Goal: Task Accomplishment & Management: Complete application form

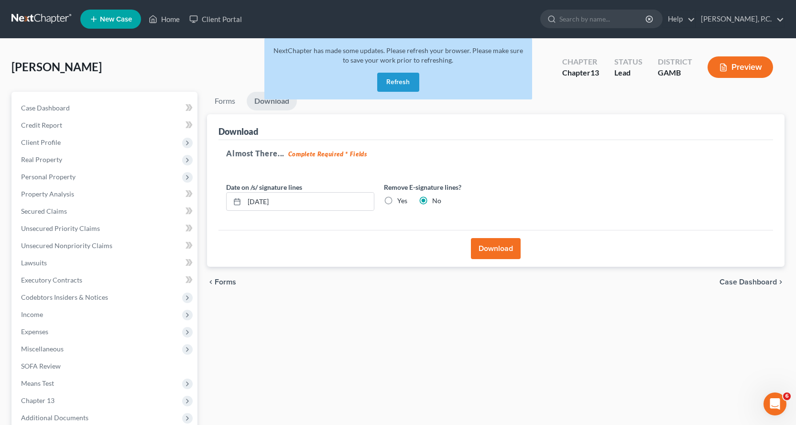
click at [407, 80] on button "Refresh" at bounding box center [398, 82] width 42 height 19
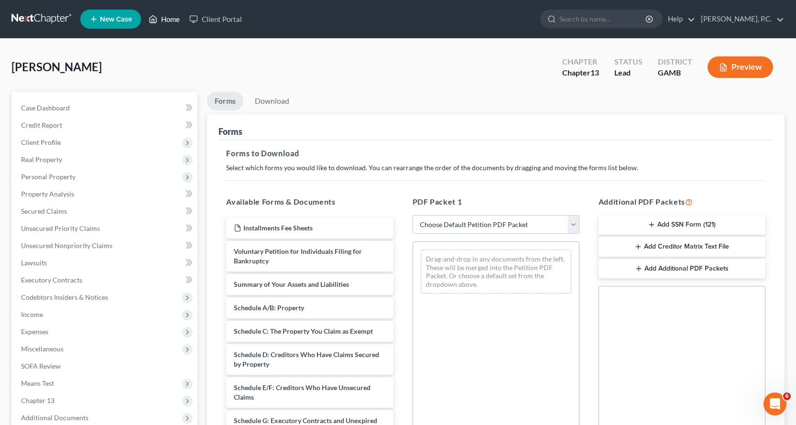
click at [174, 18] on link "Home" at bounding box center [164, 19] width 41 height 17
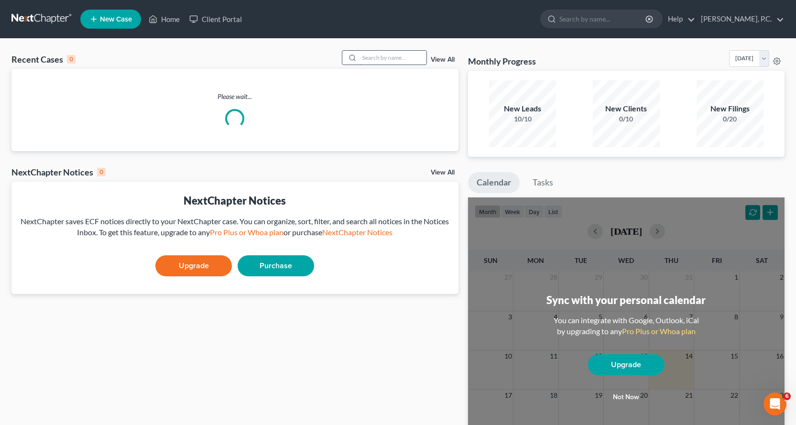
click at [387, 59] on input "search" at bounding box center [393, 58] width 67 height 14
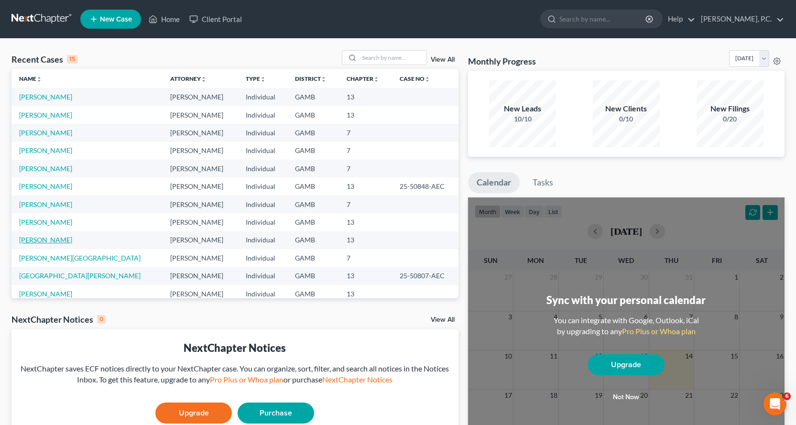
click at [53, 239] on link "[PERSON_NAME]" at bounding box center [45, 240] width 53 height 8
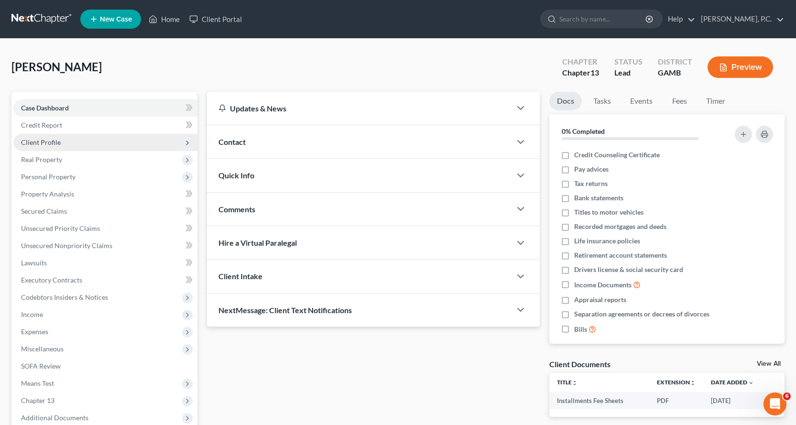
click at [50, 141] on span "Client Profile" at bounding box center [41, 142] width 40 height 8
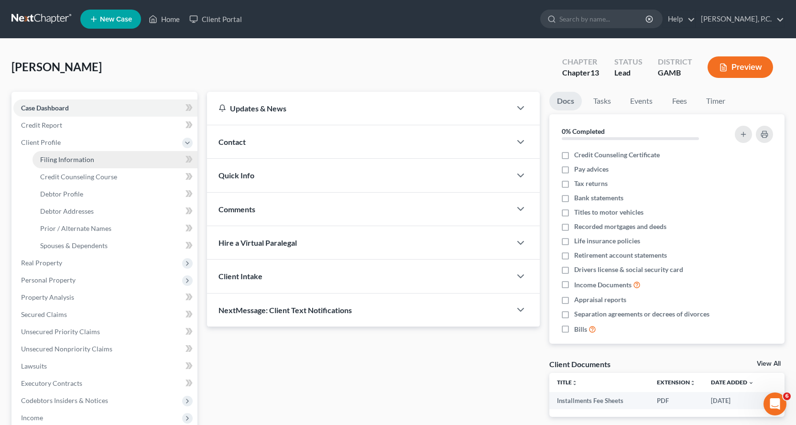
click at [82, 158] on span "Filing Information" at bounding box center [67, 159] width 54 height 8
select select "1"
select select "0"
select select "3"
select select "10"
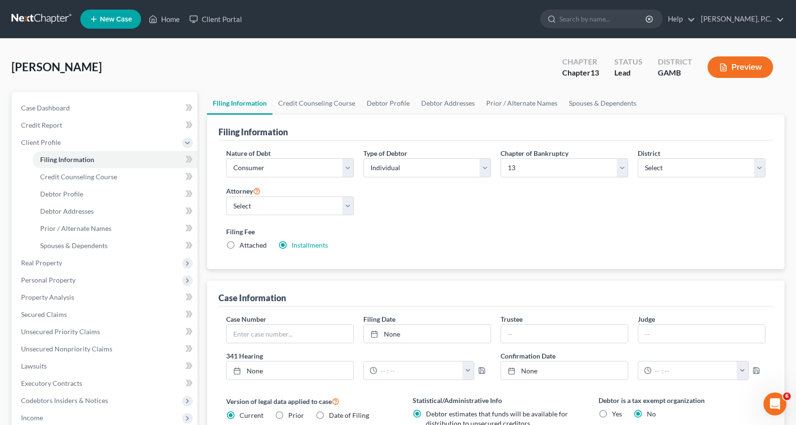
click at [240, 244] on label "Attached" at bounding box center [253, 245] width 27 height 10
click at [243, 244] on input "Attached" at bounding box center [246, 243] width 6 height 6
radio input "true"
radio input "false"
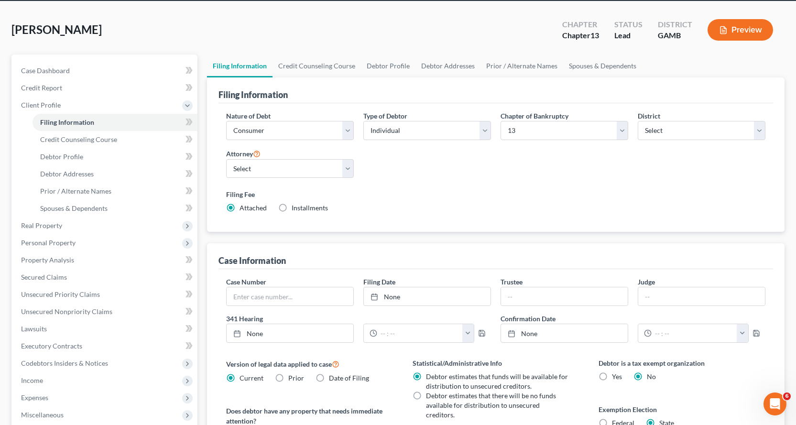
scroll to position [23, 0]
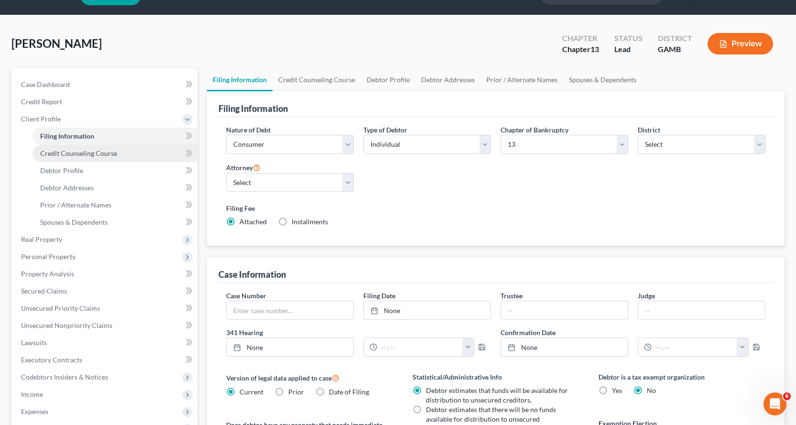
click at [72, 152] on span "Credit Counseling Course" at bounding box center [78, 153] width 77 height 8
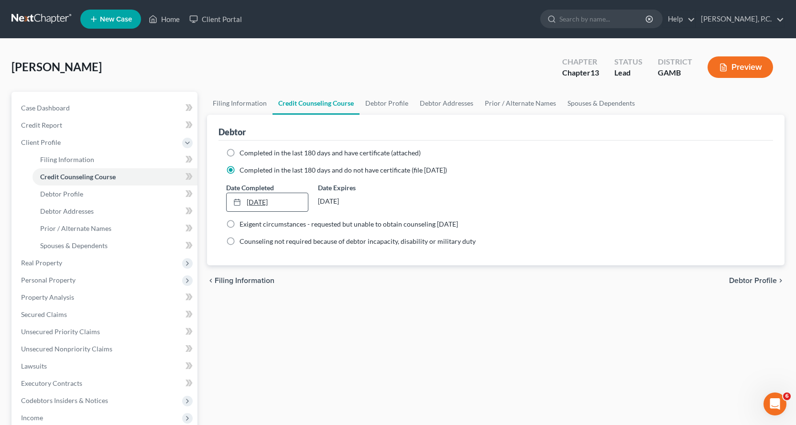
click at [236, 200] on line at bounding box center [236, 199] width 0 height 1
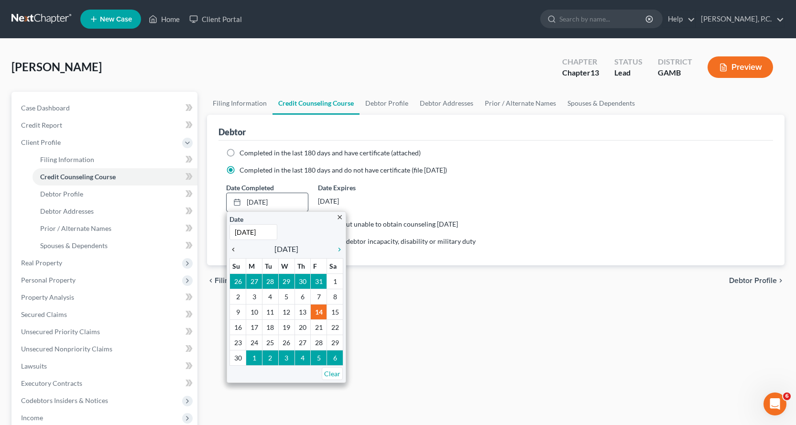
click at [231, 249] on icon "chevron_left" at bounding box center [235, 250] width 12 height 8
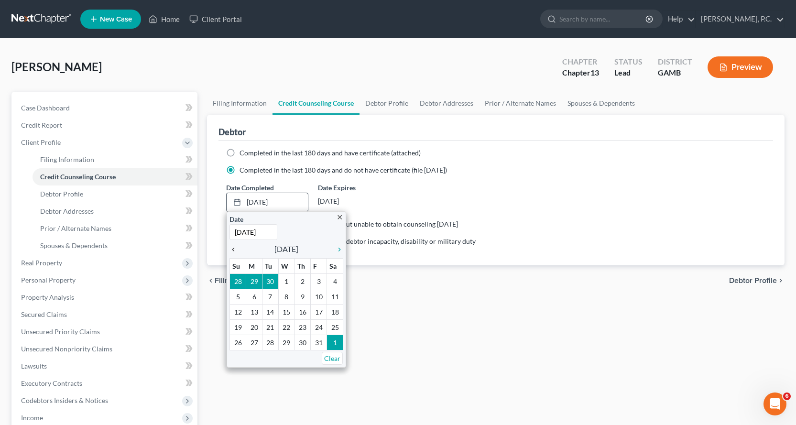
click at [231, 249] on icon "chevron_left" at bounding box center [235, 250] width 12 height 8
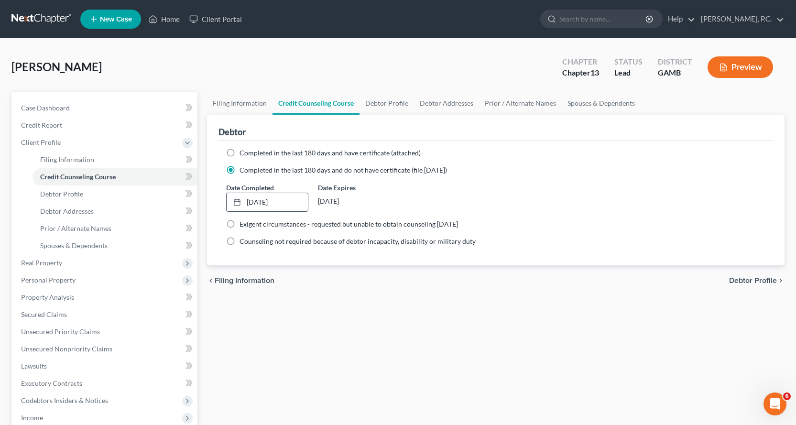
click at [343, 315] on div "Filing Information Credit Counseling Course Debtor Profile Debtor Addresses Pri…" at bounding box center [495, 342] width 587 height 501
click at [64, 195] on span "Debtor Profile" at bounding box center [61, 194] width 43 height 8
select select "0"
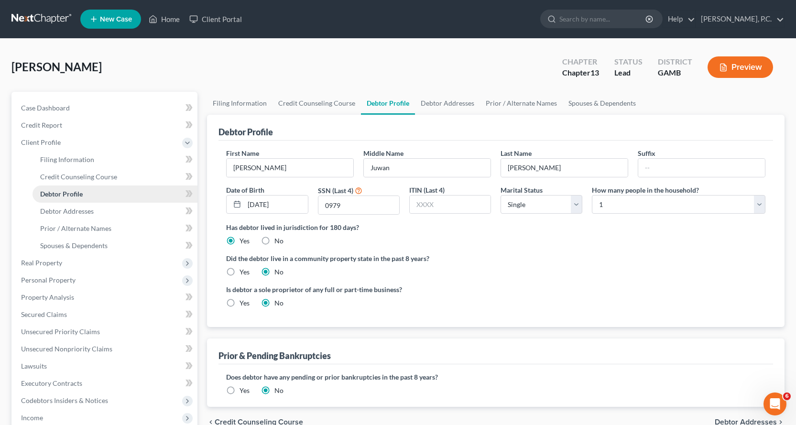
radio input "true"
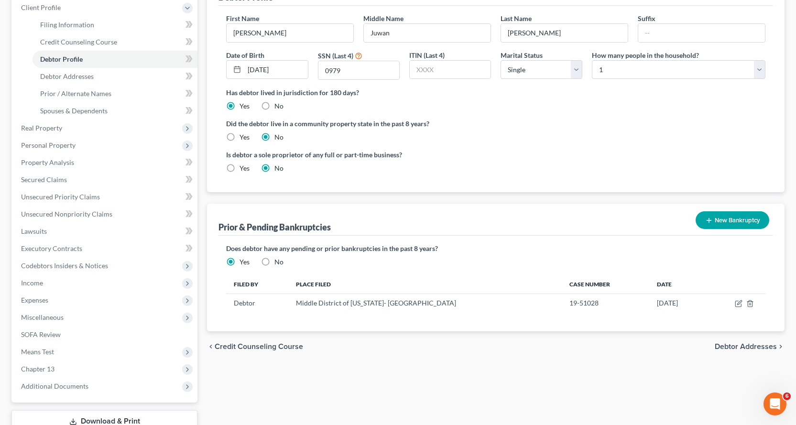
scroll to position [204, 0]
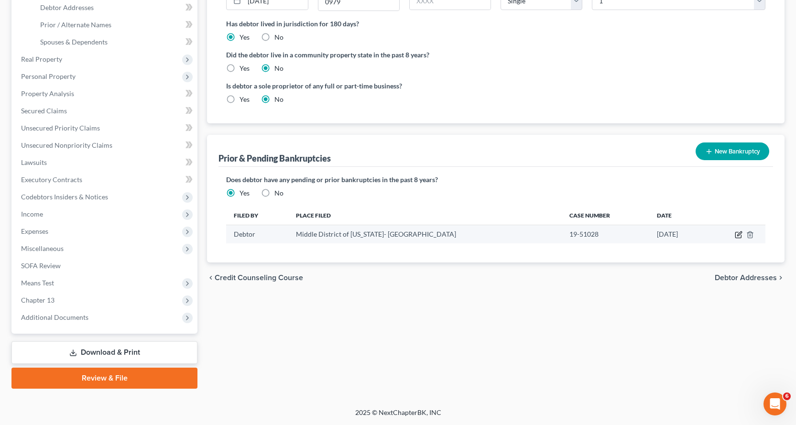
click at [740, 236] on icon "button" at bounding box center [739, 235] width 8 height 8
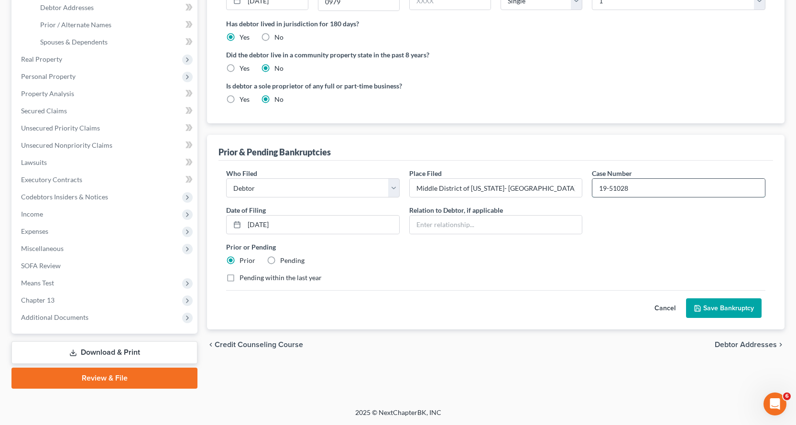
click at [651, 186] on input "19-51028" at bounding box center [678, 188] width 173 height 18
type input "19-51028-AEC"
click at [731, 306] on button "Save Bankruptcy" at bounding box center [724, 308] width 76 height 20
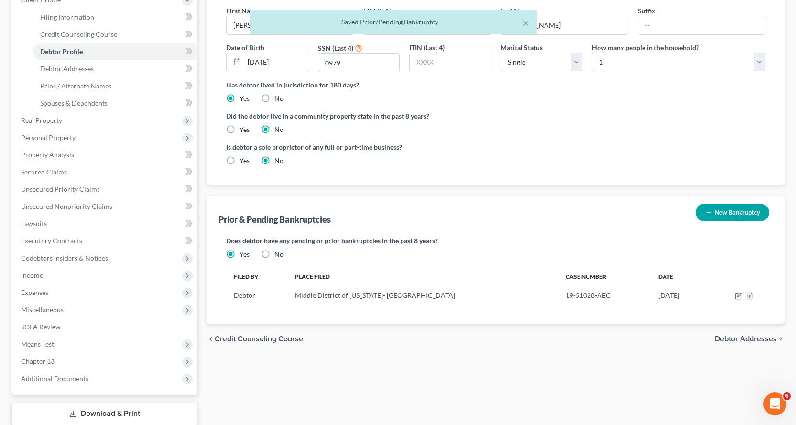
scroll to position [60, 0]
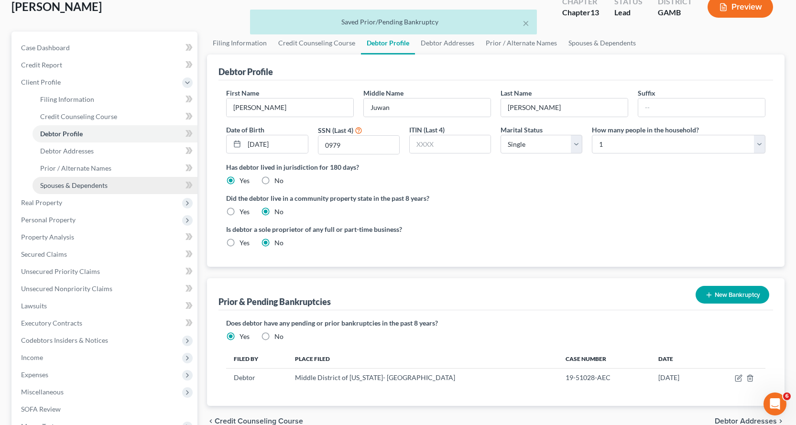
click at [78, 185] on span "Spouses & Dependents" at bounding box center [73, 185] width 67 height 8
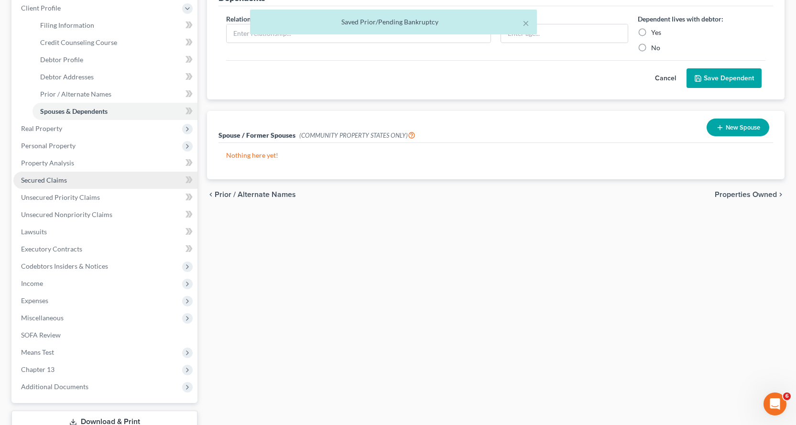
scroll to position [143, 0]
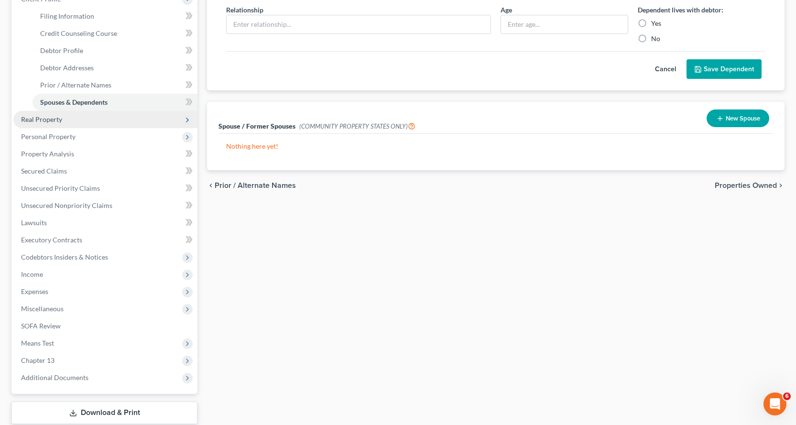
click at [45, 118] on span "Real Property" at bounding box center [41, 119] width 41 height 8
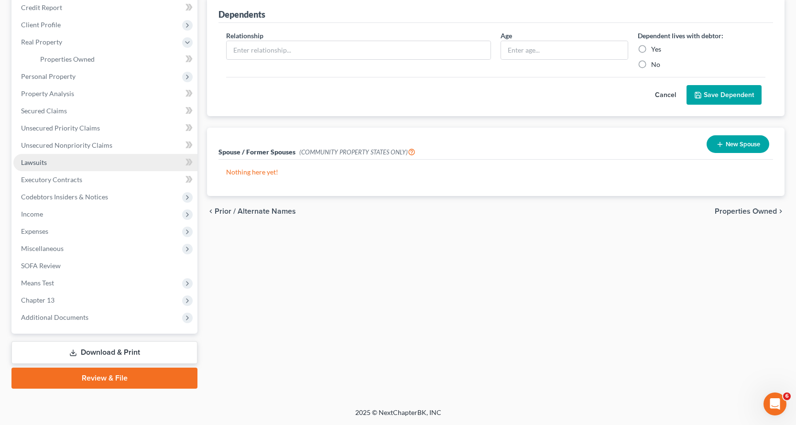
scroll to position [118, 0]
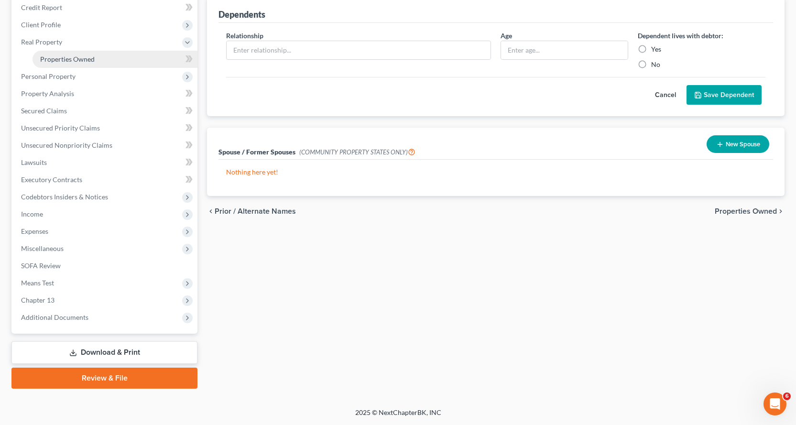
click at [74, 58] on span "Properties Owned" at bounding box center [67, 59] width 55 height 8
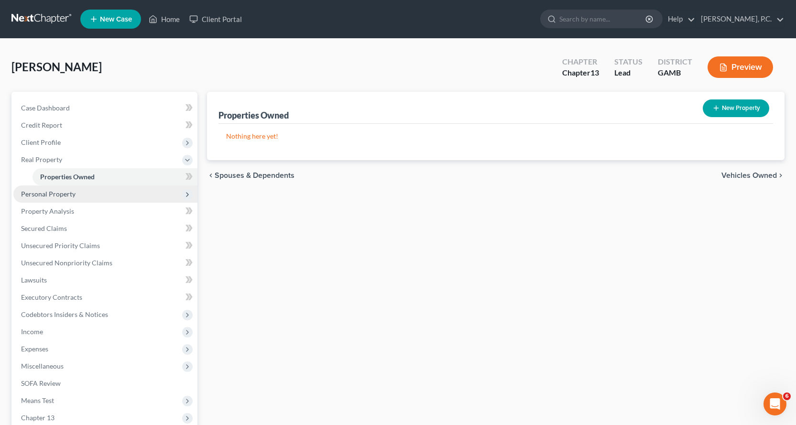
click at [47, 195] on span "Personal Property" at bounding box center [48, 194] width 55 height 8
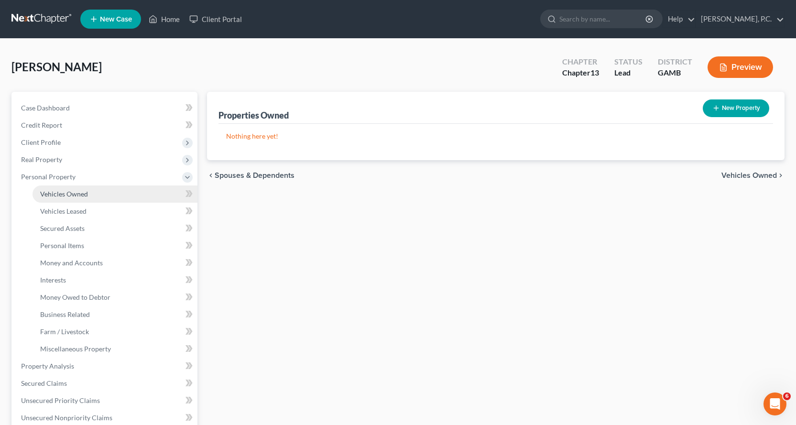
click at [78, 196] on span "Vehicles Owned" at bounding box center [64, 194] width 48 height 8
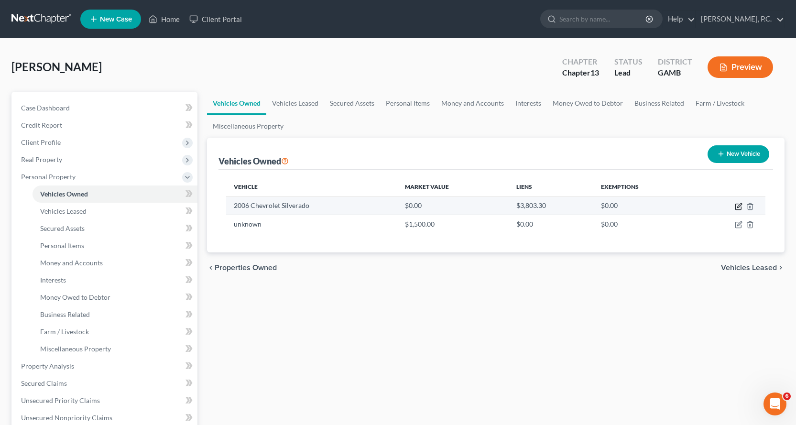
click at [739, 206] on icon "button" at bounding box center [739, 207] width 8 height 8
select select "0"
select select "20"
select select "3"
select select "0"
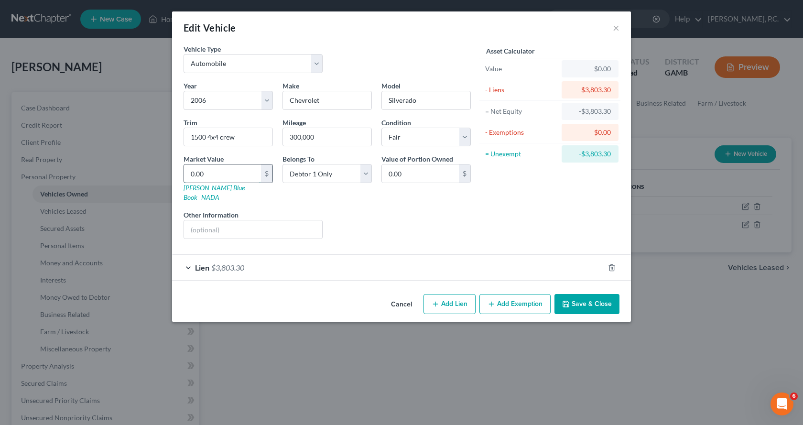
type input "5"
type input "5.00"
type input "55"
type input "55.00"
type input "553"
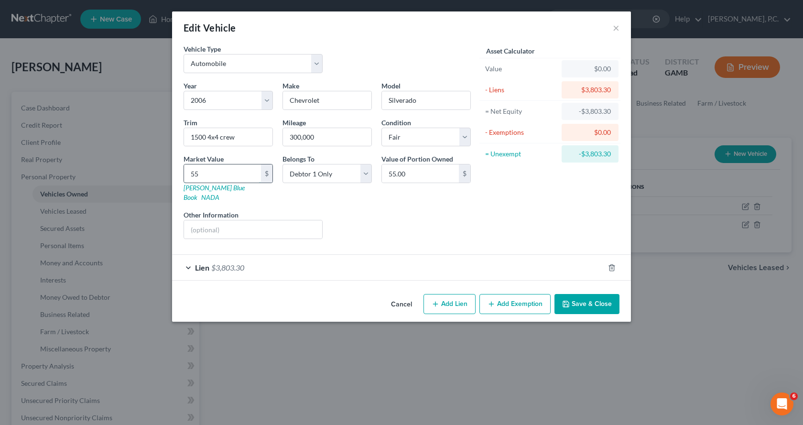
type input "553.00"
type input "5535"
type input "5,535.00"
click at [509, 295] on button "Add Exemption" at bounding box center [515, 304] width 71 height 20
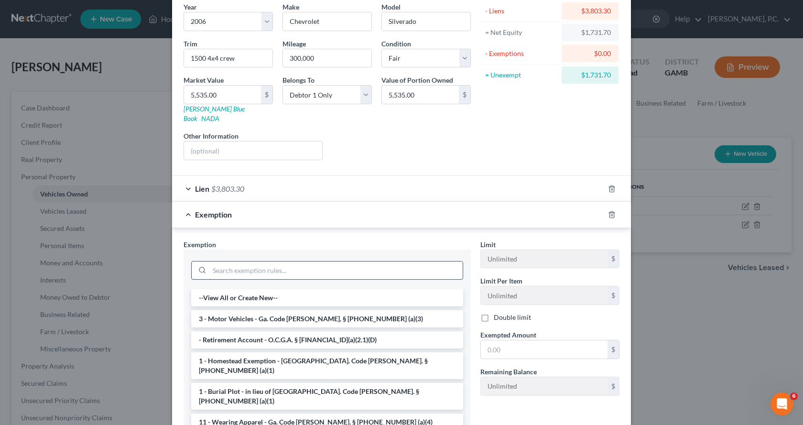
scroll to position [96, 0]
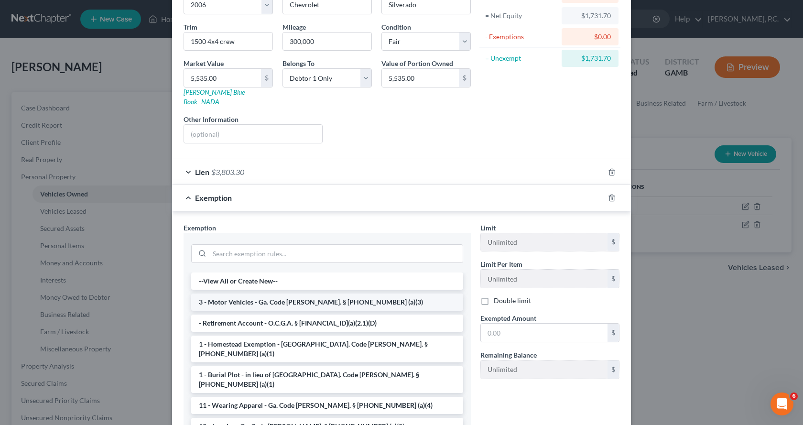
click at [242, 294] on li "3 - Motor Vehicles - Ga. Code [PERSON_NAME]. § [PHONE_NUMBER] (a)(3)" at bounding box center [327, 302] width 272 height 17
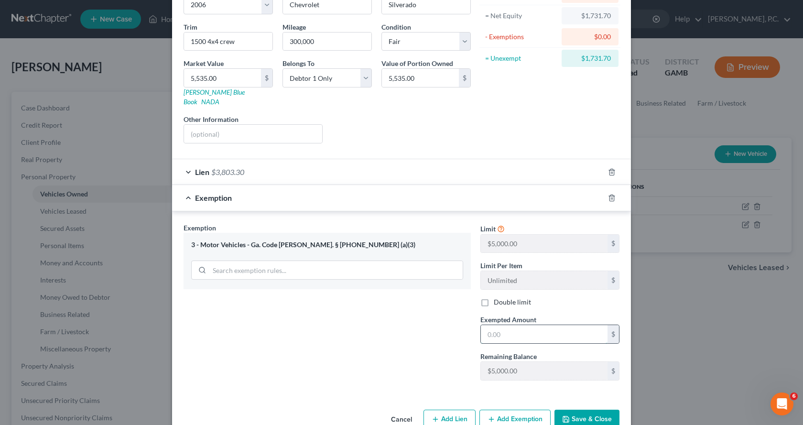
drag, startPoint x: 535, startPoint y: 322, endPoint x: 541, endPoint y: 322, distance: 5.7
click at [540, 325] on input "text" at bounding box center [544, 334] width 127 height 18
type input "1,731.70"
click at [594, 410] on button "Save & Close" at bounding box center [587, 420] width 65 height 20
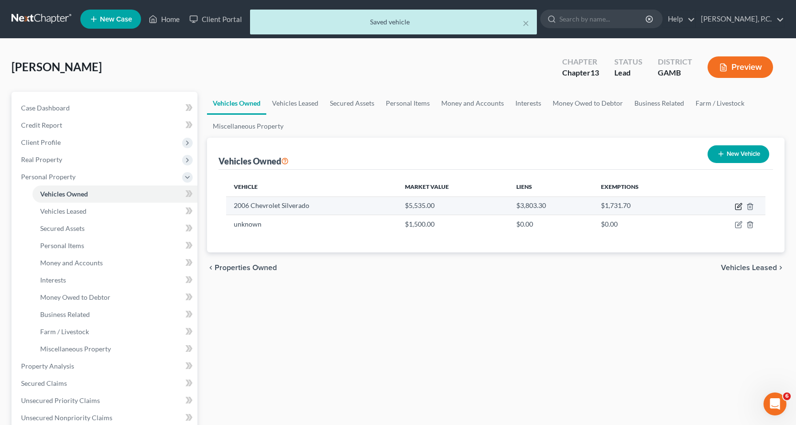
click at [740, 207] on icon "button" at bounding box center [739, 207] width 8 height 8
select select "0"
select select "20"
select select "3"
select select "0"
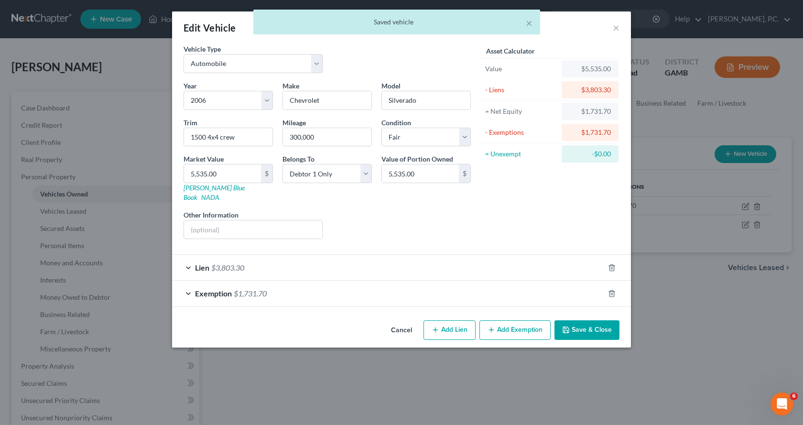
click at [188, 258] on div "Lien $3,803.30" at bounding box center [388, 267] width 432 height 25
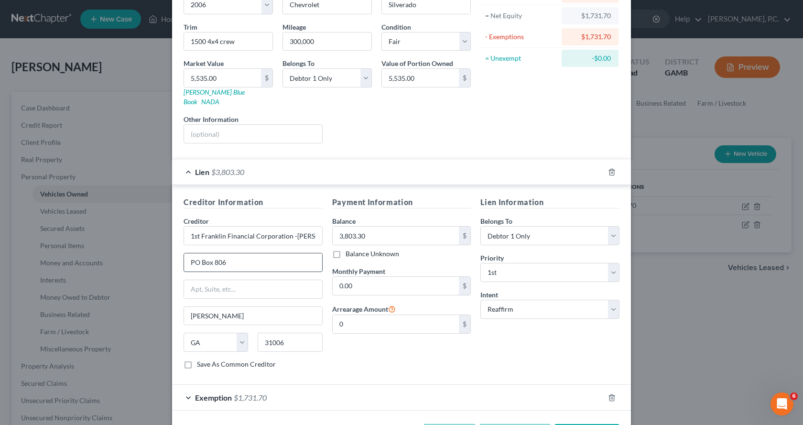
click at [191, 254] on input "PO Box 806" at bounding box center [253, 262] width 138 height 18
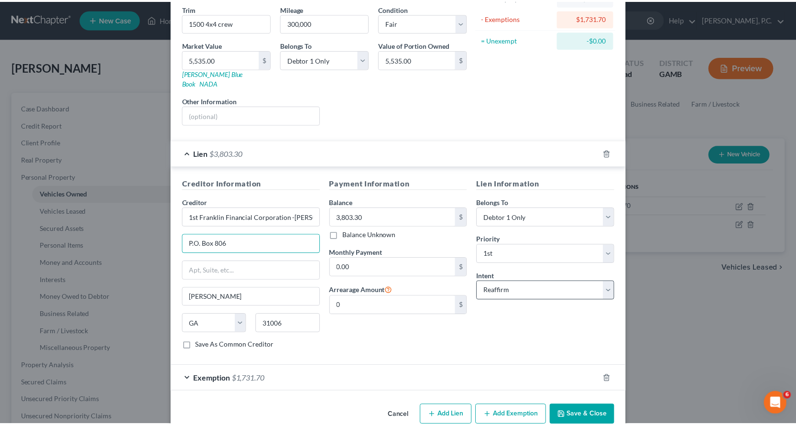
scroll to position [124, 0]
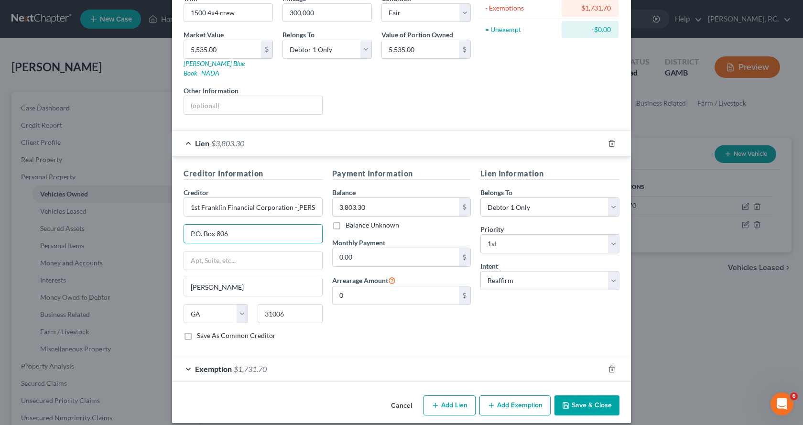
type input "P.O. Box 806"
click at [588, 395] on button "Save & Close" at bounding box center [587, 405] width 65 height 20
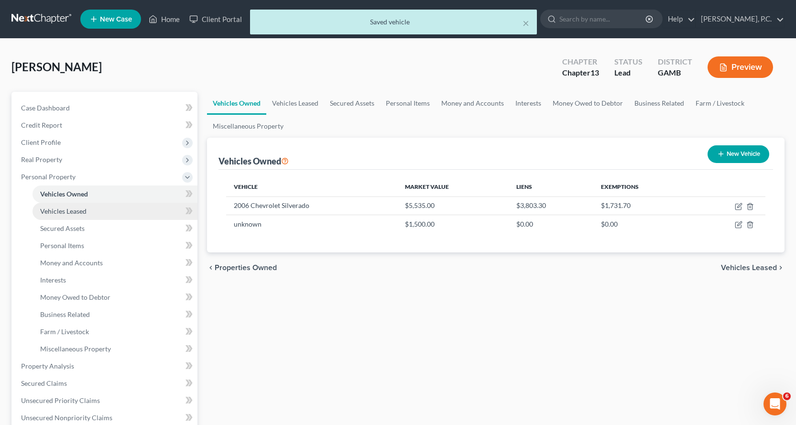
click at [80, 207] on span "Vehicles Leased" at bounding box center [63, 211] width 46 height 8
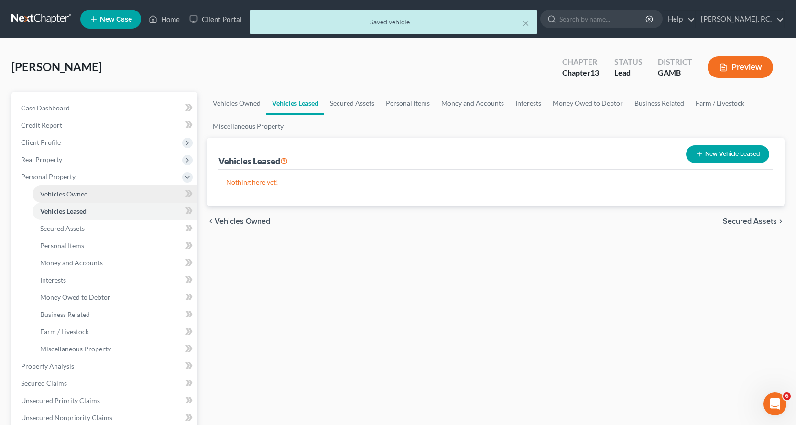
click at [76, 193] on span "Vehicles Owned" at bounding box center [64, 194] width 48 height 8
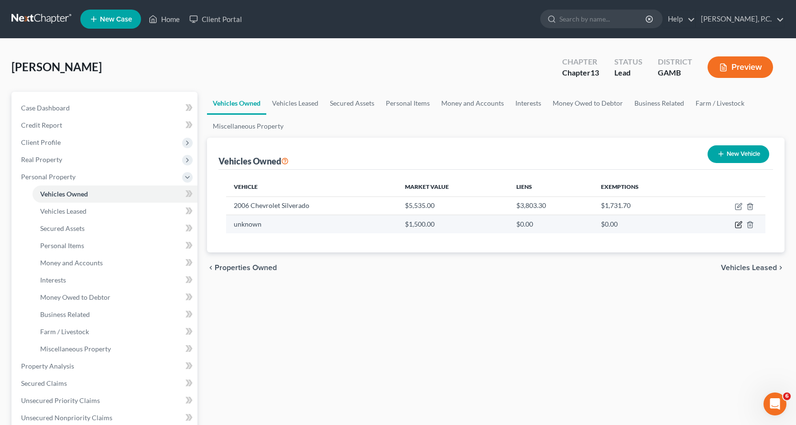
click at [739, 225] on icon "button" at bounding box center [739, 225] width 8 height 8
select select "2"
select select "0"
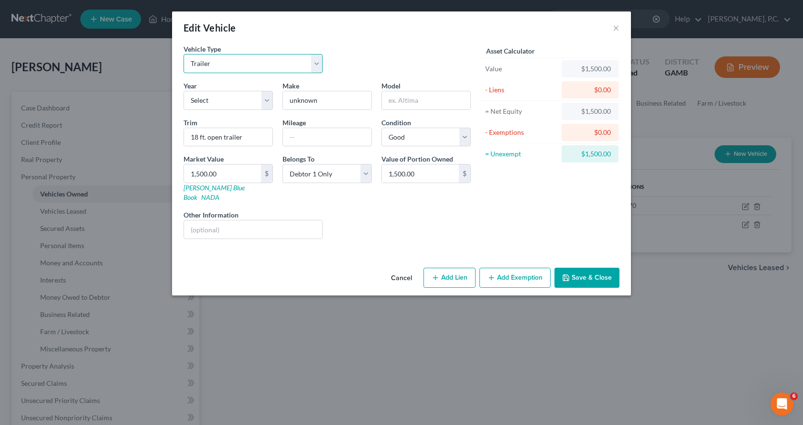
click at [314, 60] on select "Select Automobile Truck Trailer Watercraft Aircraft Motor Home Atv Other Vehicle" at bounding box center [253, 63] width 139 height 19
click at [580, 270] on button "Save & Close" at bounding box center [587, 278] width 65 height 20
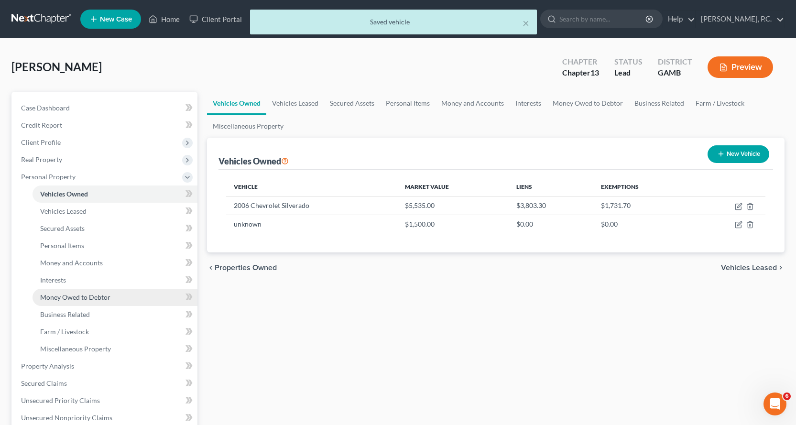
scroll to position [48, 0]
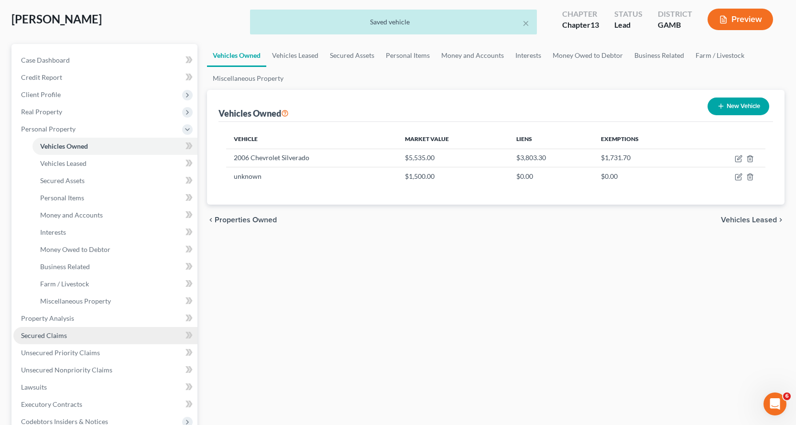
click at [47, 337] on span "Secured Claims" at bounding box center [44, 335] width 46 height 8
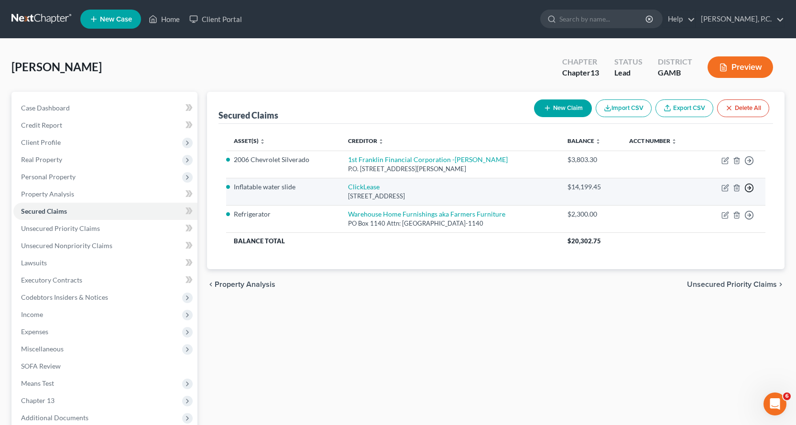
click at [749, 161] on line "button" at bounding box center [749, 161] width 3 height 0
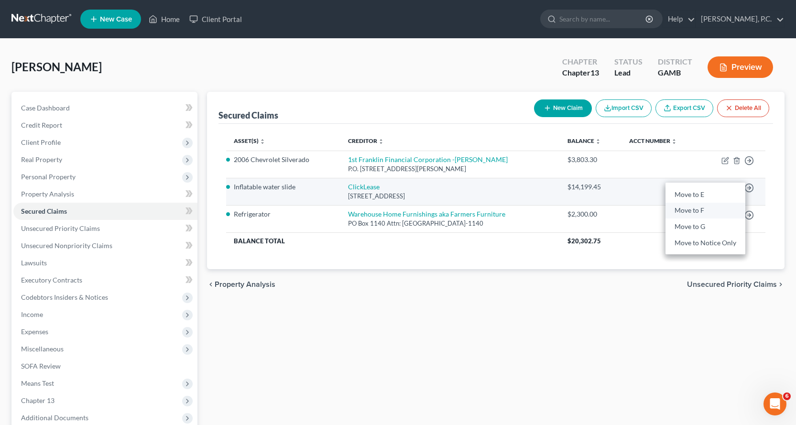
click at [699, 212] on link "Move to F" at bounding box center [705, 211] width 80 height 16
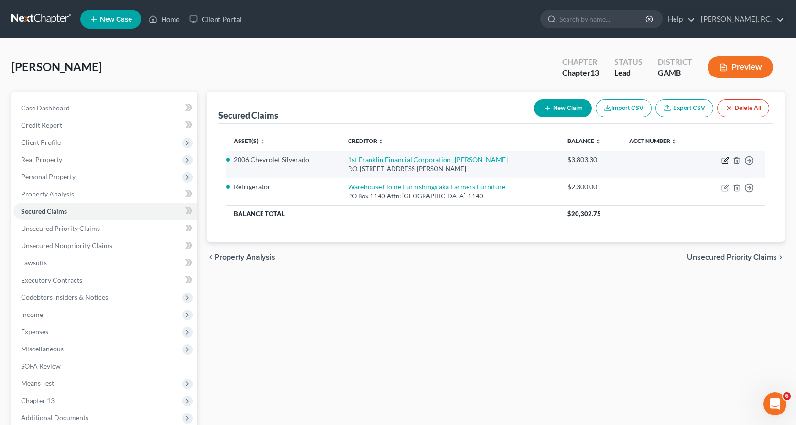
click at [724, 159] on icon "button" at bounding box center [725, 161] width 8 height 8
select select "10"
select select "2"
select select "0"
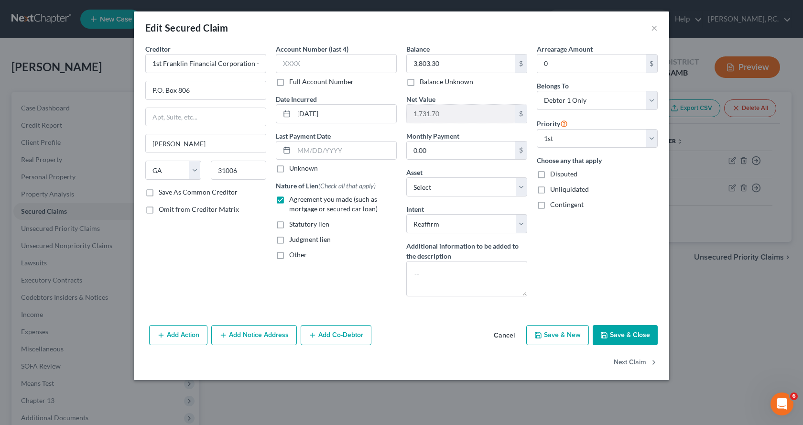
click at [629, 336] on button "Save & Close" at bounding box center [625, 335] width 65 height 20
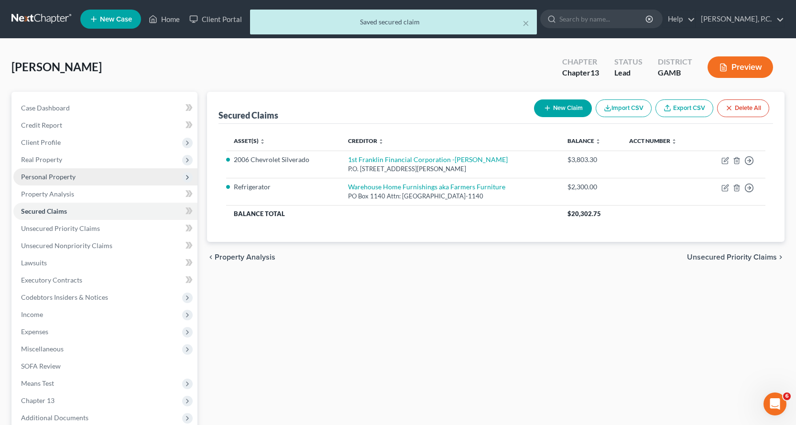
click at [60, 177] on span "Personal Property" at bounding box center [48, 177] width 55 height 8
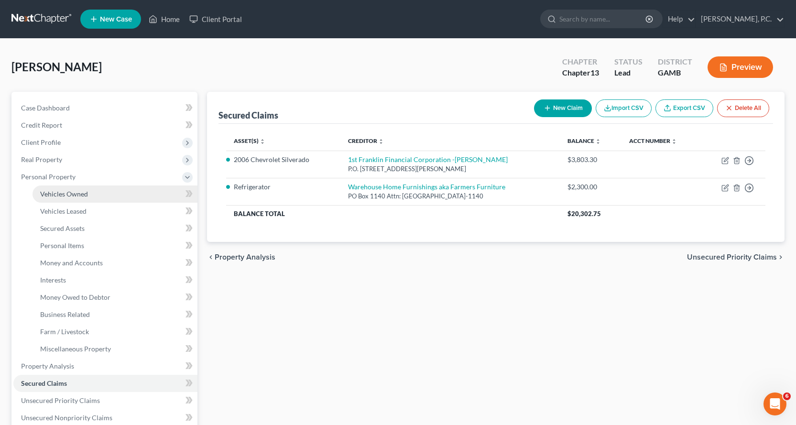
click at [79, 191] on span "Vehicles Owned" at bounding box center [64, 194] width 48 height 8
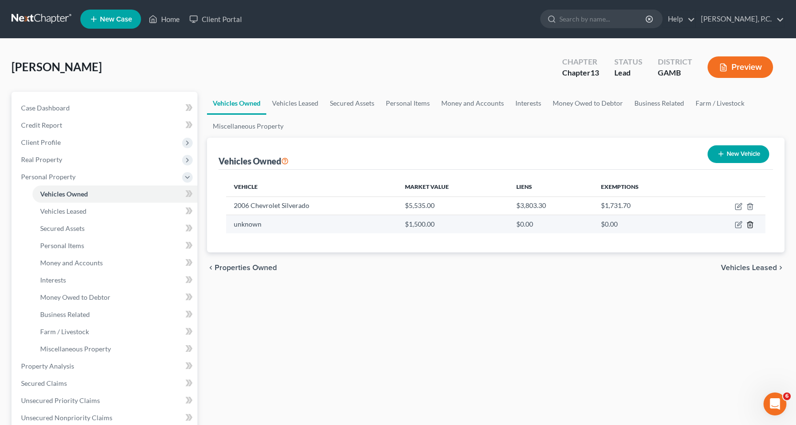
click at [750, 224] on icon "button" at bounding box center [750, 225] width 8 height 8
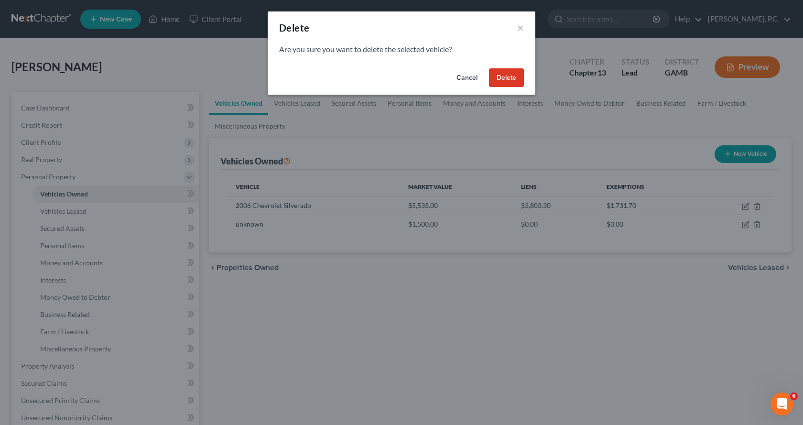
click at [502, 80] on button "Delete" at bounding box center [506, 77] width 35 height 19
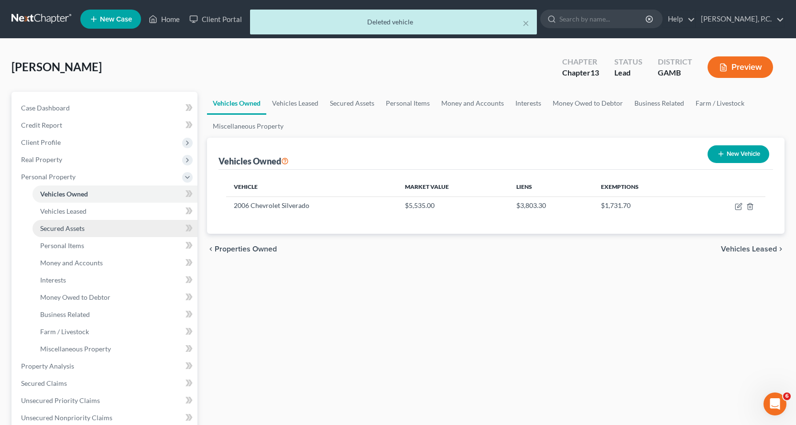
click at [53, 228] on span "Secured Assets" at bounding box center [62, 228] width 44 height 8
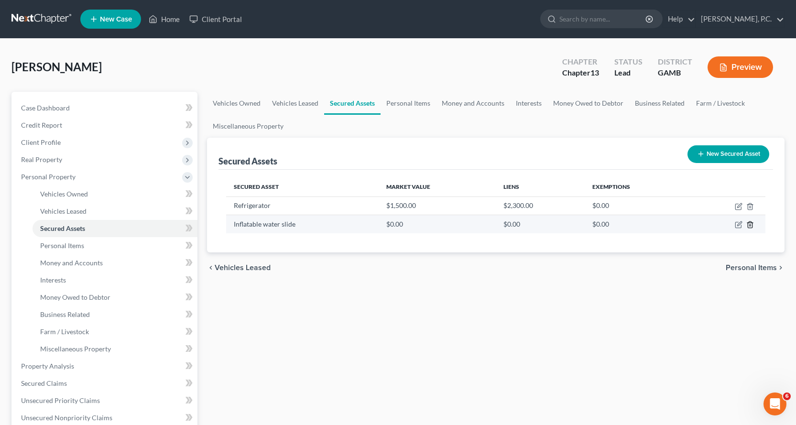
click at [749, 223] on icon "button" at bounding box center [750, 225] width 8 height 8
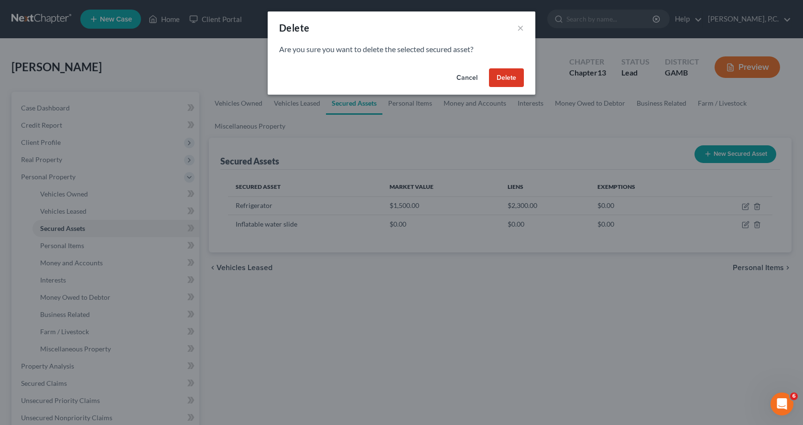
click at [508, 77] on button "Delete" at bounding box center [506, 77] width 35 height 19
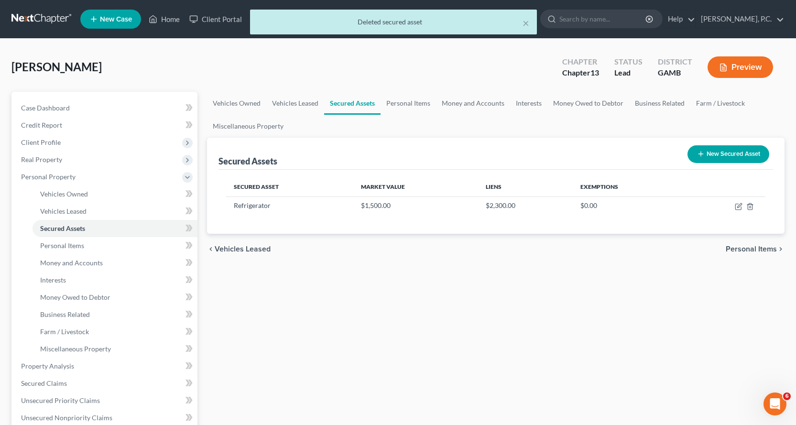
click at [731, 154] on button "New Secured Asset" at bounding box center [728, 154] width 82 height 18
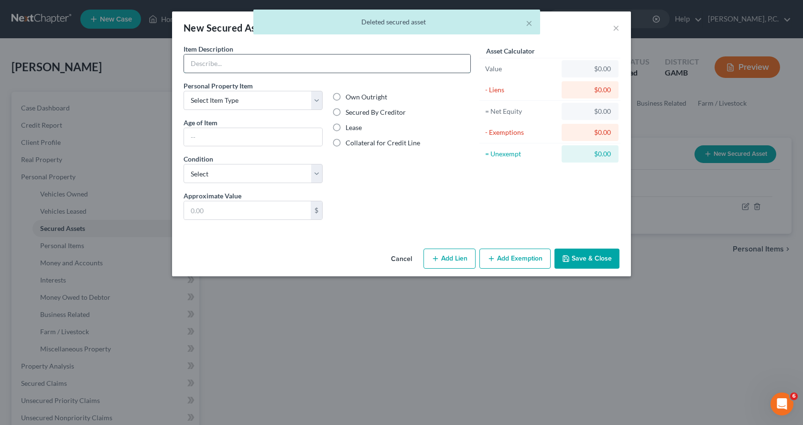
click at [247, 57] on input "text" at bounding box center [327, 64] width 286 height 18
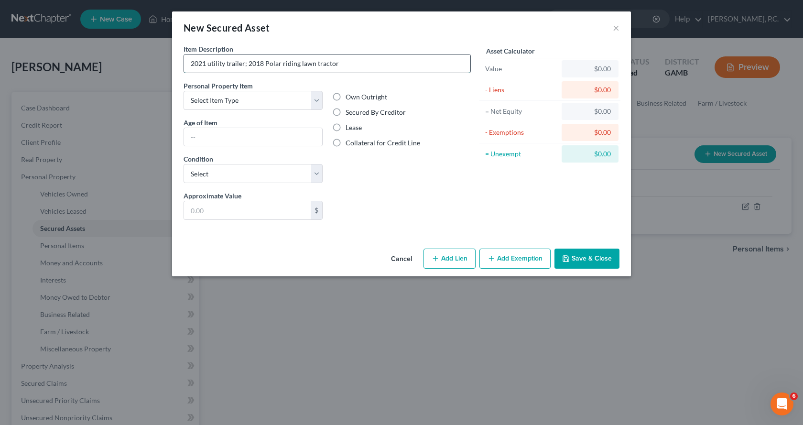
type input "2021 utility trailer; 2018 Polar riding lawn tractor"
click at [593, 255] on button "Save & Close" at bounding box center [587, 259] width 65 height 20
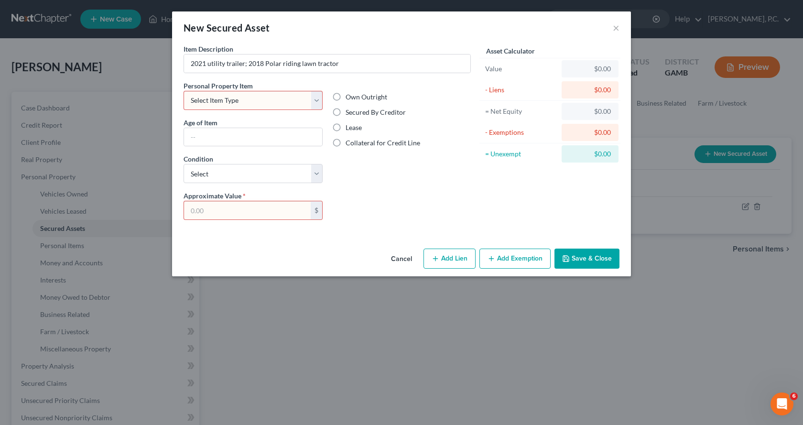
click at [260, 209] on input "text" at bounding box center [247, 210] width 127 height 18
type input "2,460.00"
click at [346, 112] on label "Secured By Creditor" at bounding box center [376, 113] width 60 height 10
click at [349, 112] on input "Secured By Creditor" at bounding box center [352, 111] width 6 height 6
radio input "true"
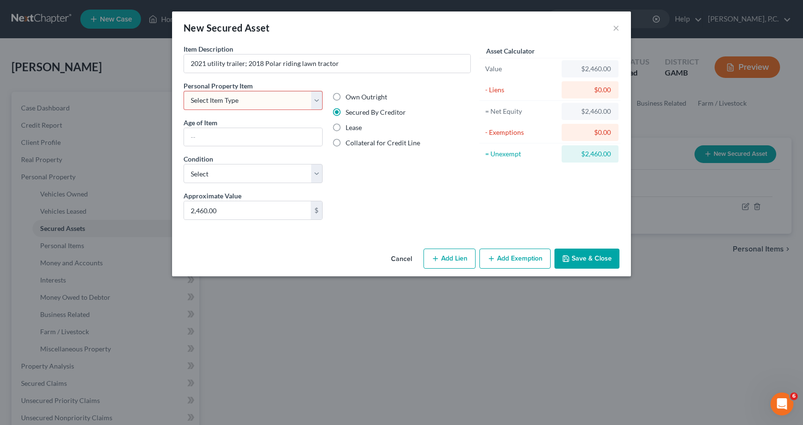
click at [317, 100] on select "Select Item Type Clothing Collectibles Of Value Electronics Firearms Household …" at bounding box center [253, 100] width 139 height 19
select select "other"
click at [184, 91] on select "Select Item Type Clothing Collectibles Of Value Electronics Firearms Household …" at bounding box center [253, 100] width 139 height 19
click at [596, 258] on button "Save & Close" at bounding box center [587, 259] width 65 height 20
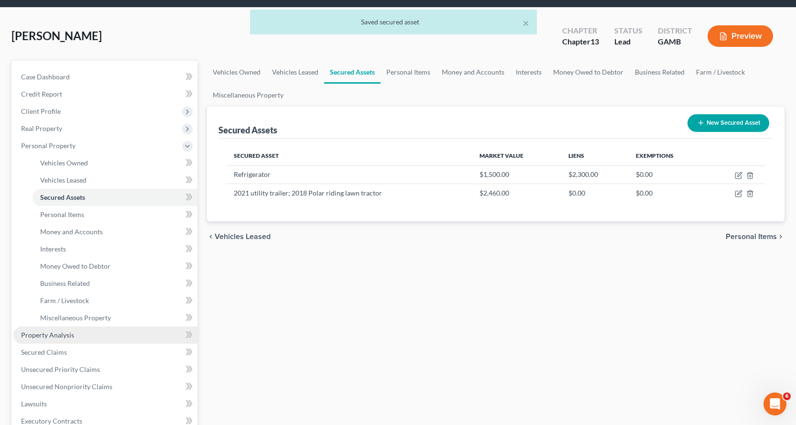
scroll to position [48, 0]
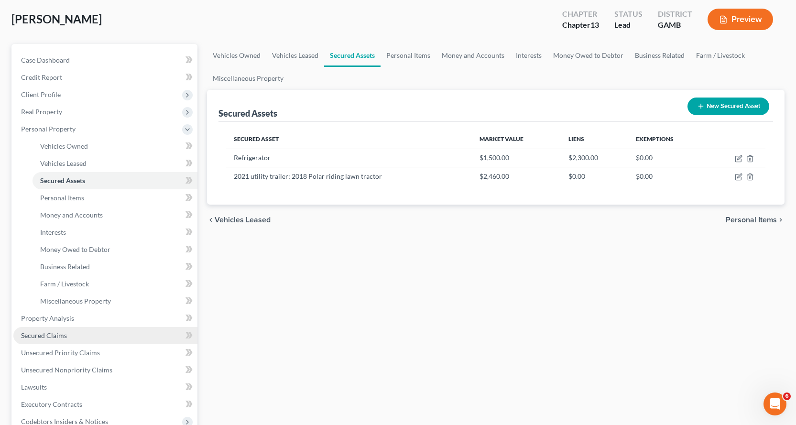
click at [55, 335] on span "Secured Claims" at bounding box center [44, 335] width 46 height 8
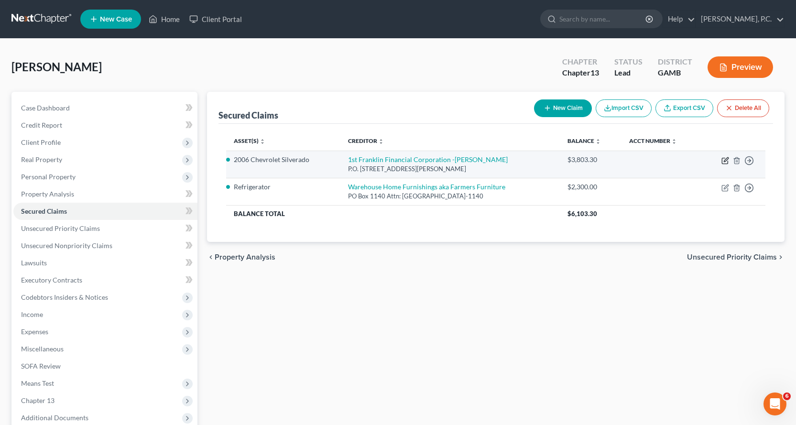
click at [726, 159] on icon "button" at bounding box center [726, 159] width 4 height 4
select select "10"
select select "2"
select select "0"
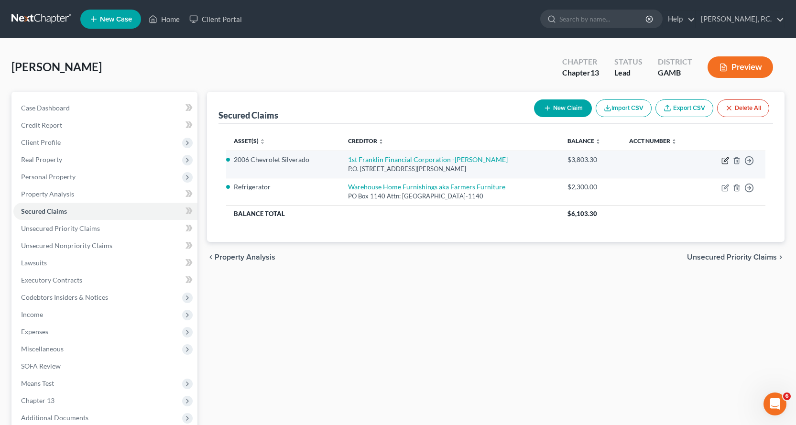
select select "0"
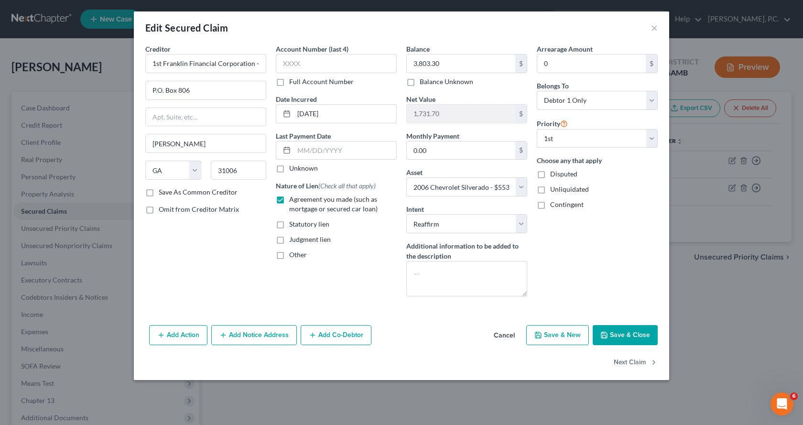
click at [159, 194] on label "Save As Common Creditor" at bounding box center [198, 192] width 79 height 10
click at [163, 194] on input "Save As Common Creditor" at bounding box center [166, 190] width 6 height 6
click at [624, 338] on button "Save & Close" at bounding box center [625, 335] width 65 height 20
checkbox input "false"
select select
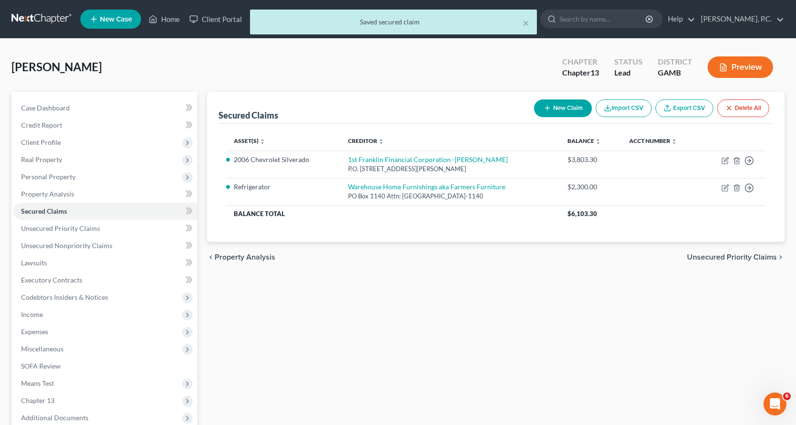
click at [554, 105] on button "New Claim" at bounding box center [563, 108] width 58 height 18
select select "0"
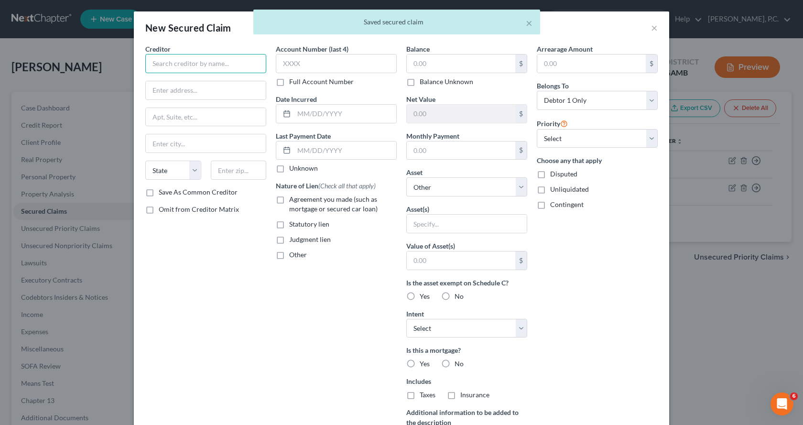
click at [174, 62] on input "text" at bounding box center [205, 63] width 121 height 19
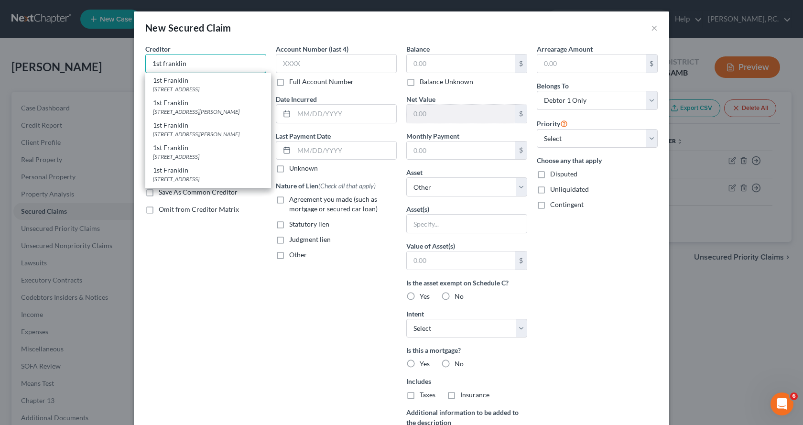
click at [209, 63] on input "1st franklin" at bounding box center [205, 63] width 121 height 19
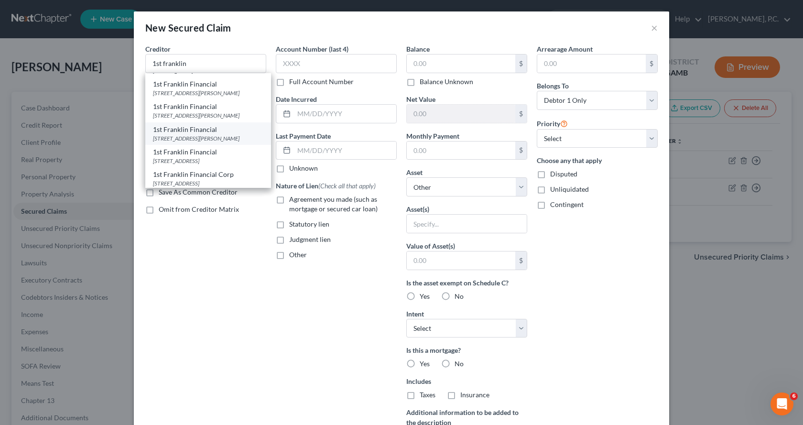
click at [180, 134] on div "1st Franklin Financial" at bounding box center [208, 130] width 110 height 10
type input "1st Franklin Financial"
type input "PO Box 806"
type input "[PERSON_NAME]"
select select "10"
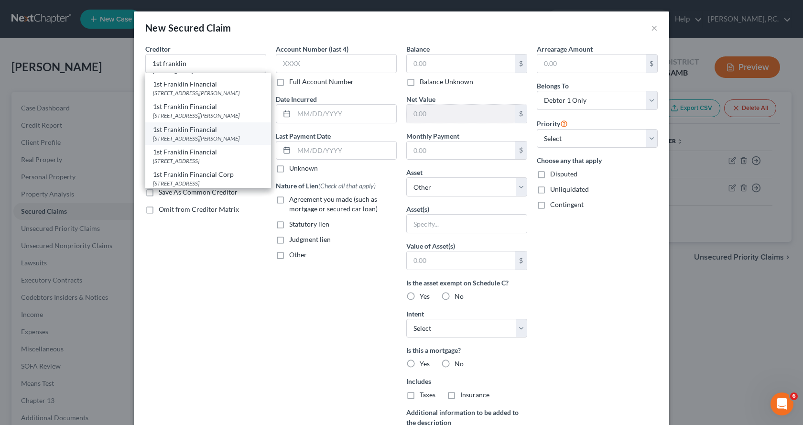
type input "31069"
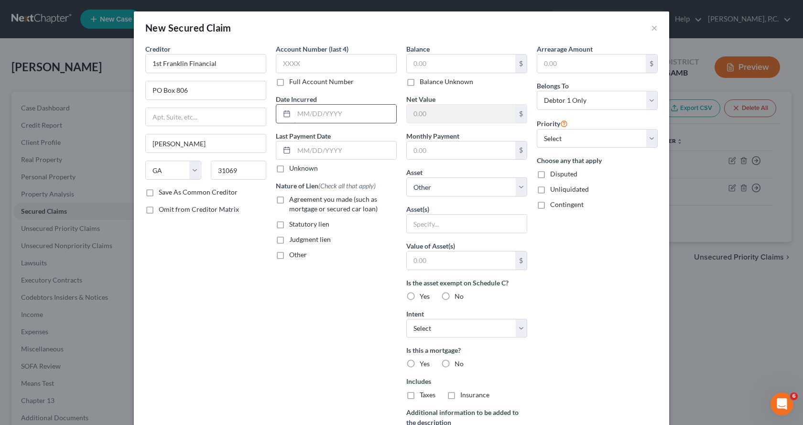
drag, startPoint x: 322, startPoint y: 113, endPoint x: 333, endPoint y: 109, distance: 11.8
click at [322, 112] on input "text" at bounding box center [345, 114] width 102 height 18
type input "[DATE]"
click at [444, 65] on input "text" at bounding box center [461, 64] width 109 height 18
type input "1,227.56"
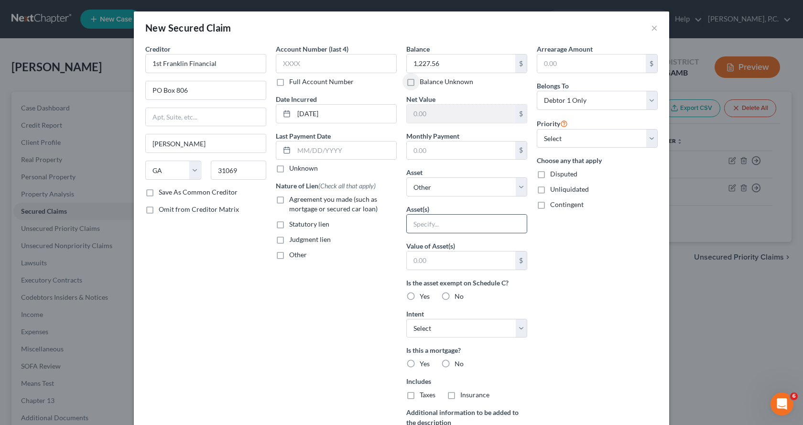
click at [431, 224] on input "text" at bounding box center [467, 224] width 120 height 18
click at [517, 185] on select "Select Other Multiple Assets 2006 Chevrolet Silverado - $5535.0 Clothing - Clot…" at bounding box center [466, 186] width 121 height 19
select select "12"
click at [406, 177] on select "Select Other Multiple Assets 2006 Chevrolet Silverado - $5535.0 Clothing - Clot…" at bounding box center [466, 186] width 121 height 19
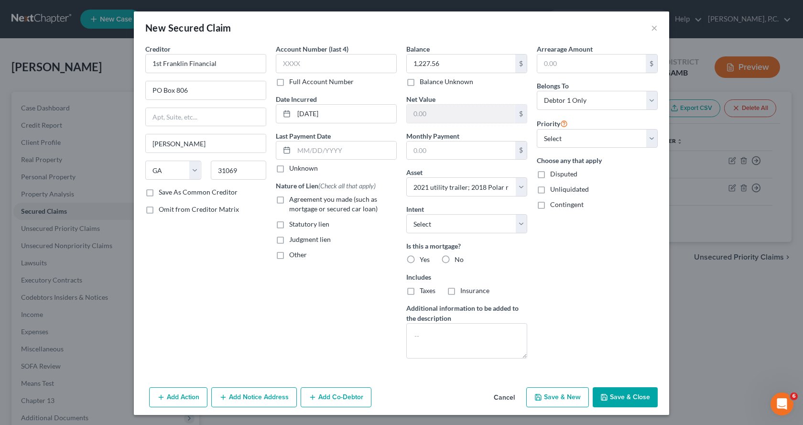
click at [455, 259] on label "No" at bounding box center [459, 260] width 9 height 10
click at [458, 259] on input "No" at bounding box center [461, 258] width 6 height 6
radio input "true"
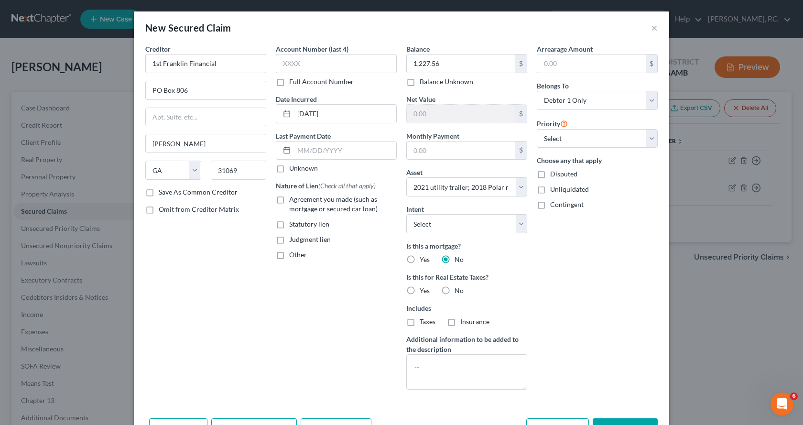
scroll to position [33, 0]
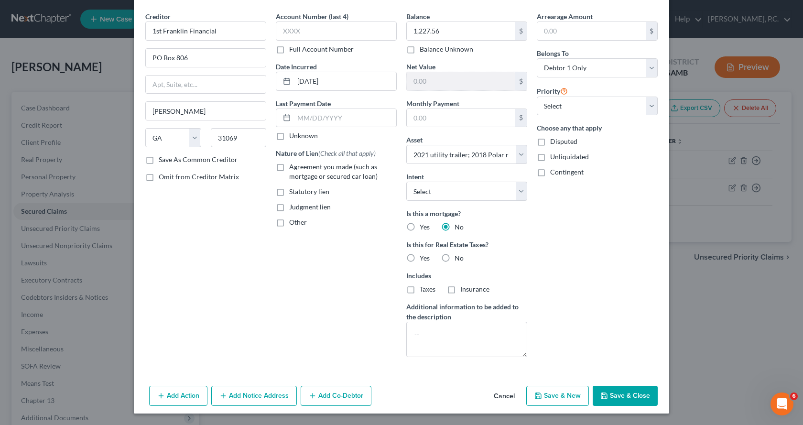
click at [620, 396] on button "Save & Close" at bounding box center [625, 396] width 65 height 20
select select
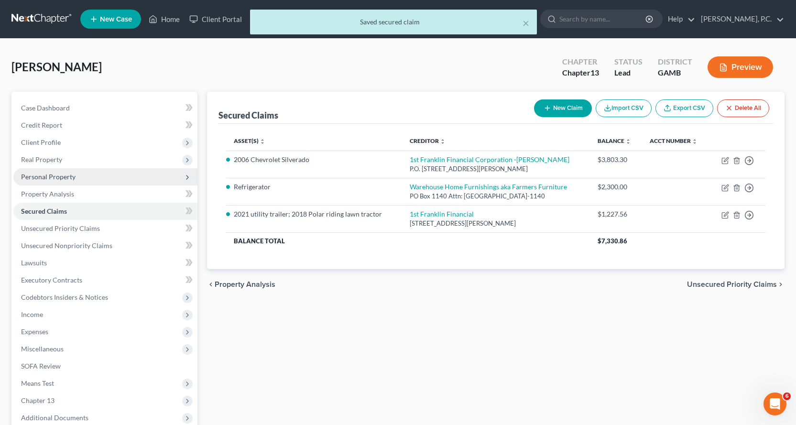
click at [50, 175] on span "Personal Property" at bounding box center [48, 177] width 55 height 8
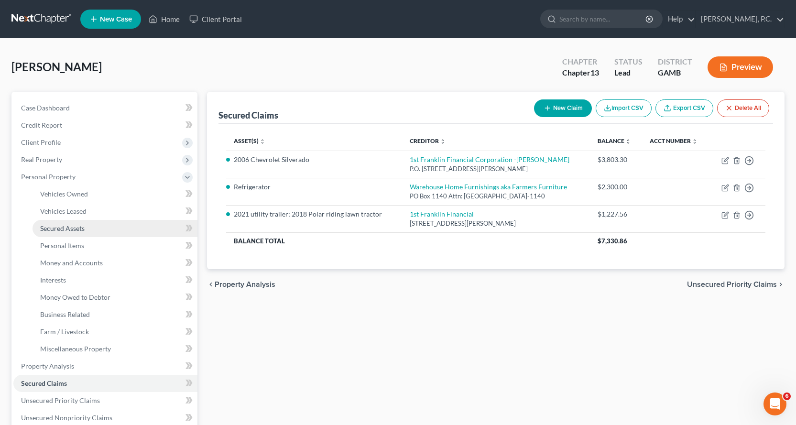
click at [62, 227] on span "Secured Assets" at bounding box center [62, 228] width 44 height 8
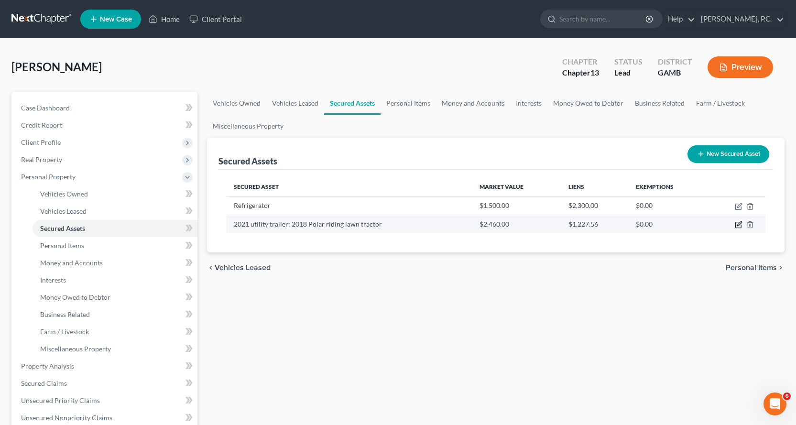
click at [738, 225] on icon "button" at bounding box center [739, 225] width 8 height 8
select select "other"
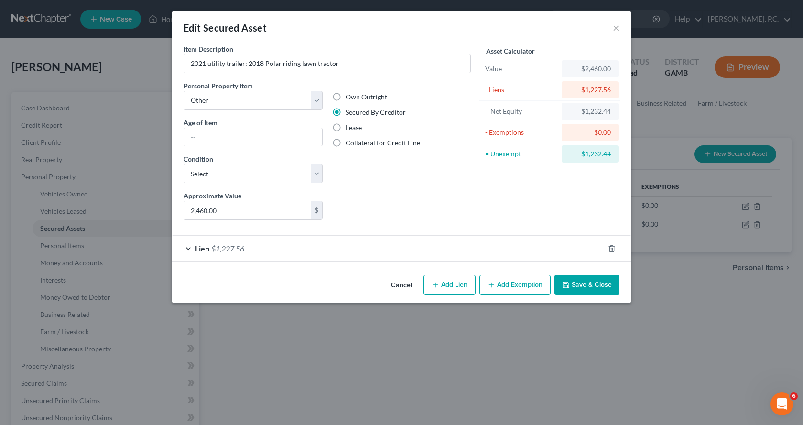
click at [511, 283] on button "Add Exemption" at bounding box center [515, 285] width 71 height 20
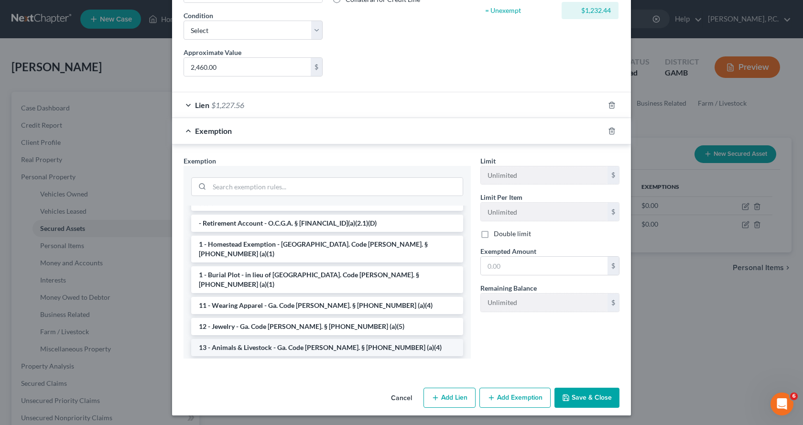
scroll to position [96, 0]
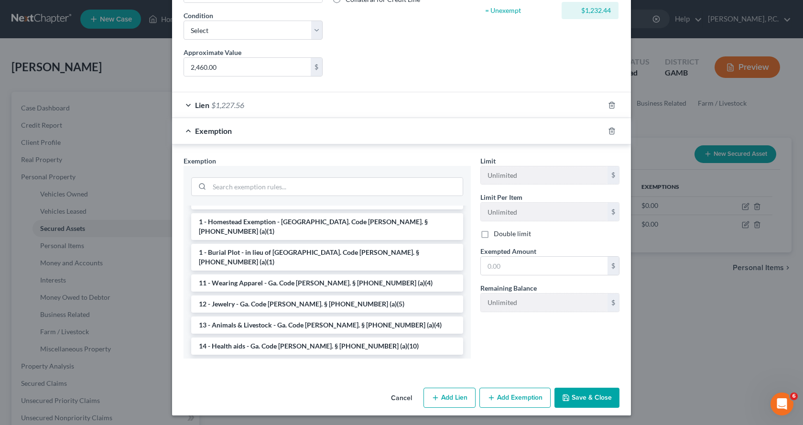
click at [249, 359] on li "14 - Wildcard - $1200 of any property plus unused homestead to $10000 - Ga. Cod…" at bounding box center [327, 372] width 272 height 27
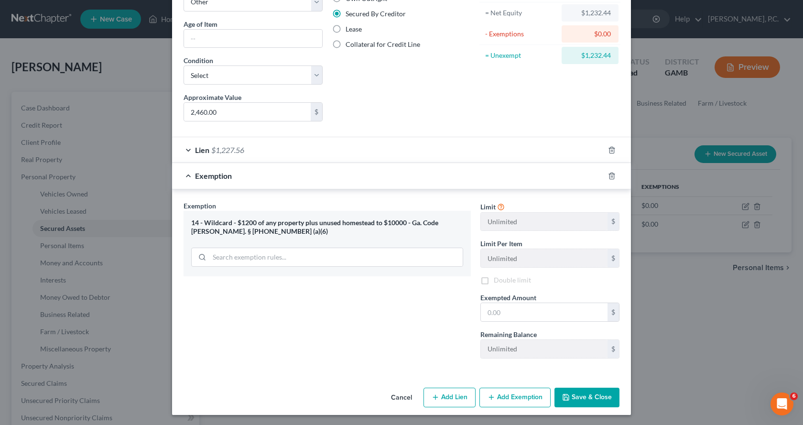
scroll to position [100, 0]
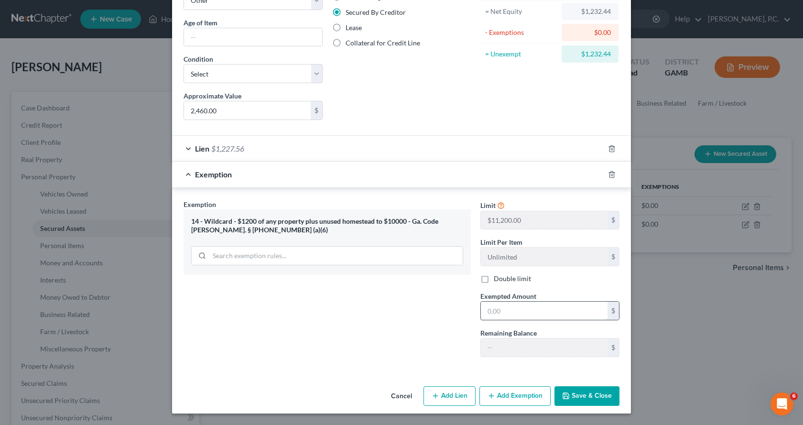
drag, startPoint x: 514, startPoint y: 313, endPoint x: 535, endPoint y: 314, distance: 20.6
click at [534, 314] on input "text" at bounding box center [544, 311] width 127 height 18
type input "1,232.44"
click at [593, 397] on button "Save & Close" at bounding box center [587, 396] width 65 height 20
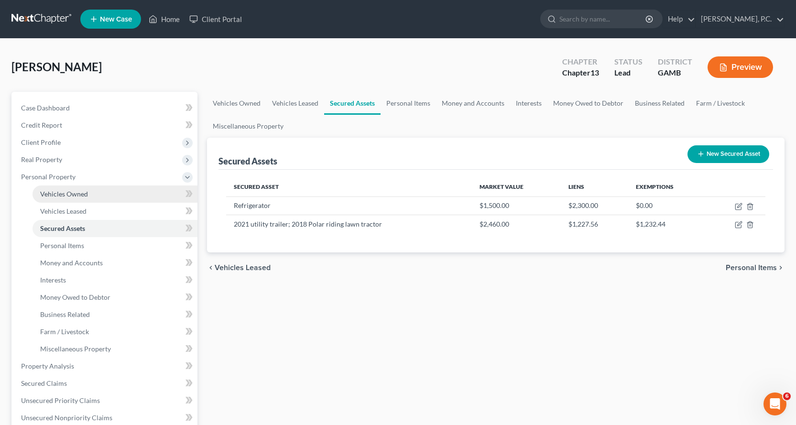
click at [71, 192] on span "Vehicles Owned" at bounding box center [64, 194] width 48 height 8
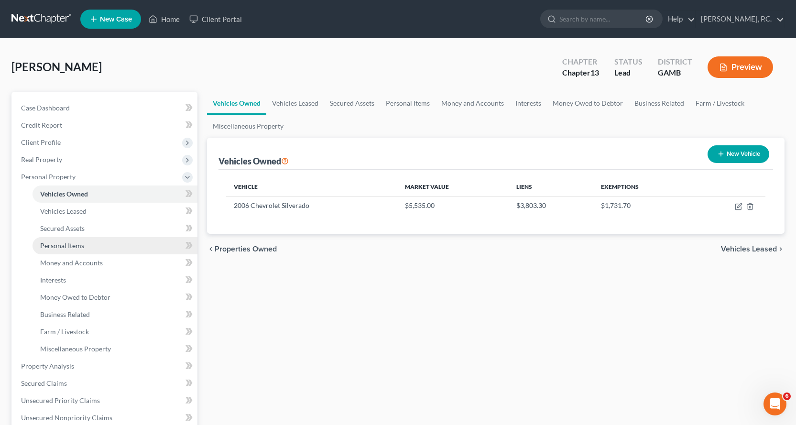
click at [73, 244] on span "Personal Items" at bounding box center [62, 245] width 44 height 8
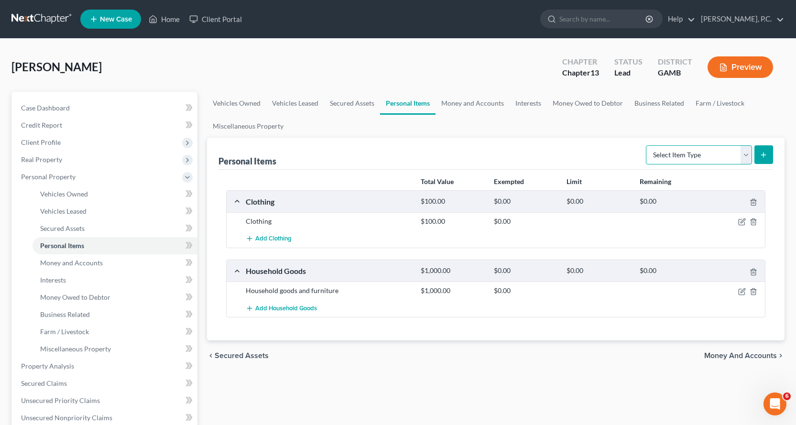
click at [741, 155] on select "Select Item Type Clothing Collectibles Of Value Electronics Firearms Household …" at bounding box center [699, 154] width 106 height 19
select select "household_goods"
click at [647, 145] on select "Select Item Type Clothing Collectibles Of Value Electronics Firearms Household …" at bounding box center [699, 154] width 106 height 19
click at [763, 153] on line "submit" at bounding box center [763, 155] width 0 height 4
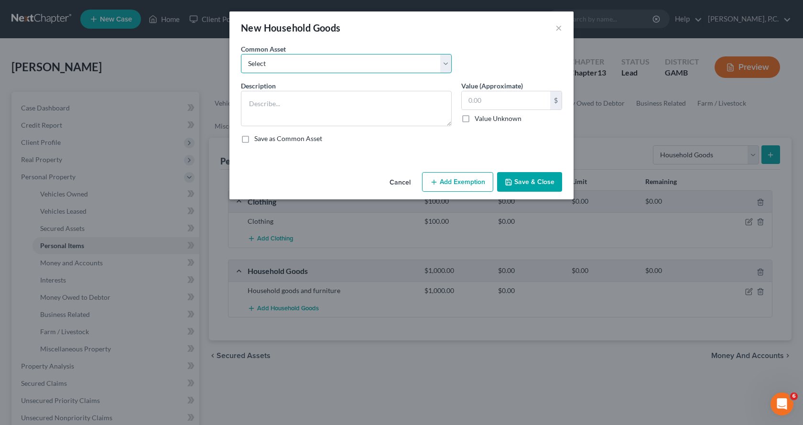
click at [274, 61] on select "Select Household goods Household goods Household goods and furniture Household …" at bounding box center [346, 63] width 211 height 19
click at [254, 106] on textarea at bounding box center [346, 108] width 211 height 35
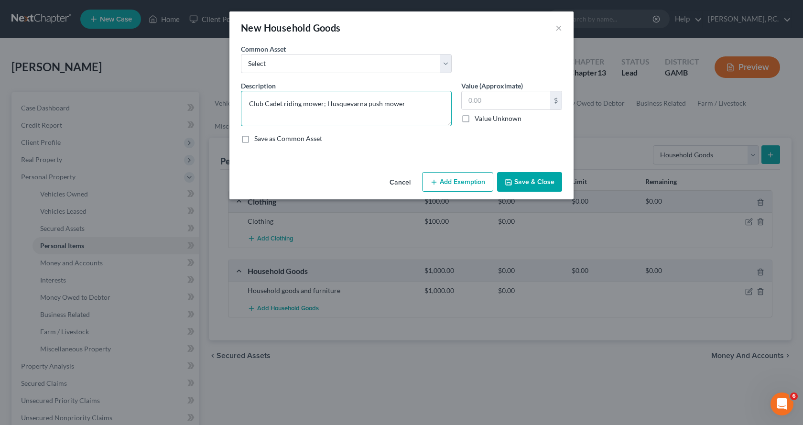
type textarea "Club Cadet riding mower; Husquevarna push mower"
type input "1,500.00"
click at [334, 105] on textarea "Club Cadet riding mower; Husquevarna push mower" at bounding box center [346, 108] width 211 height 35
drag, startPoint x: 325, startPoint y: 102, endPoint x: 366, endPoint y: 104, distance: 40.7
click at [366, 104] on textarea "Club Cadet riding mower; Husquevarna push mower" at bounding box center [346, 108] width 211 height 35
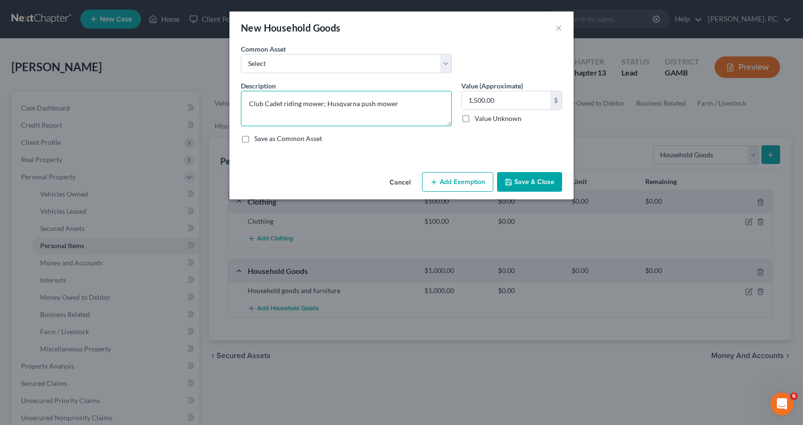
type textarea "Club Cadet riding mower; Husqvarna push mower"
click at [453, 181] on button "Add Exemption" at bounding box center [457, 182] width 71 height 20
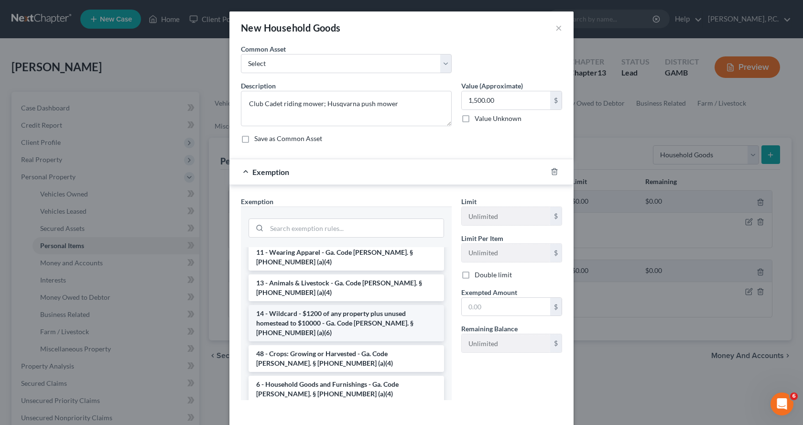
scroll to position [48, 0]
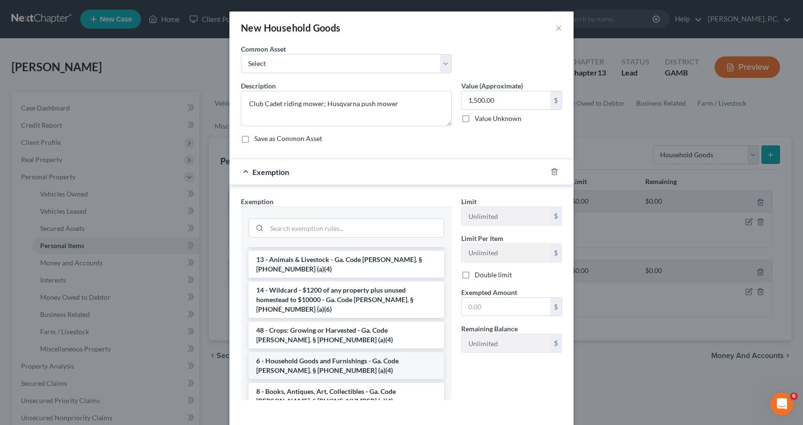
click at [319, 352] on li "6 - Household Goods and Furnishings - Ga. Code [PERSON_NAME]. § [PHONE_NUMBER] …" at bounding box center [347, 365] width 196 height 27
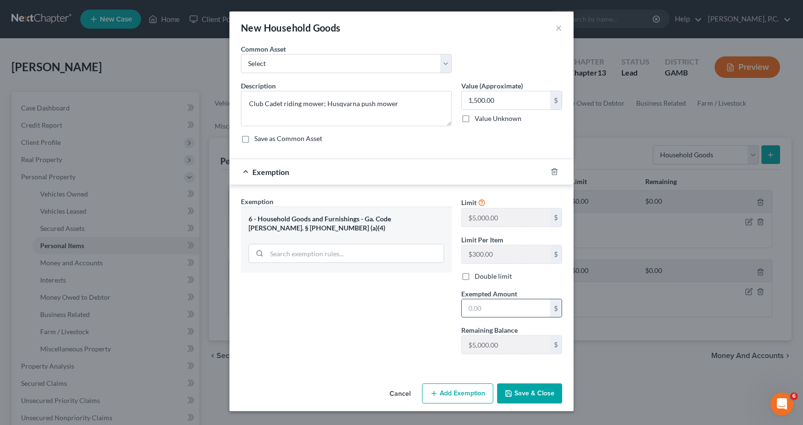
click at [507, 309] on input "text" at bounding box center [506, 308] width 88 height 18
type input "300.00"
click at [513, 98] on input "2,500.00" at bounding box center [506, 100] width 88 height 18
type input "3,500.00"
click at [458, 394] on button "Add Exemption" at bounding box center [457, 393] width 71 height 20
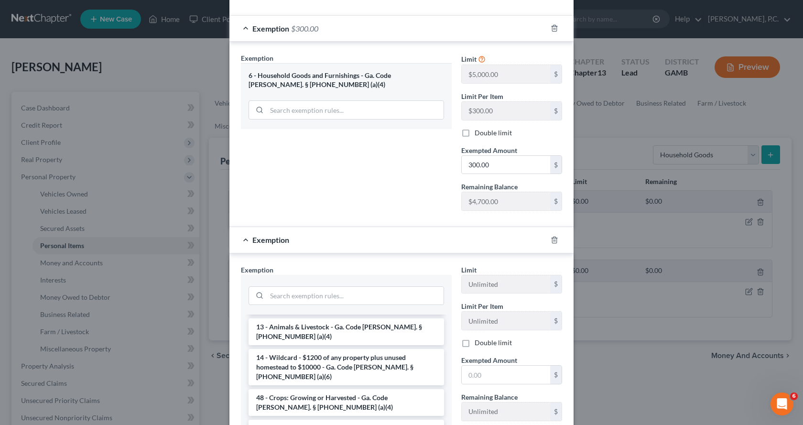
click at [350, 349] on li "14 - Wildcard - $1200 of any property plus unused homestead to $10000 - Ga. Cod…" at bounding box center [347, 367] width 196 height 36
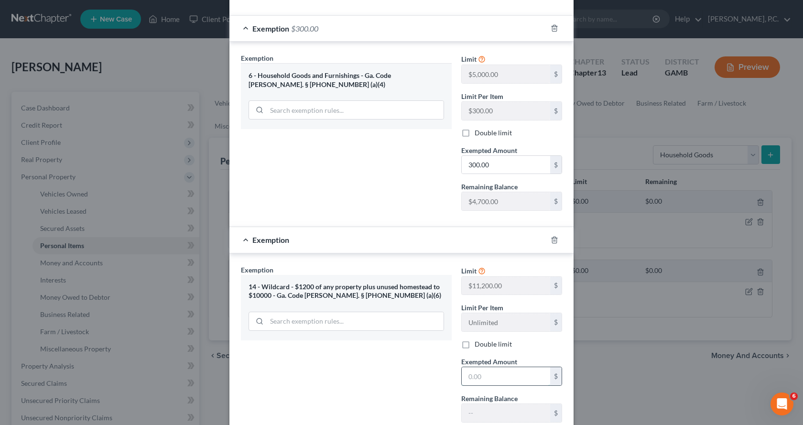
click at [515, 382] on input "text" at bounding box center [506, 376] width 88 height 18
type input "3,200.00"
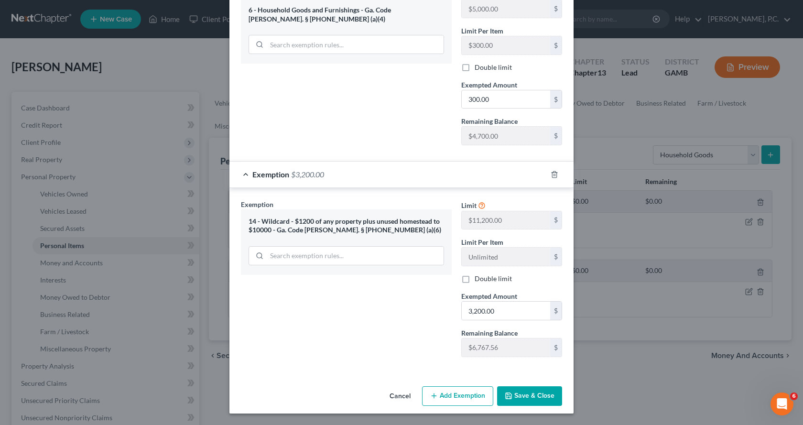
click at [523, 400] on button "Save & Close" at bounding box center [529, 396] width 65 height 20
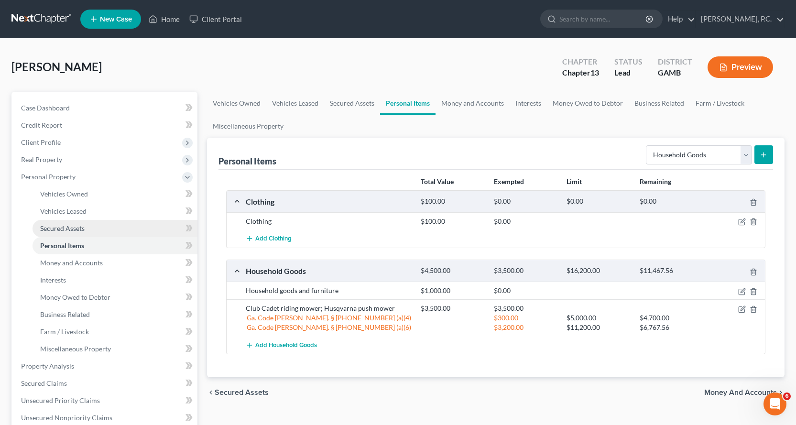
click at [70, 227] on span "Secured Assets" at bounding box center [62, 228] width 44 height 8
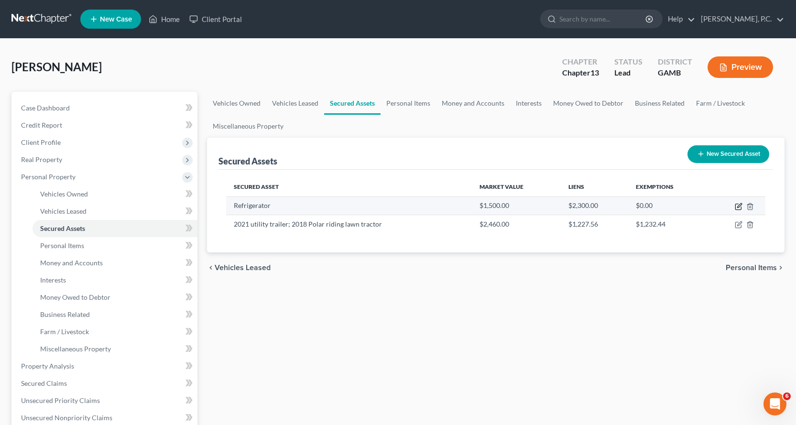
click at [739, 206] on icon "button" at bounding box center [739, 205] width 4 height 4
select select "household_goods"
select select "0"
select select "10"
select select "0"
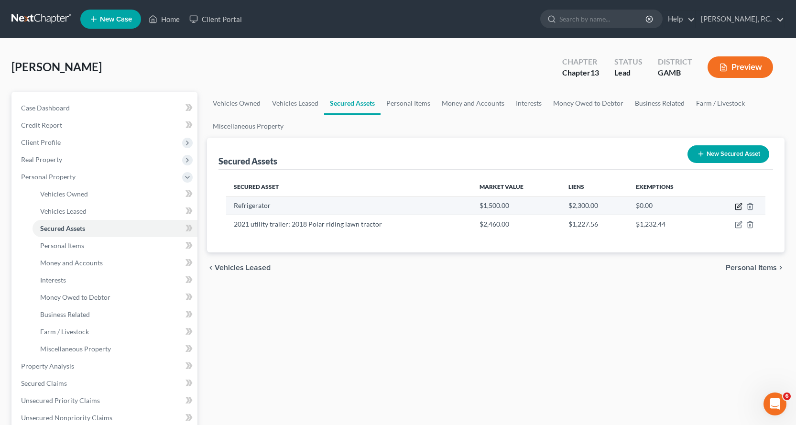
select select "0"
select select "2"
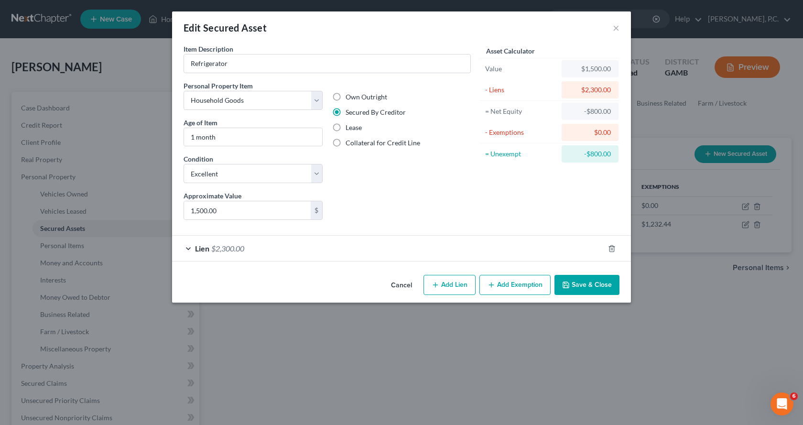
click at [190, 248] on div "Lien $2,300.00" at bounding box center [388, 248] width 432 height 25
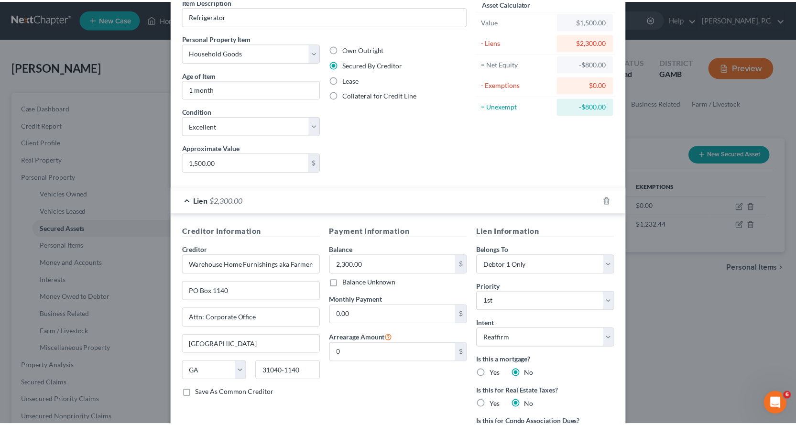
scroll to position [162, 0]
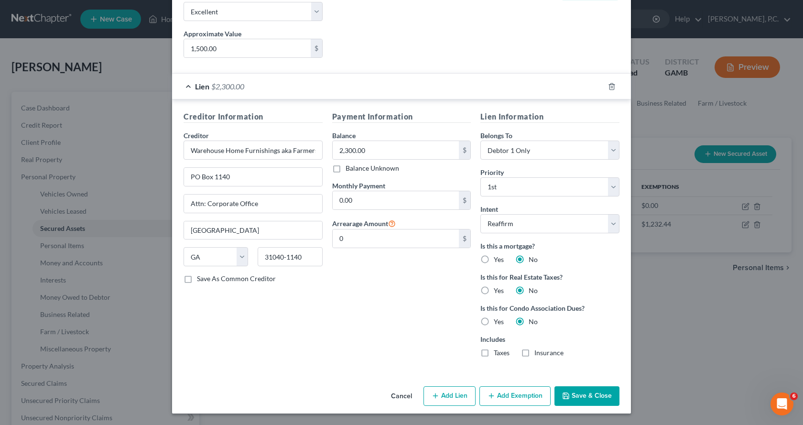
click at [585, 393] on button "Save & Close" at bounding box center [587, 396] width 65 height 20
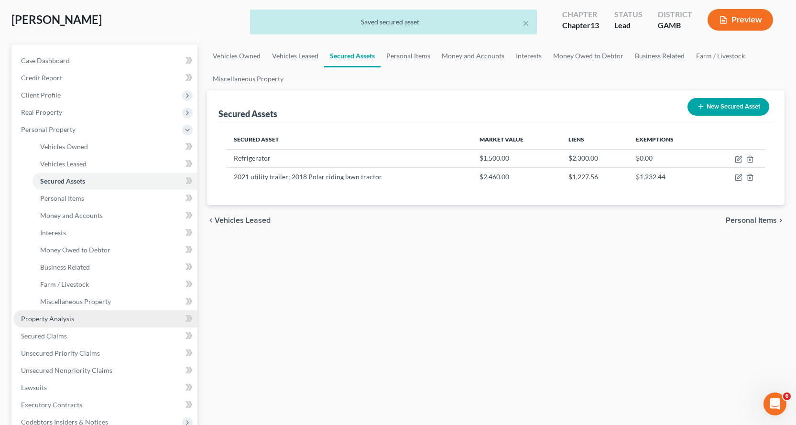
scroll to position [48, 0]
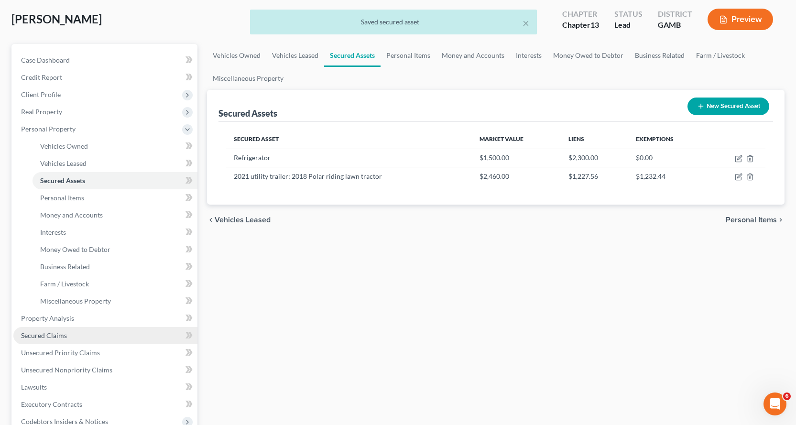
click at [39, 335] on span "Secured Claims" at bounding box center [44, 335] width 46 height 8
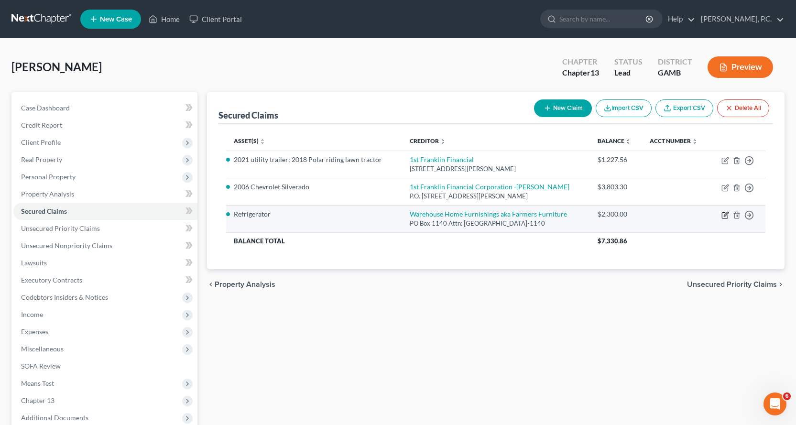
click at [726, 216] on icon "button" at bounding box center [726, 214] width 4 height 4
select select "10"
select select "4"
select select "2"
select select "0"
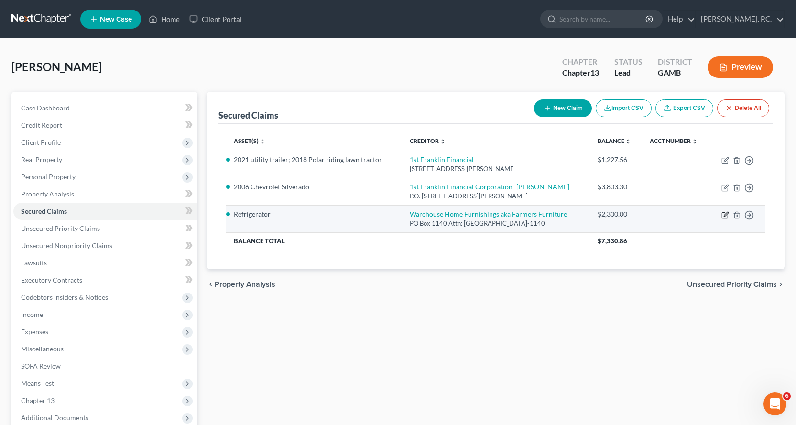
select select "0"
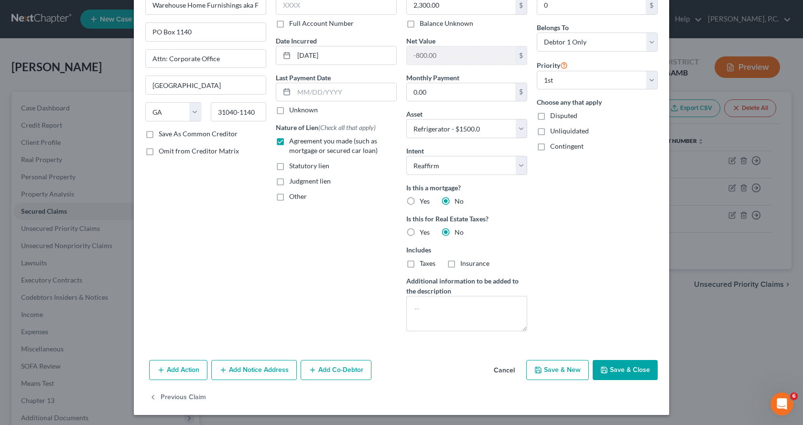
scroll to position [60, 0]
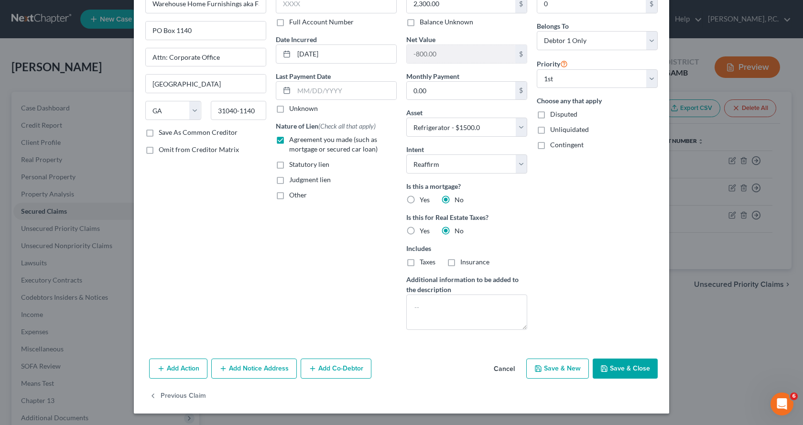
click at [616, 370] on button "Save & Close" at bounding box center [625, 369] width 65 height 20
select select "4"
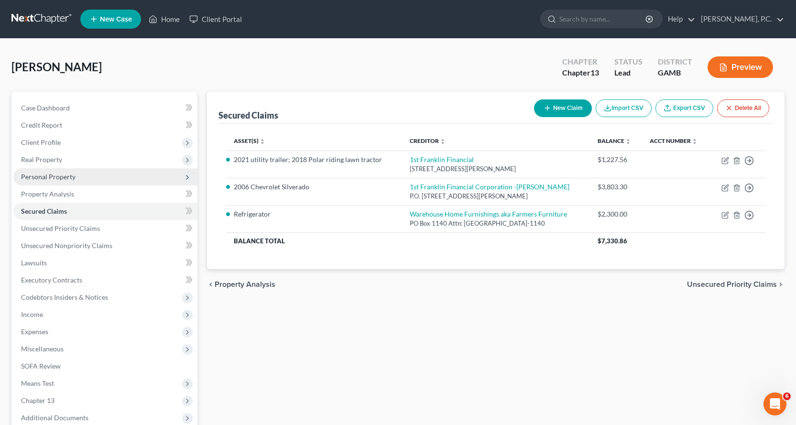
click at [55, 174] on span "Personal Property" at bounding box center [48, 177] width 55 height 8
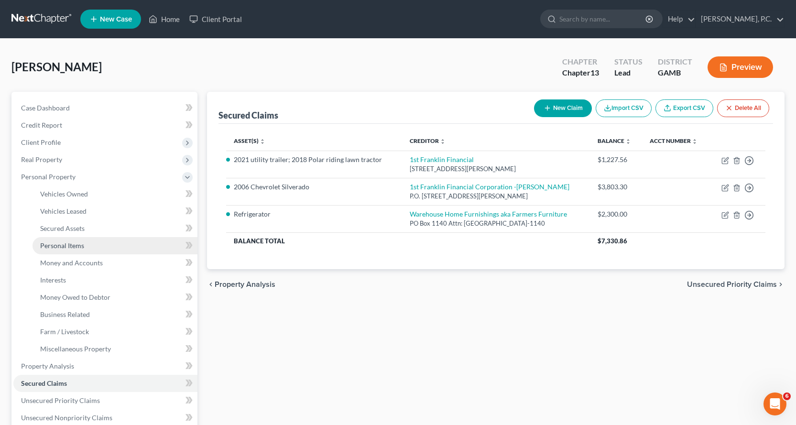
click at [64, 246] on span "Personal Items" at bounding box center [62, 245] width 44 height 8
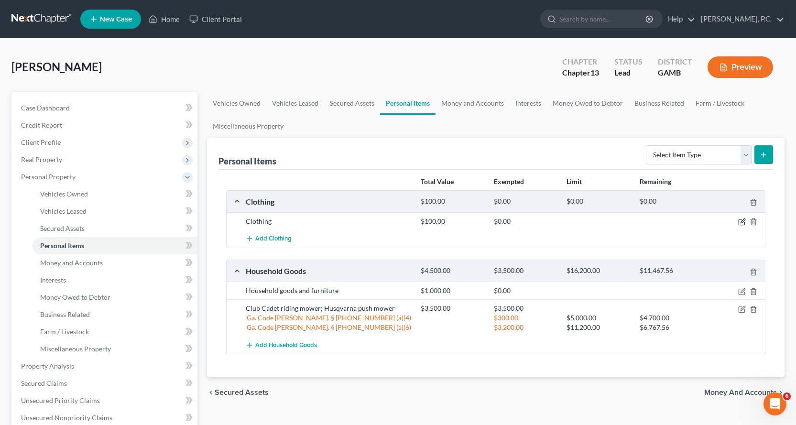
click at [739, 218] on icon "button" at bounding box center [742, 222] width 8 height 8
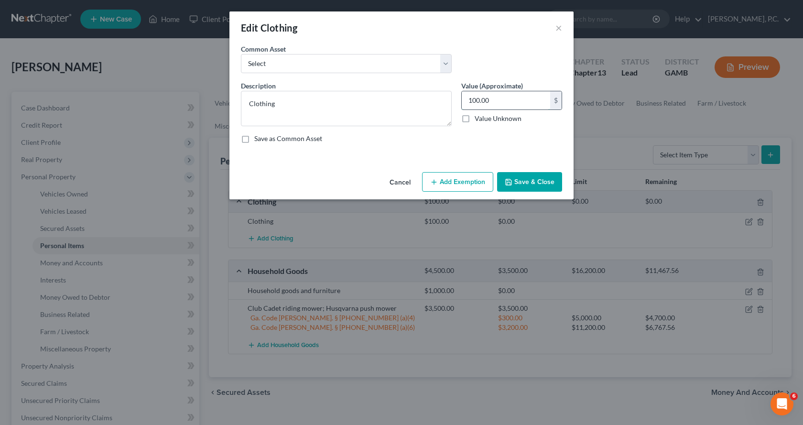
click at [520, 104] on input "100.00" at bounding box center [506, 100] width 88 height 18
type input "200.00"
click at [470, 185] on button "Add Exemption" at bounding box center [457, 182] width 71 height 20
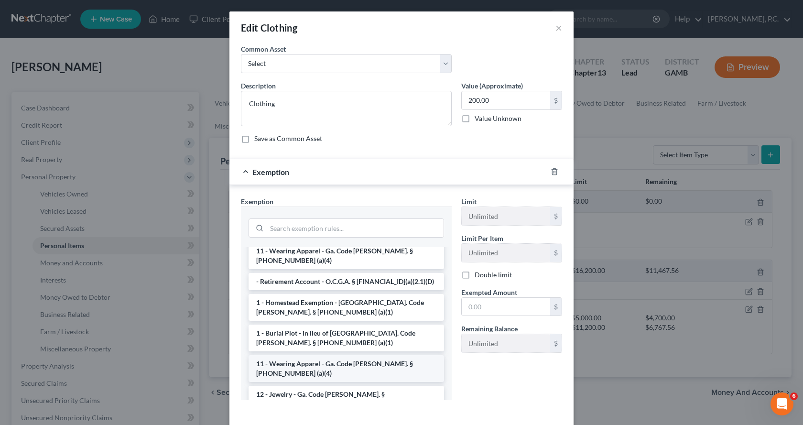
scroll to position [48, 0]
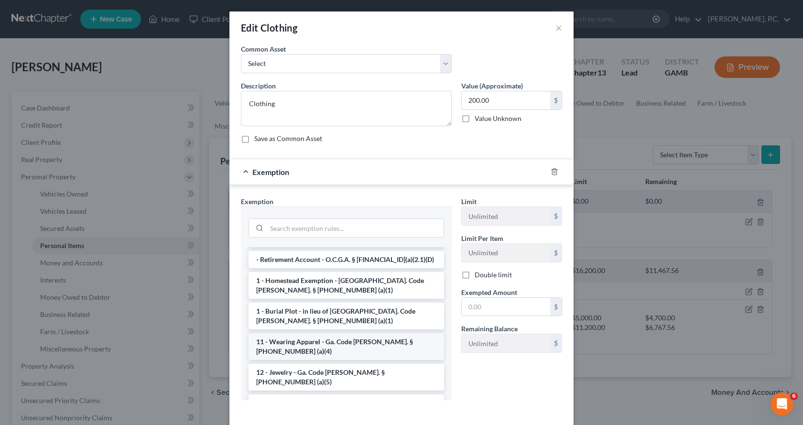
click at [327, 334] on li "11 - Wearing Apparel - Ga. Code [PERSON_NAME]. § [PHONE_NUMBER] (a)(4)" at bounding box center [347, 346] width 196 height 27
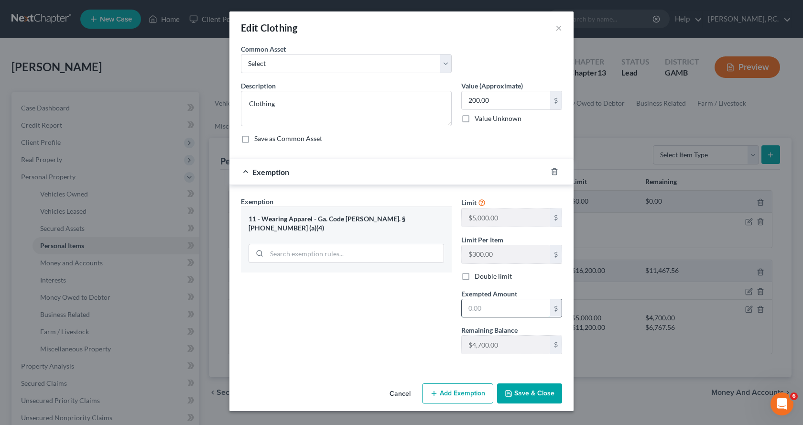
drag, startPoint x: 537, startPoint y: 314, endPoint x: 543, endPoint y: 312, distance: 5.5
click at [543, 312] on input "text" at bounding box center [506, 308] width 88 height 18
type input "200.00"
click at [543, 394] on button "Save & Close" at bounding box center [529, 393] width 65 height 20
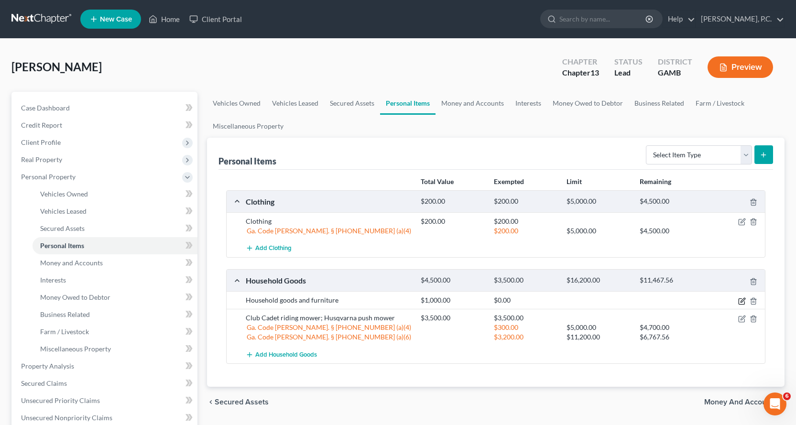
click at [740, 299] on icon "button" at bounding box center [742, 301] width 6 height 6
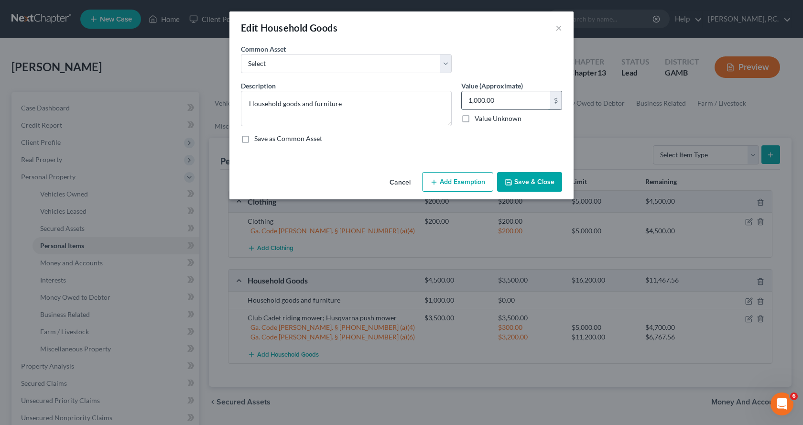
click at [517, 98] on input "1,000.00" at bounding box center [506, 100] width 88 height 18
type input "1,200.00"
click at [466, 181] on button "Add Exemption" at bounding box center [457, 182] width 71 height 20
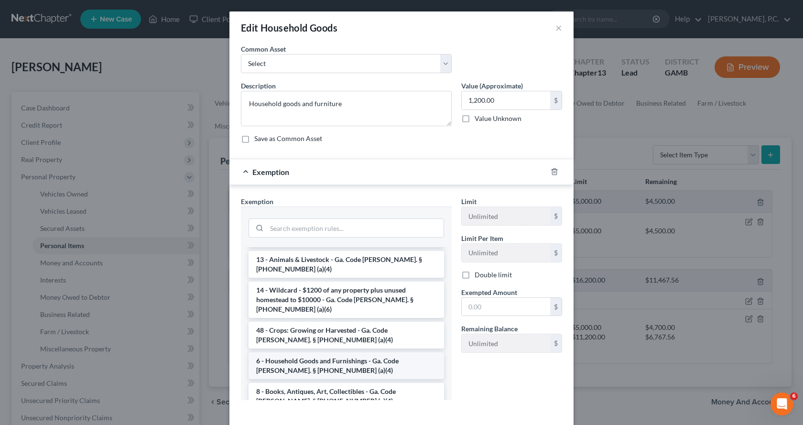
click at [362, 352] on li "6 - Household Goods and Furnishings - Ga. Code [PERSON_NAME]. § [PHONE_NUMBER] …" at bounding box center [347, 365] width 196 height 27
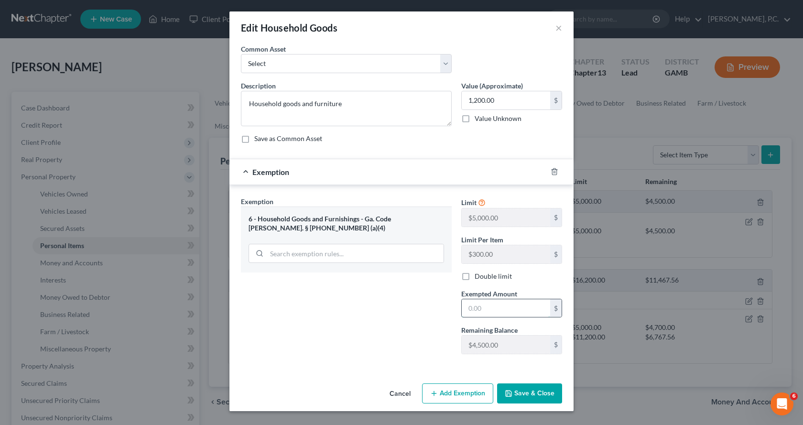
click at [507, 311] on input "text" at bounding box center [506, 308] width 88 height 18
type input "1,200.00"
click at [538, 393] on button "Save & Close" at bounding box center [529, 393] width 65 height 20
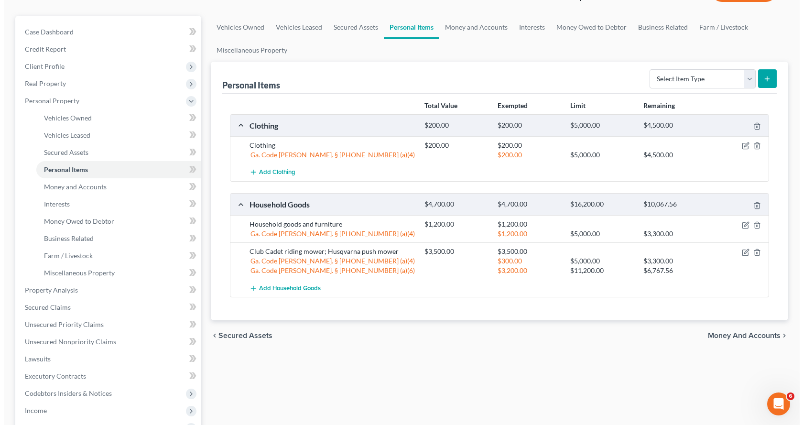
scroll to position [0, 0]
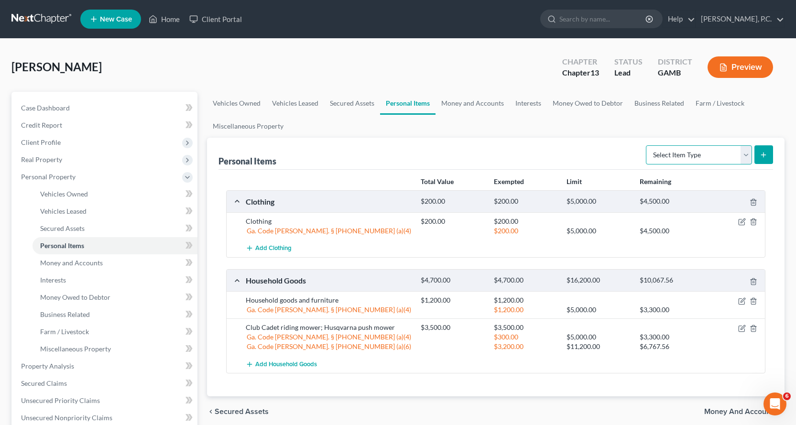
click at [745, 154] on select "Select Item Type Clothing Collectibles Of Value Electronics Firearms Household …" at bounding box center [699, 154] width 106 height 19
select select "electronics"
click at [647, 145] on select "Select Item Type Clothing Collectibles Of Value Electronics Firearms Household …" at bounding box center [699, 154] width 106 height 19
click at [763, 156] on icon "submit" at bounding box center [764, 155] width 8 height 8
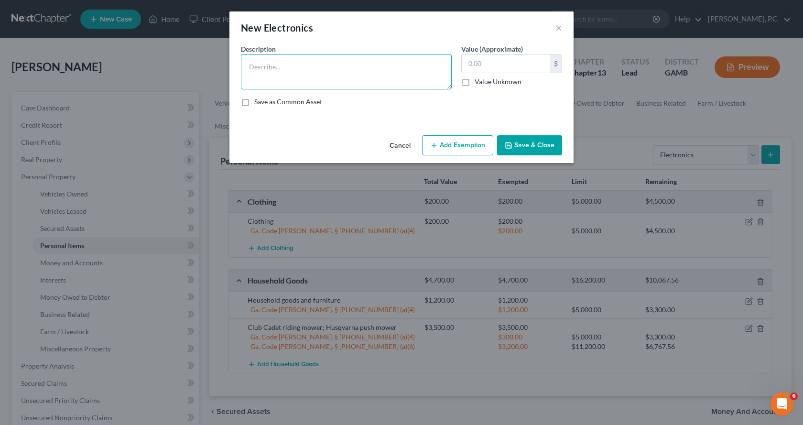
click at [278, 64] on textarea at bounding box center [346, 71] width 211 height 35
type textarea "Electronics, devices"
click at [503, 63] on input "text" at bounding box center [506, 64] width 88 height 18
type input "500.00"
click at [477, 146] on button "Add Exemption" at bounding box center [457, 145] width 71 height 20
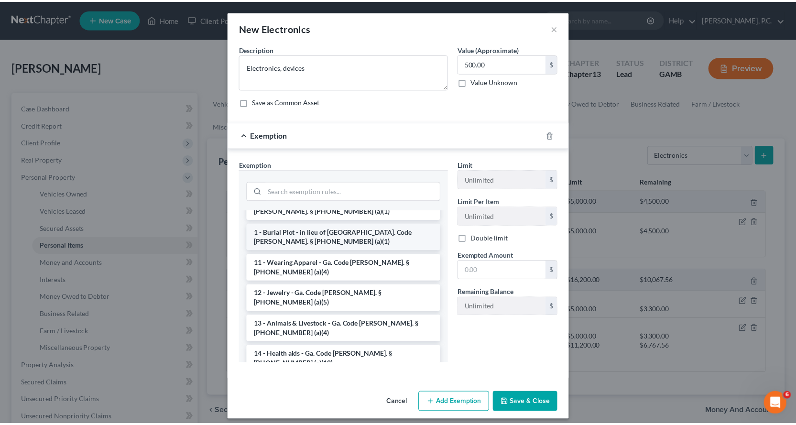
scroll to position [96, 0]
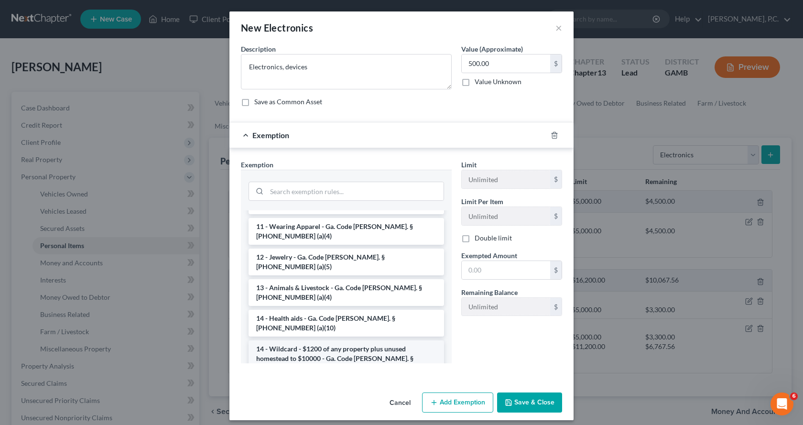
click at [278, 340] on li "14 - Wildcard - $1200 of any property plus unused homestead to $10000 - Ga. Cod…" at bounding box center [347, 358] width 196 height 36
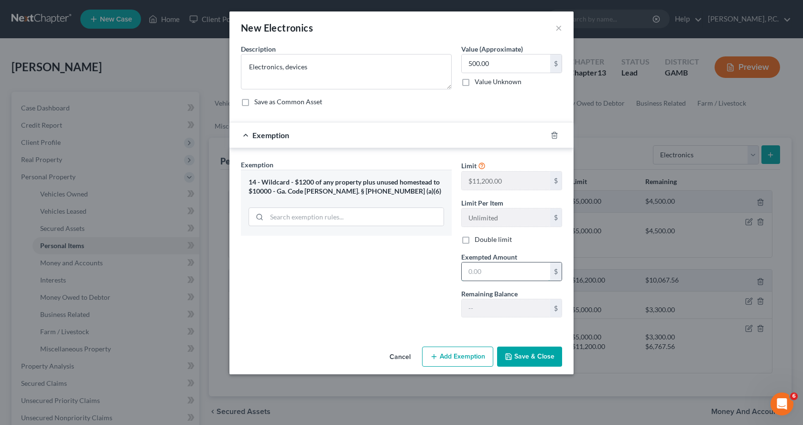
click at [505, 267] on input "text" at bounding box center [506, 271] width 88 height 18
type input "500.00"
click at [532, 356] on button "Save & Close" at bounding box center [529, 357] width 65 height 20
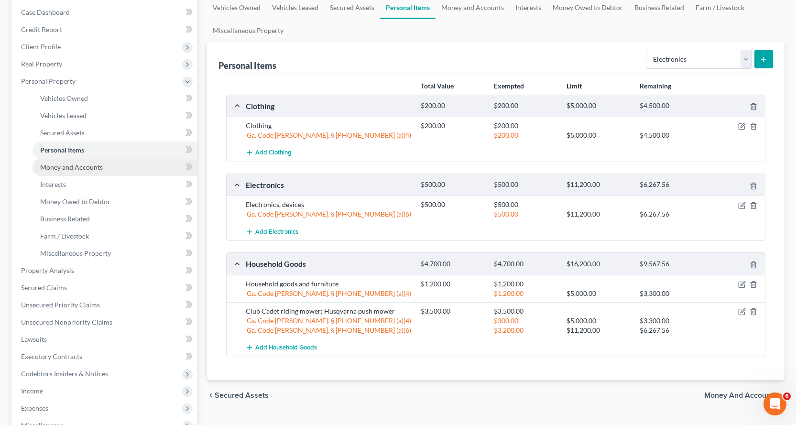
click at [76, 166] on span "Money and Accounts" at bounding box center [71, 167] width 63 height 8
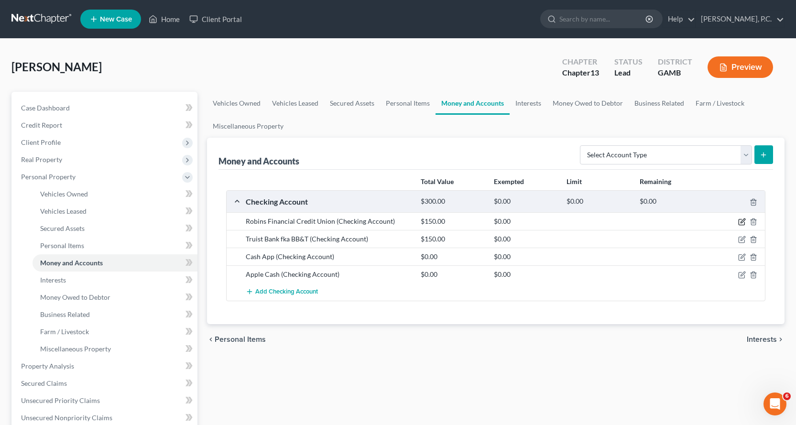
click at [742, 221] on icon "button" at bounding box center [742, 222] width 8 height 8
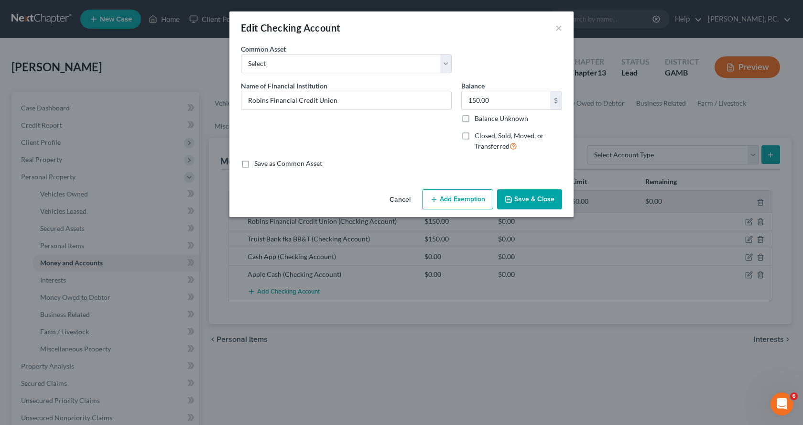
click at [458, 194] on button "Add Exemption" at bounding box center [457, 199] width 71 height 20
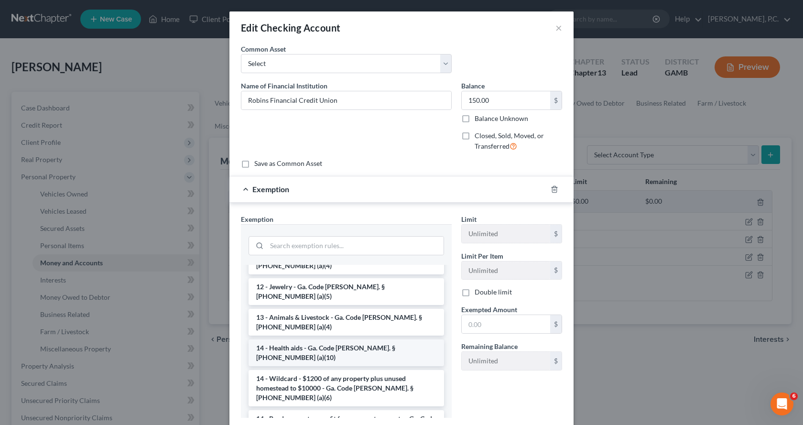
scroll to position [143, 0]
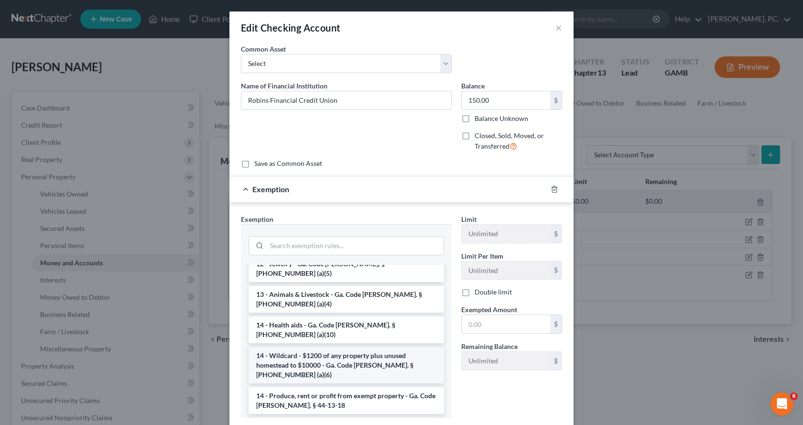
click at [310, 347] on li "14 - Wildcard - $1200 of any property plus unused homestead to $10000 - Ga. Cod…" at bounding box center [347, 365] width 196 height 36
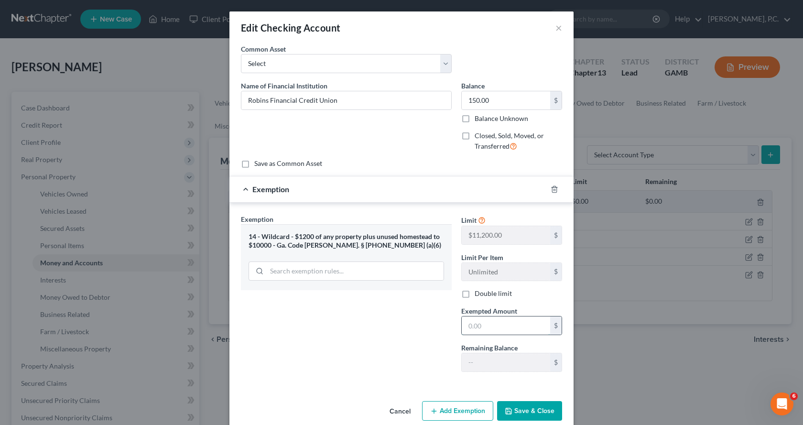
click at [506, 327] on input "text" at bounding box center [506, 325] width 88 height 18
type input "150.00"
click at [522, 412] on button "Save & Close" at bounding box center [529, 411] width 65 height 20
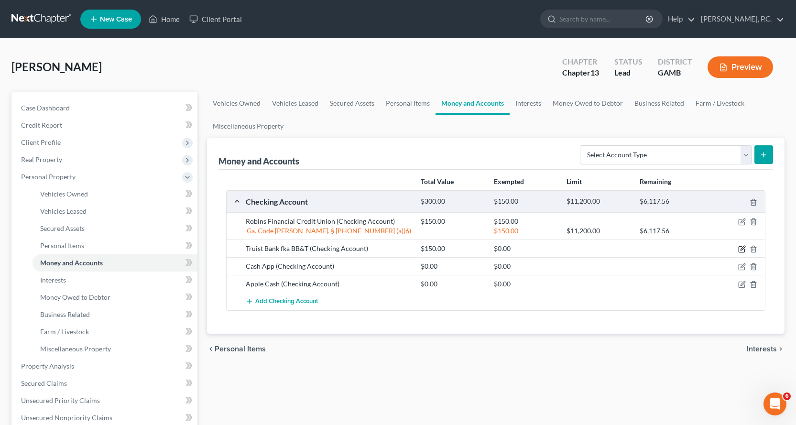
click at [742, 250] on icon "button" at bounding box center [742, 249] width 8 height 8
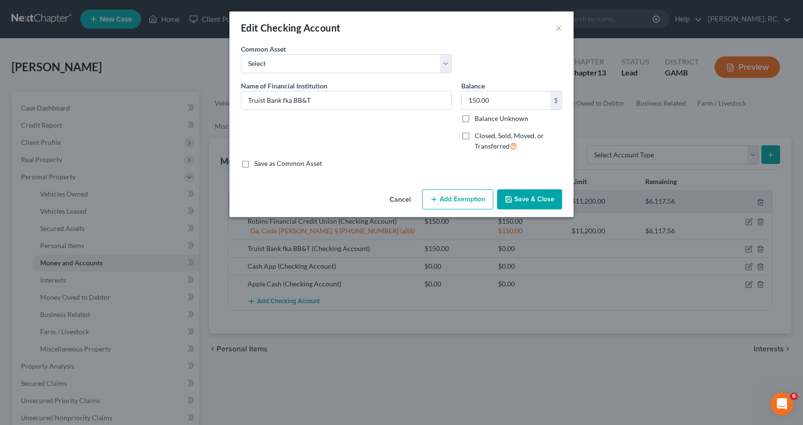
click at [462, 200] on button "Add Exemption" at bounding box center [457, 199] width 71 height 20
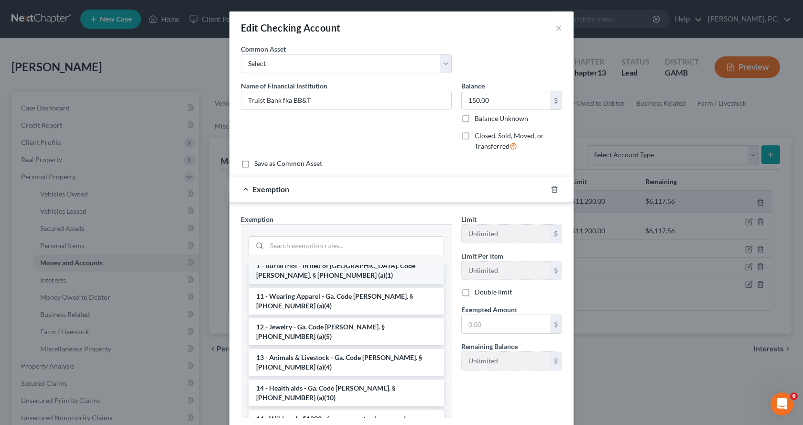
scroll to position [96, 0]
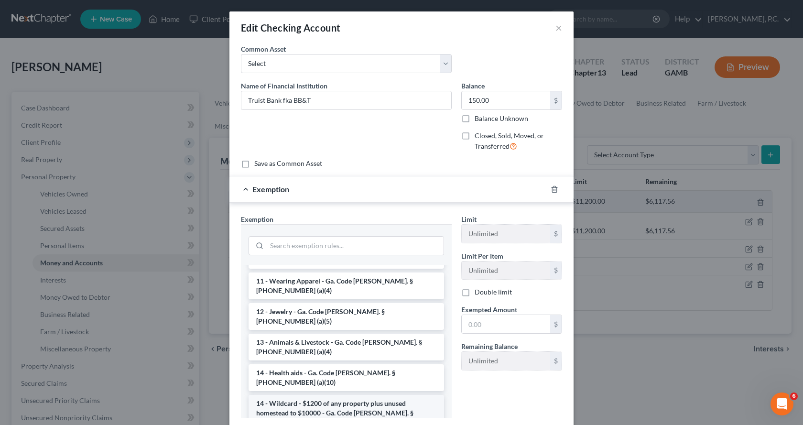
click at [320, 395] on li "14 - Wildcard - $1200 of any property plus unused homestead to $10000 - Ga. Cod…" at bounding box center [347, 413] width 196 height 36
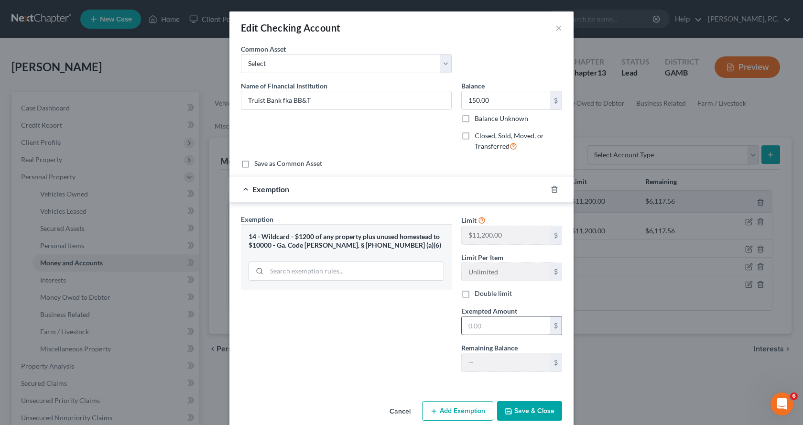
click at [499, 323] on input "text" at bounding box center [506, 325] width 88 height 18
type input "150.00"
click at [519, 410] on button "Save & Close" at bounding box center [529, 411] width 65 height 20
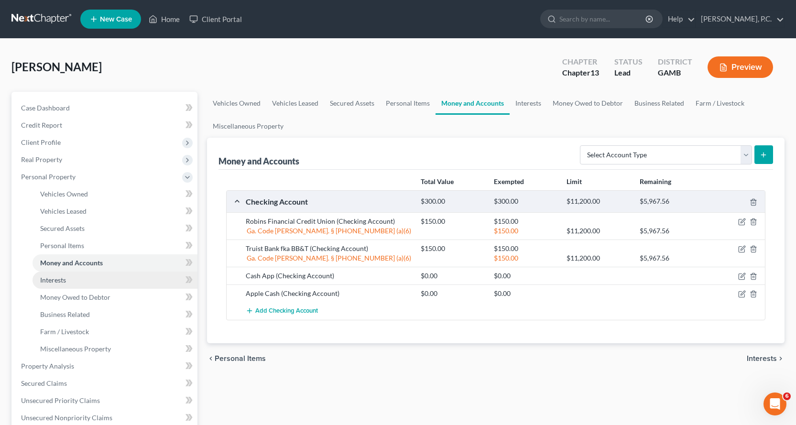
click at [53, 280] on span "Interests" at bounding box center [53, 280] width 26 height 8
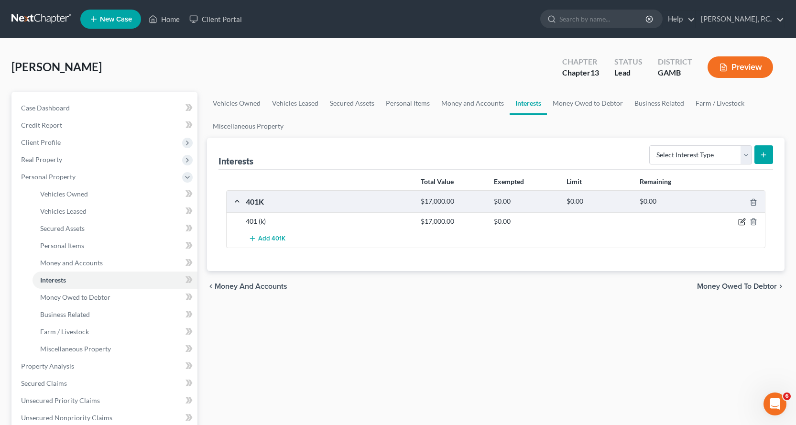
click at [742, 222] on icon "button" at bounding box center [743, 221] width 4 height 4
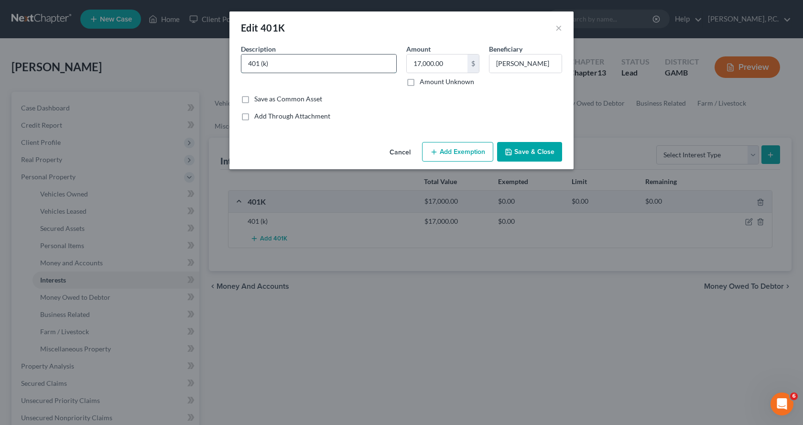
click at [303, 64] on input "401 (k)" at bounding box center [318, 64] width 155 height 18
click at [259, 63] on input "401 (k) savings account" at bounding box center [318, 64] width 155 height 18
type input "401(k) savings account"
click at [465, 151] on button "Add Exemption" at bounding box center [457, 152] width 71 height 20
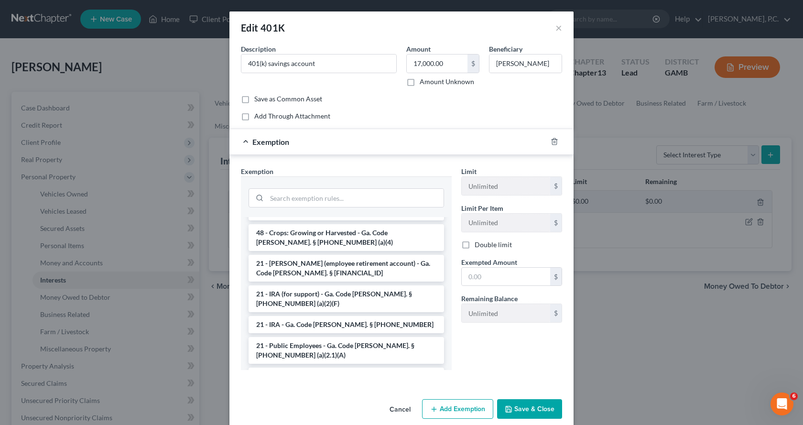
scroll to position [622, 0]
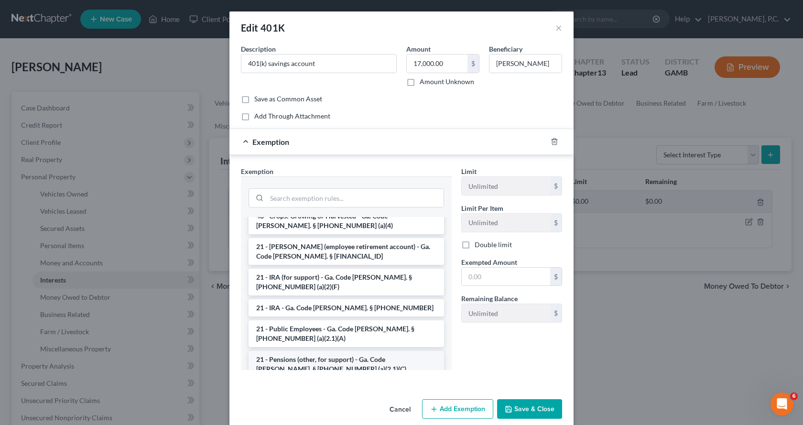
click at [320, 351] on li "21 - Pensions (other, for support) - Ga. Code [PERSON_NAME]. § [PHONE_NUMBER] (…" at bounding box center [347, 369] width 196 height 36
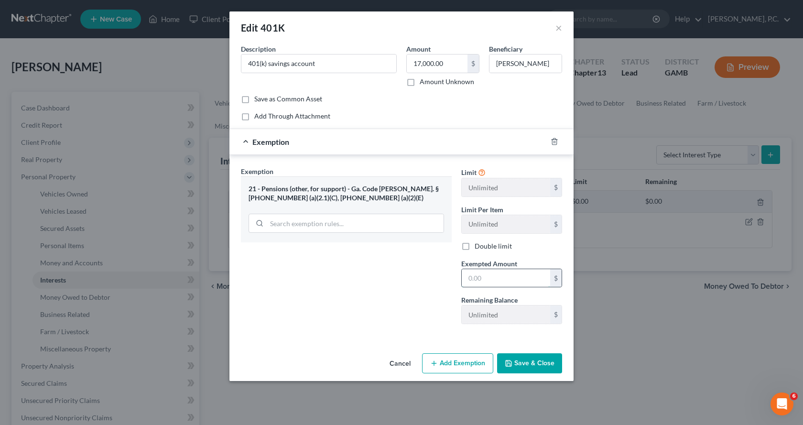
click at [494, 275] on input "text" at bounding box center [506, 278] width 88 height 18
type input "17,000.00"
click at [549, 364] on button "Save & Close" at bounding box center [529, 363] width 65 height 20
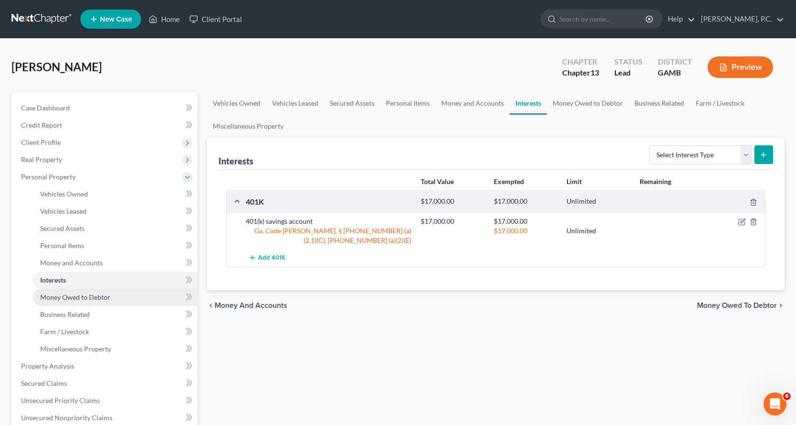
click at [91, 294] on span "Money Owed to Debtor" at bounding box center [75, 297] width 70 height 8
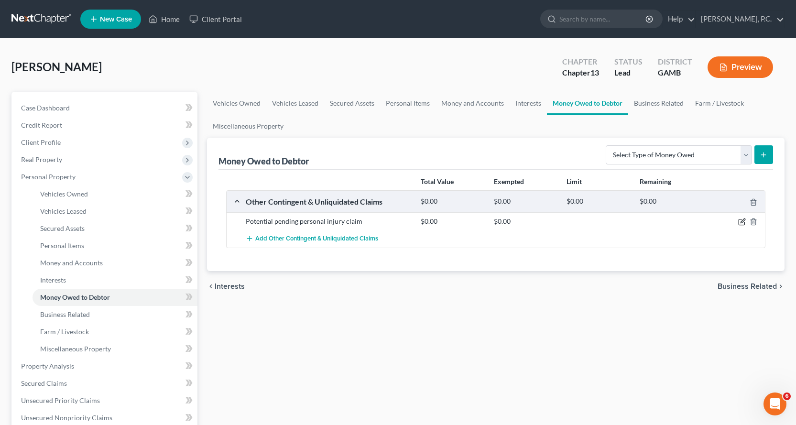
click at [742, 222] on icon "button" at bounding box center [743, 221] width 4 height 4
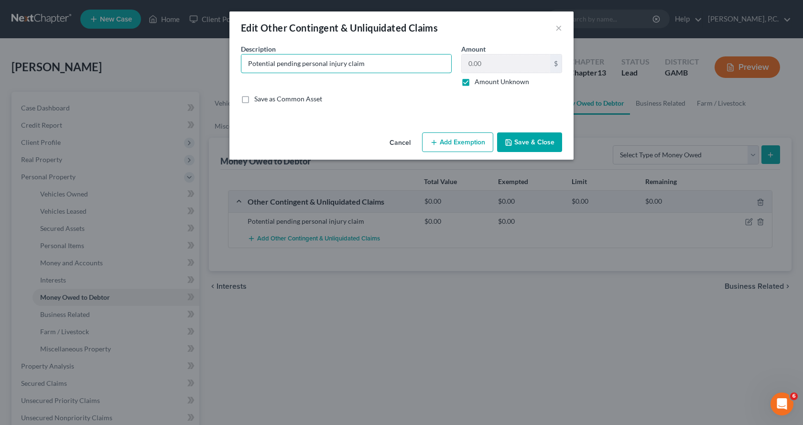
drag, startPoint x: 401, startPoint y: 58, endPoint x: 30, endPoint y: 3, distance: 374.5
click at [0, 3] on div "Edit Other Contingent & Unliquidated Claims × An exemption set must first be se…" at bounding box center [401, 212] width 803 height 425
click at [432, 65] on input "Workers' compensation claim arising out of [MEDICAL_DATA] that occurred on or a…" at bounding box center [346, 64] width 210 height 18
click at [442, 65] on input "Workers' compensation claim arising out of [MEDICAL_DATA] that occurred on or a…" at bounding box center [346, 64] width 210 height 18
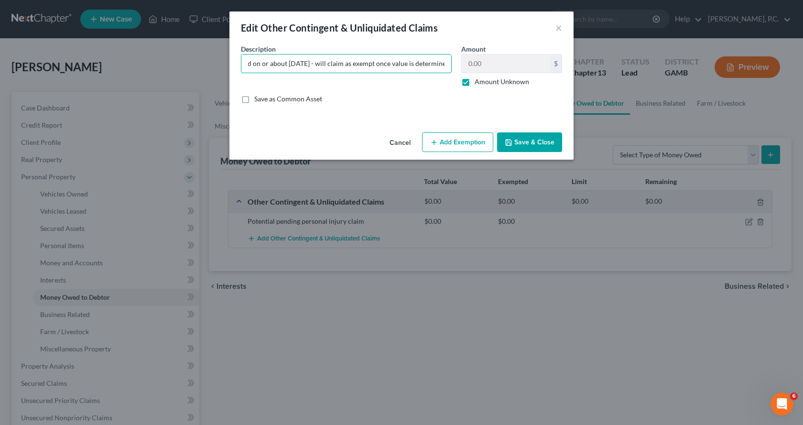
type input "Workers' compensation claim arising out of [MEDICAL_DATA] that occurred on or a…"
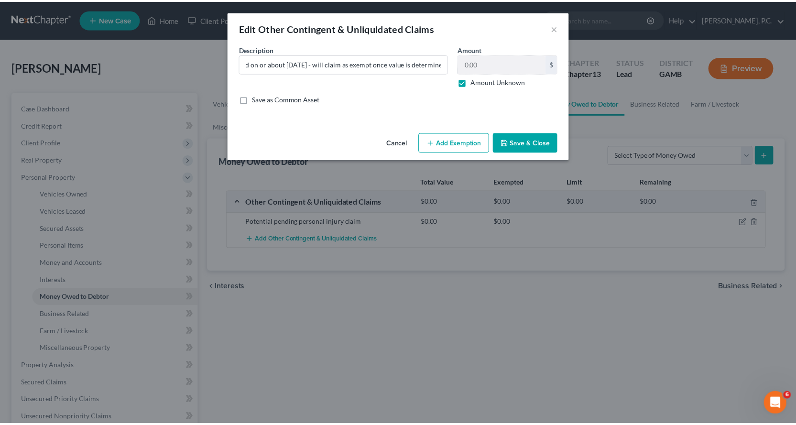
scroll to position [0, 0]
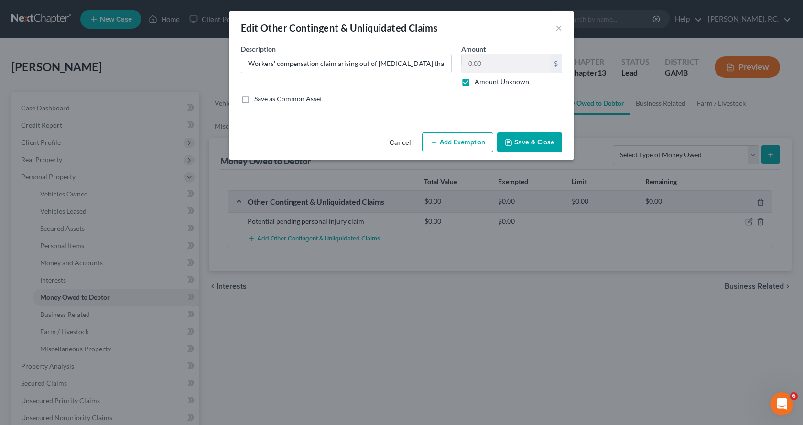
click at [532, 141] on button "Save & Close" at bounding box center [529, 142] width 65 height 20
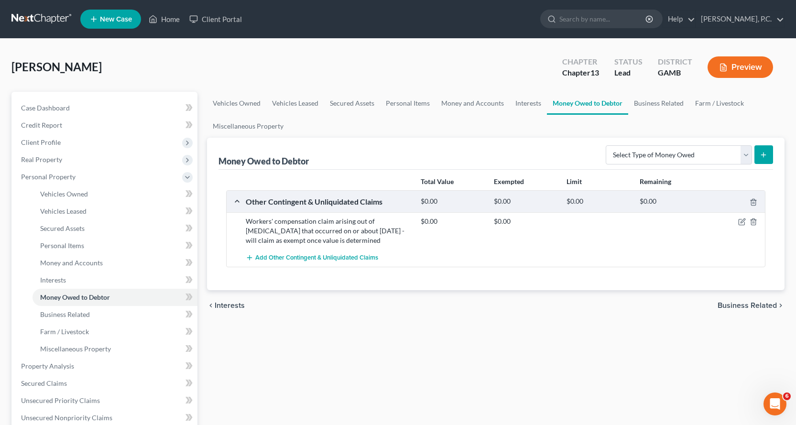
scroll to position [48, 0]
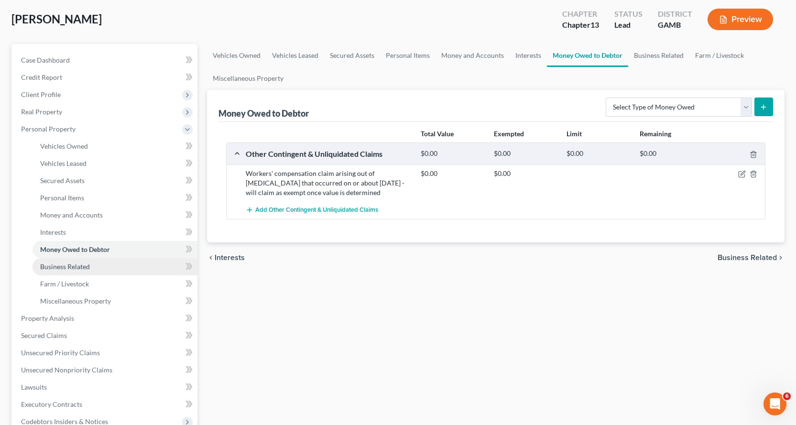
click at [76, 267] on span "Business Related" at bounding box center [65, 266] width 50 height 8
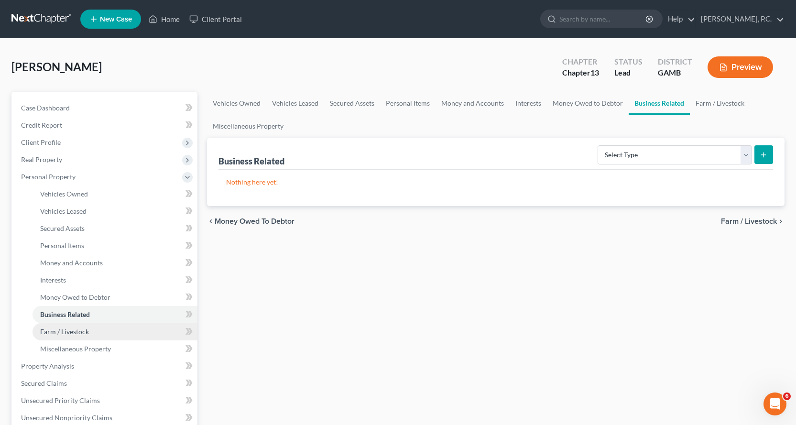
click at [72, 328] on span "Farm / Livestock" at bounding box center [64, 331] width 49 height 8
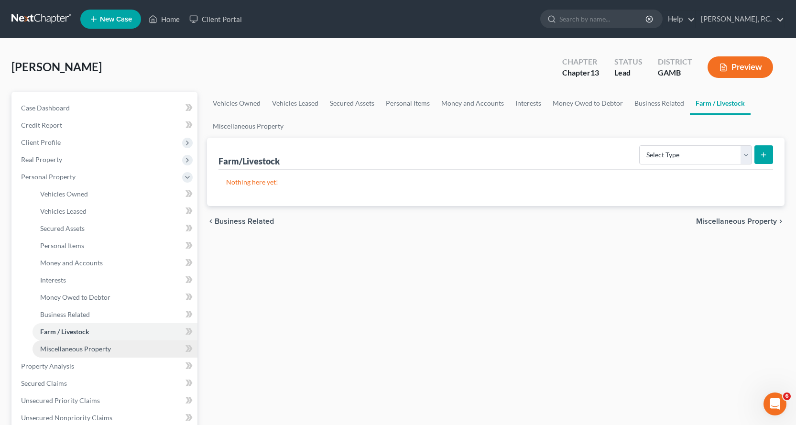
click at [85, 349] on span "Miscellaneous Property" at bounding box center [75, 349] width 71 height 8
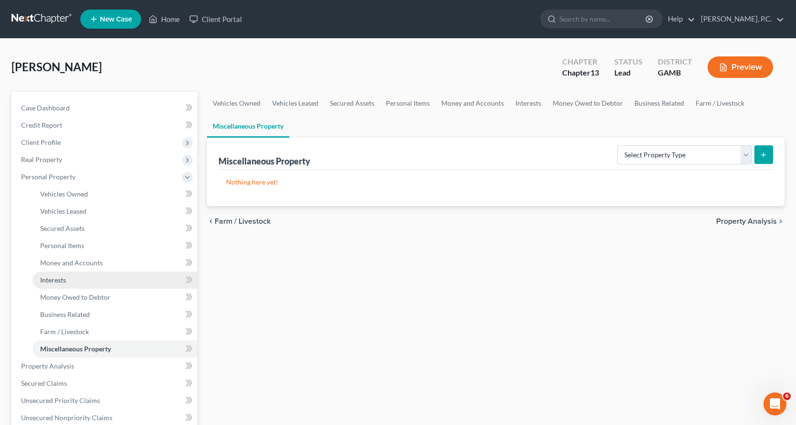
click at [56, 279] on span "Interests" at bounding box center [53, 280] width 26 height 8
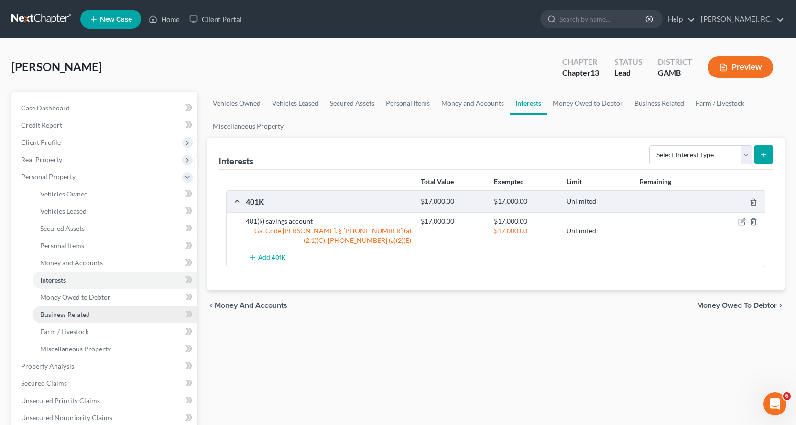
click at [84, 312] on span "Business Related" at bounding box center [65, 314] width 50 height 8
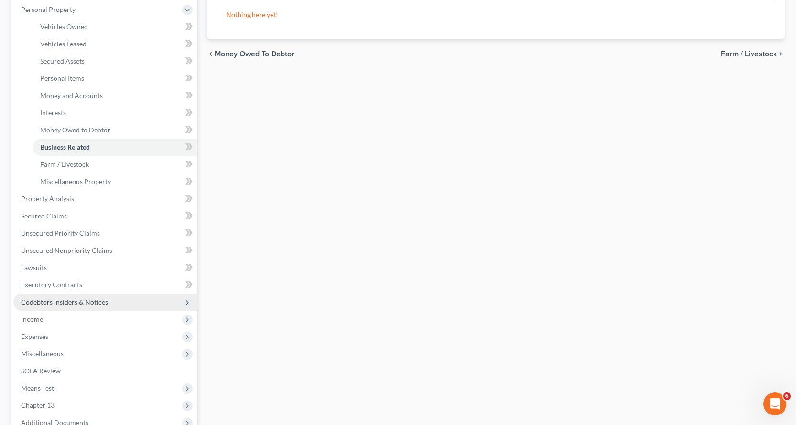
scroll to position [191, 0]
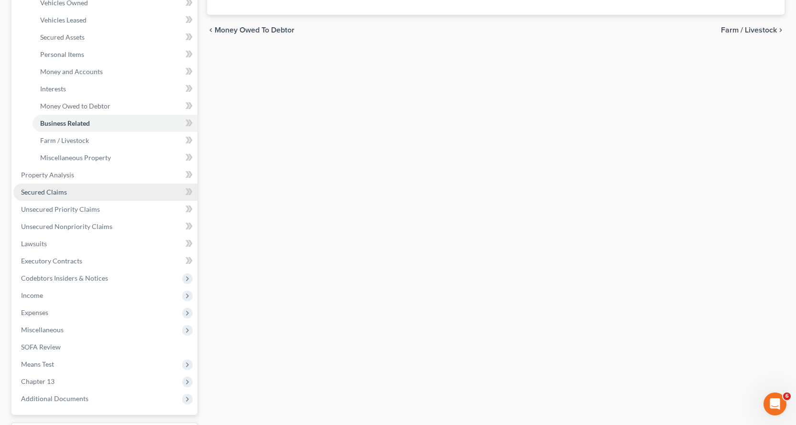
click at [43, 192] on span "Secured Claims" at bounding box center [44, 192] width 46 height 8
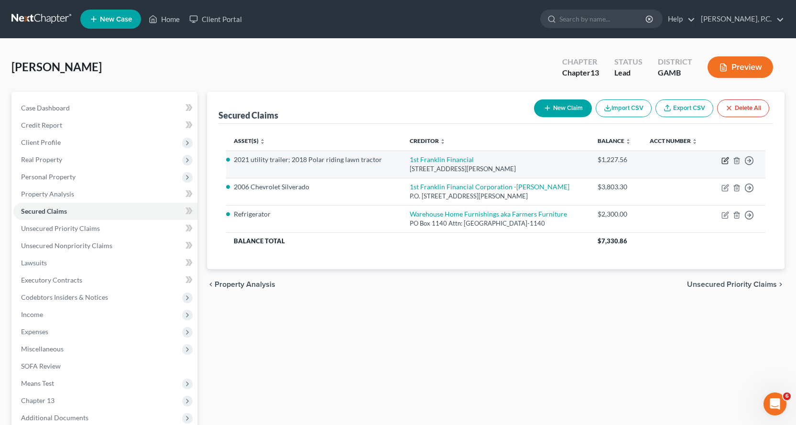
click at [724, 161] on icon "button" at bounding box center [726, 159] width 4 height 4
select select "10"
select select "13"
select select "0"
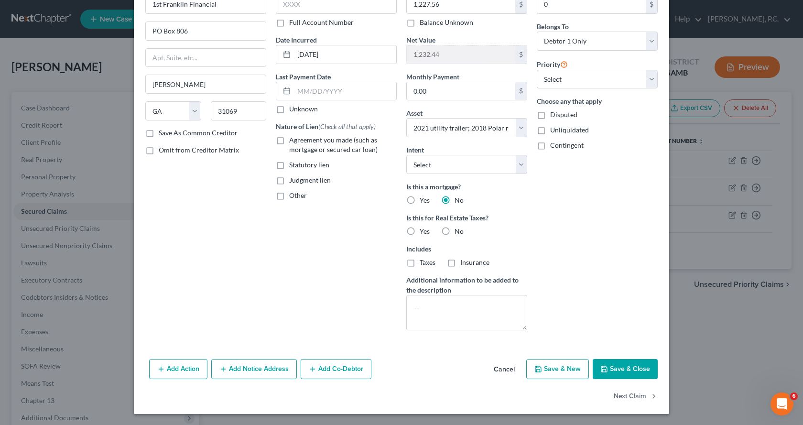
scroll to position [60, 0]
click at [250, 368] on button "Add Notice Address" at bounding box center [254, 369] width 86 height 20
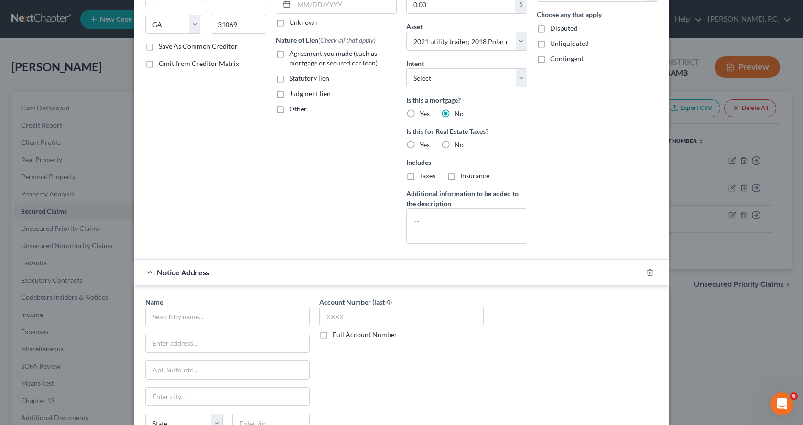
scroll to position [155, 0]
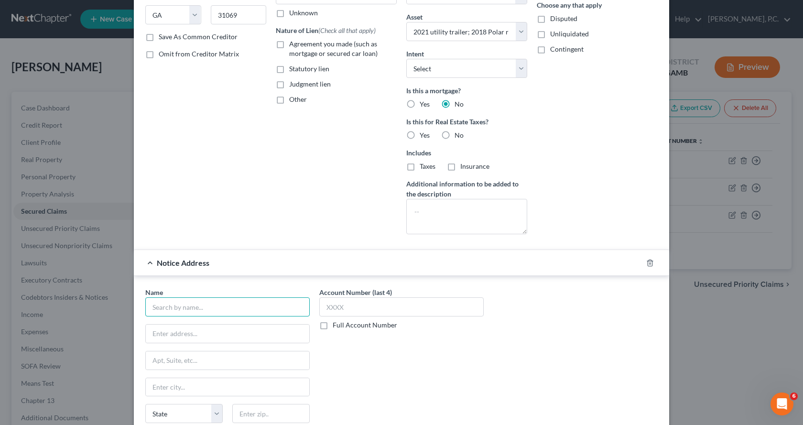
click at [199, 307] on input "text" at bounding box center [227, 306] width 164 height 19
click at [268, 313] on input "[PERSON_NAME]" at bounding box center [227, 306] width 164 height 19
click at [270, 308] on input "[PERSON_NAME]" at bounding box center [227, 306] width 164 height 19
click at [282, 311] on input "[PERSON_NAME]" at bounding box center [227, 306] width 164 height 19
click at [283, 308] on input "[PERSON_NAME]" at bounding box center [227, 306] width 164 height 19
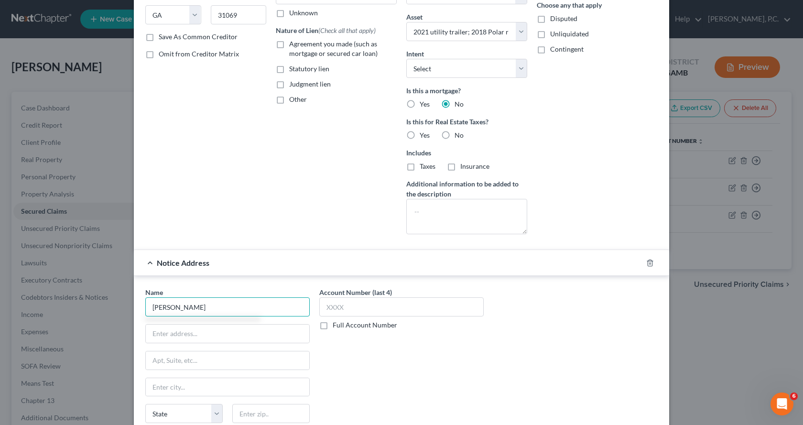
type input "[PERSON_NAME]"
click at [283, 308] on input "[PERSON_NAME]" at bounding box center [227, 306] width 164 height 19
click at [283, 309] on input "[PERSON_NAME]" at bounding box center [227, 306] width 164 height 19
click at [284, 312] on input "[PERSON_NAME]" at bounding box center [227, 306] width 164 height 19
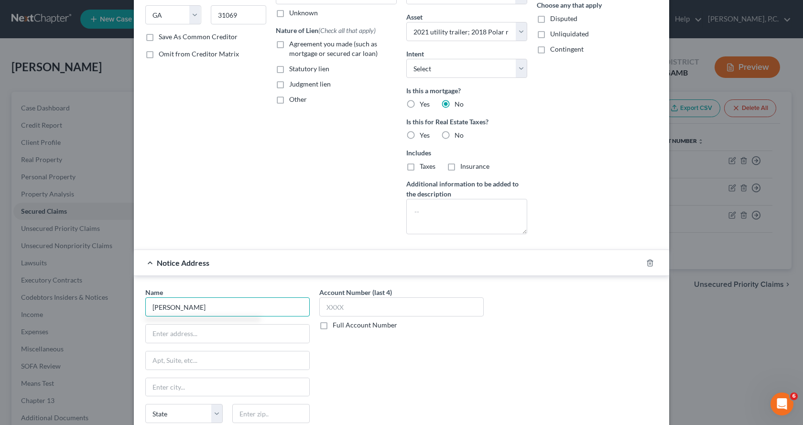
drag, startPoint x: 284, startPoint y: 312, endPoint x: 273, endPoint y: 313, distance: 11.5
click at [284, 313] on input "[PERSON_NAME]" at bounding box center [227, 306] width 164 height 19
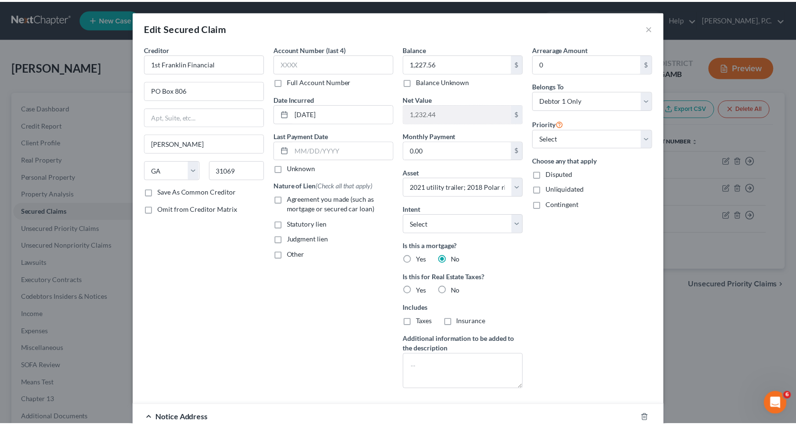
scroll to position [266, 0]
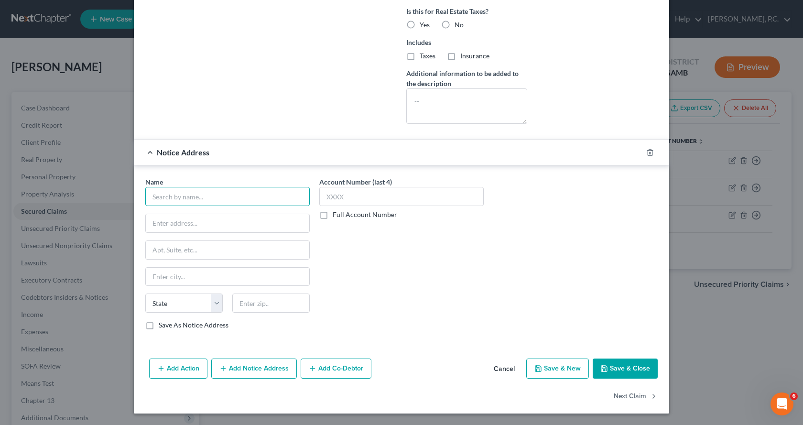
click at [171, 196] on input "text" at bounding box center [227, 196] width 164 height 19
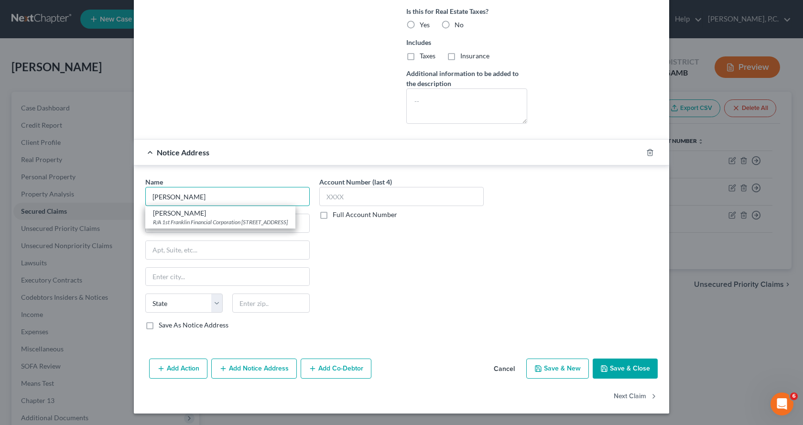
click at [223, 198] on input "[PERSON_NAME]" at bounding box center [227, 196] width 164 height 19
type input "[PERSON_NAME]"
click at [180, 219] on div "R/A 1st Franklin Financial Corporation [STREET_ADDRESS]" at bounding box center [220, 222] width 135 height 8
type input "R/A 1st Franklin Financial Corporation"
type input "[STREET_ADDRESS]"
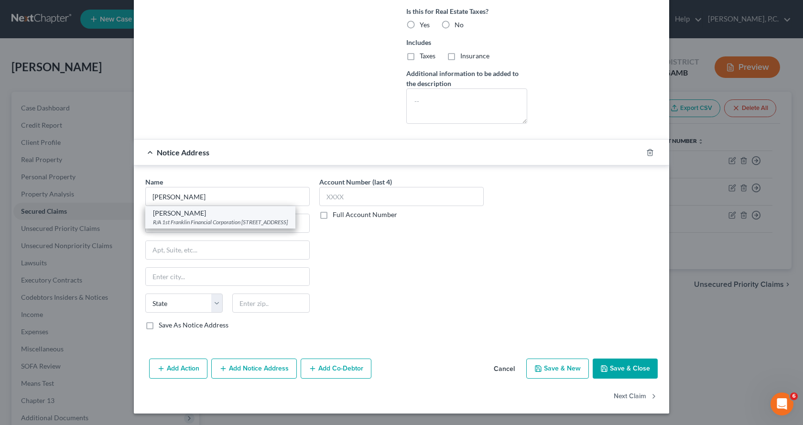
type input "Toccoa"
select select "10"
type input "30577"
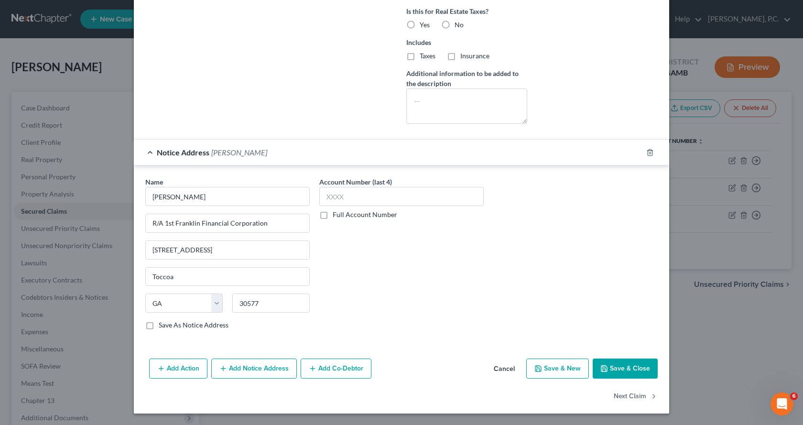
click at [631, 366] on button "Save & Close" at bounding box center [625, 369] width 65 height 20
select select
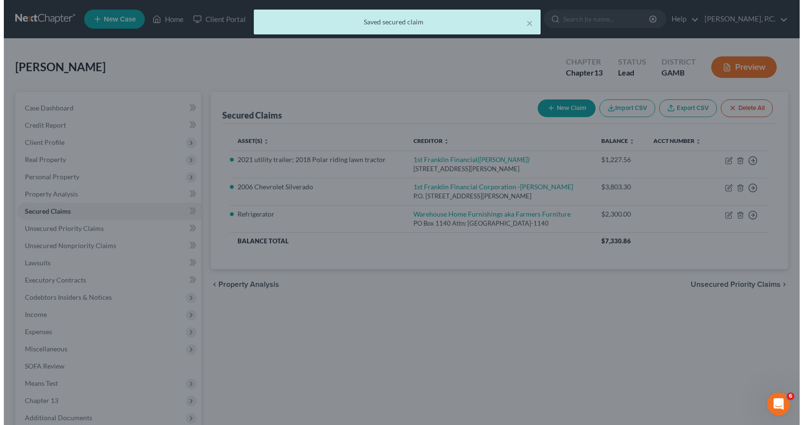
scroll to position [0, 0]
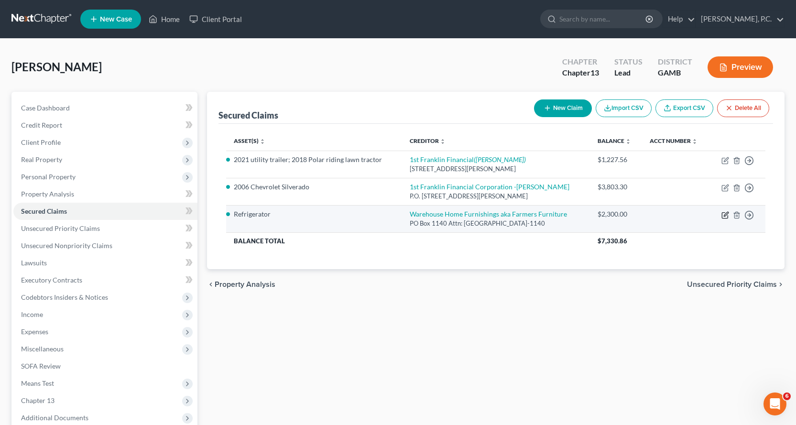
click at [726, 215] on icon "button" at bounding box center [726, 214] width 4 height 4
select select "10"
select select "4"
select select "2"
select select "0"
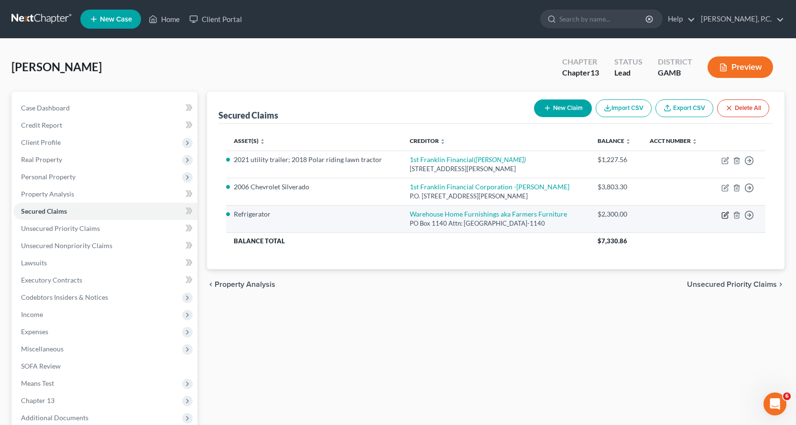
select select "0"
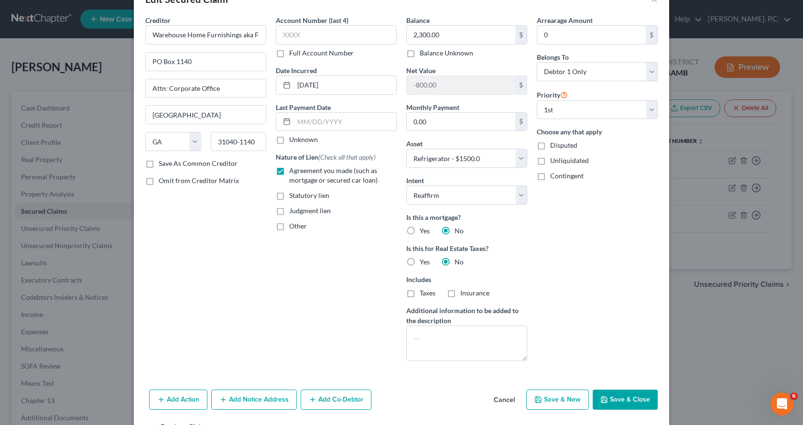
scroll to position [60, 0]
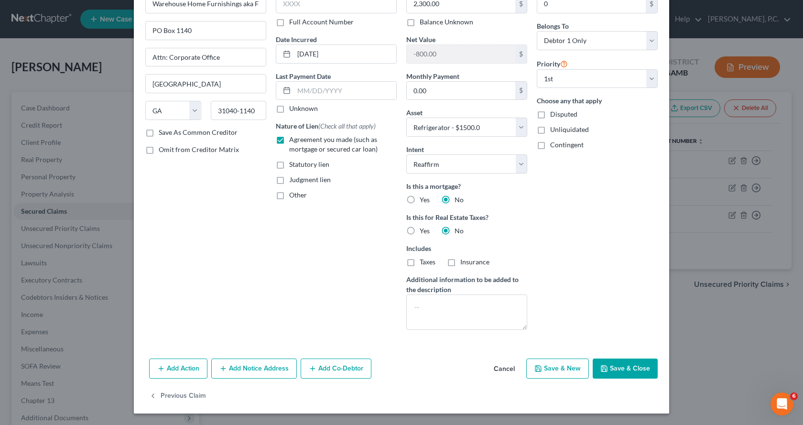
click at [252, 369] on button "Add Notice Address" at bounding box center [254, 369] width 86 height 20
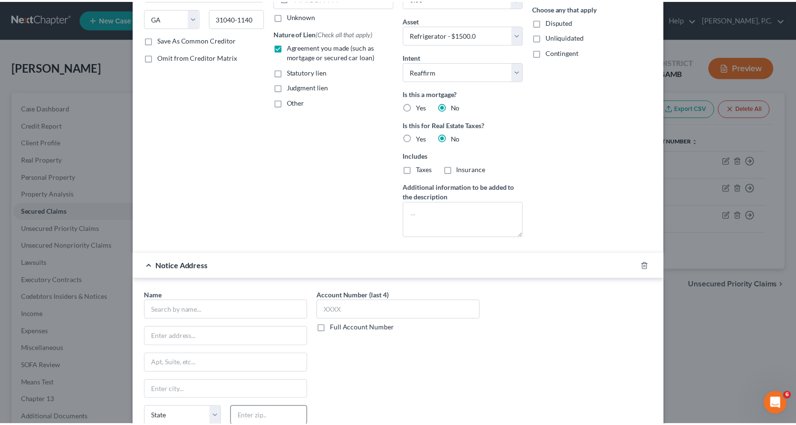
scroll to position [251, 0]
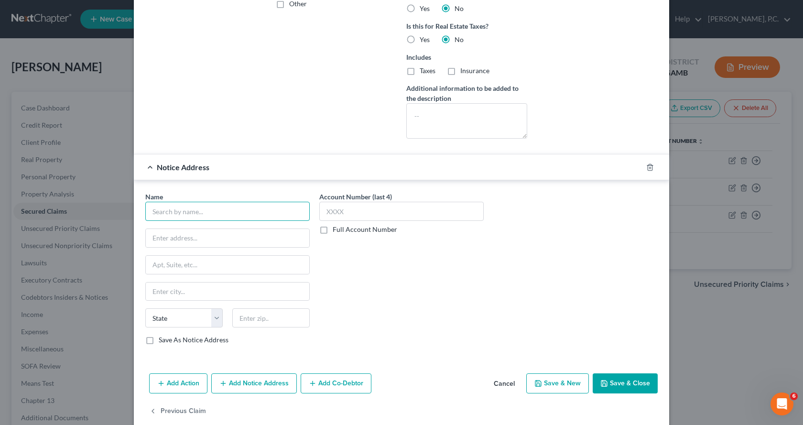
click at [193, 214] on input "text" at bounding box center [227, 211] width 164 height 19
click at [209, 212] on input "[PERSON_NAME]" at bounding box center [227, 211] width 164 height 19
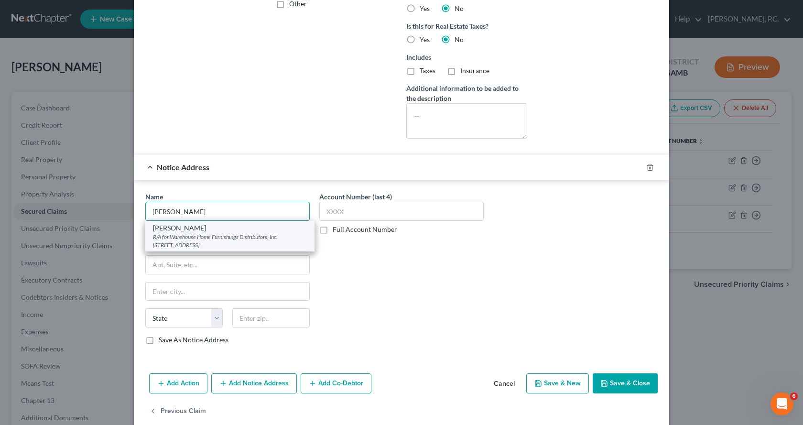
type input "[PERSON_NAME]"
click at [167, 234] on div "R/A for Warehouse Home Furnishings Distributors, Inc. [STREET_ADDRESS]" at bounding box center [230, 241] width 154 height 16
type input "R/A for Warehouse Home Furnishings Distributors, Inc."
type input "[STREET_ADDRESS]"
type input "[GEOGRAPHIC_DATA]"
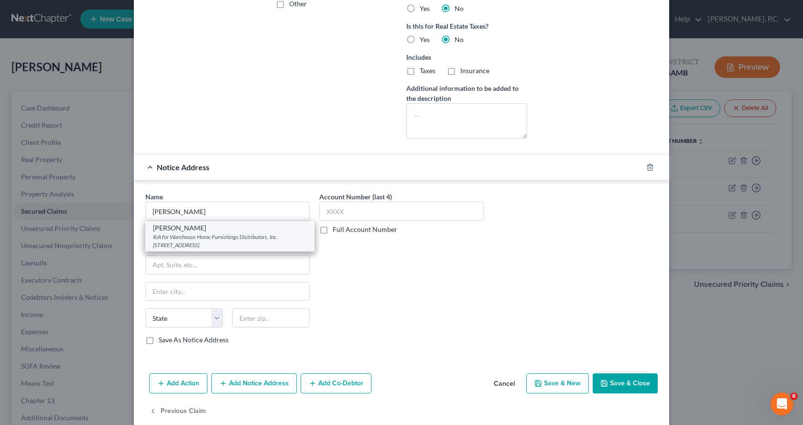
select select "10"
type input "31021"
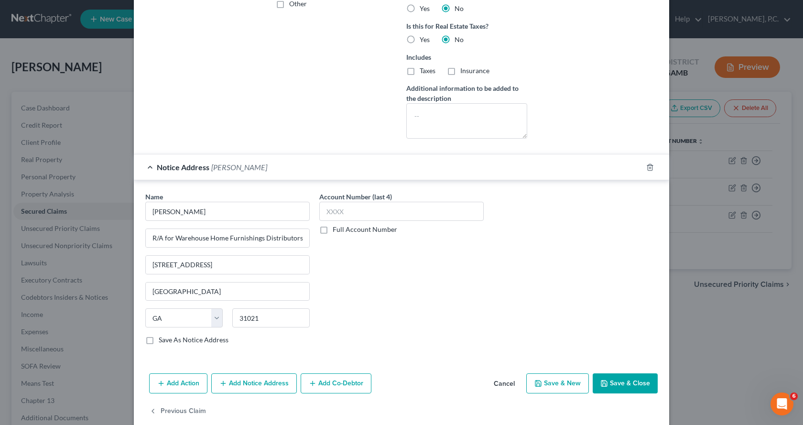
click at [625, 385] on button "Save & Close" at bounding box center [625, 383] width 65 height 20
select select
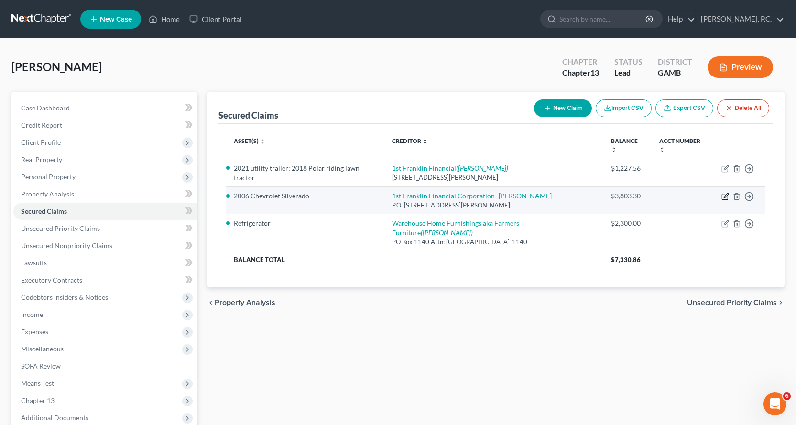
click at [724, 194] on icon "button" at bounding box center [726, 196] width 4 height 4
select select "10"
select select "2"
select select "0"
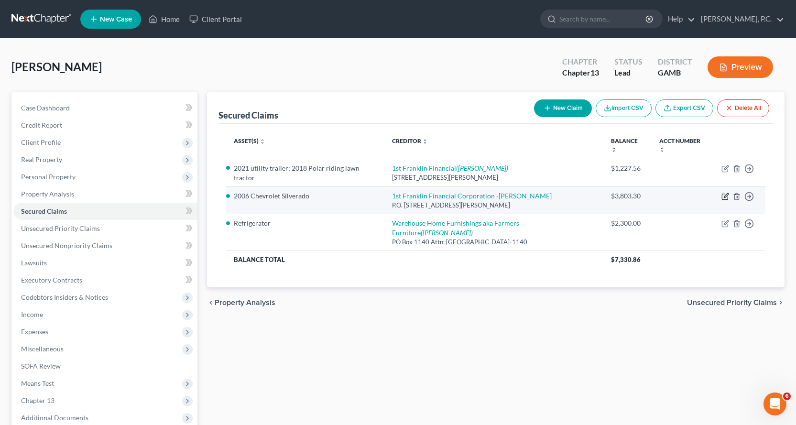
select select "0"
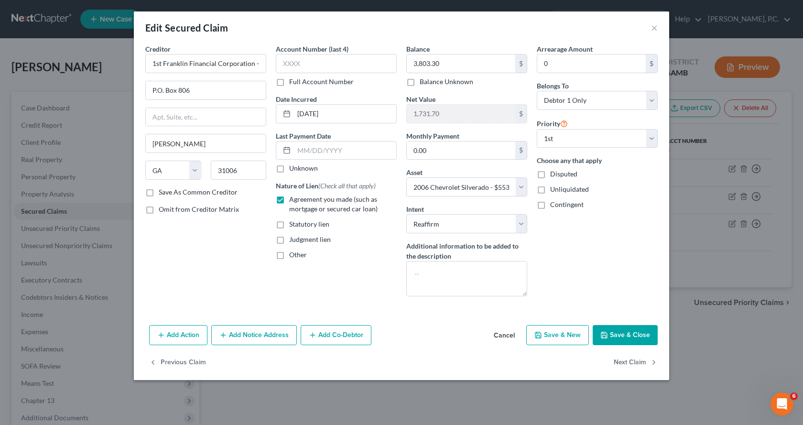
click at [629, 337] on button "Save & Close" at bounding box center [625, 335] width 65 height 20
select select
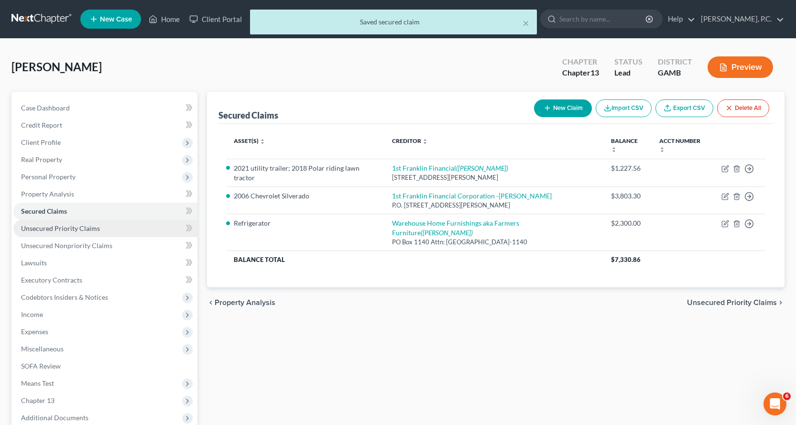
click at [82, 229] on span "Unsecured Priority Claims" at bounding box center [60, 228] width 79 height 8
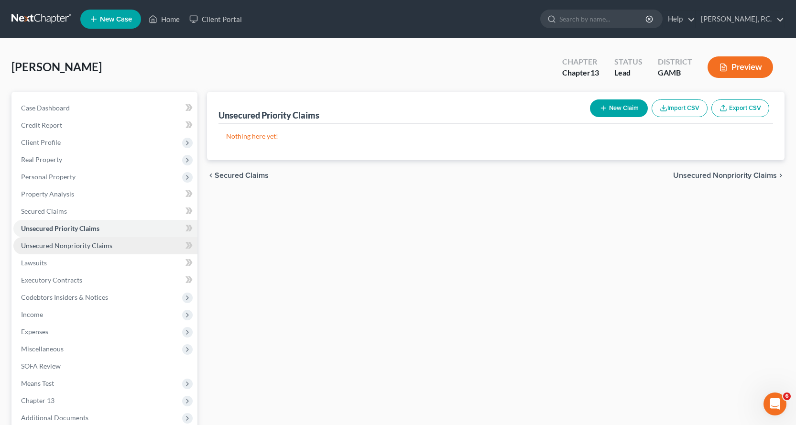
click at [60, 245] on span "Unsecured Nonpriority Claims" at bounding box center [66, 245] width 91 height 8
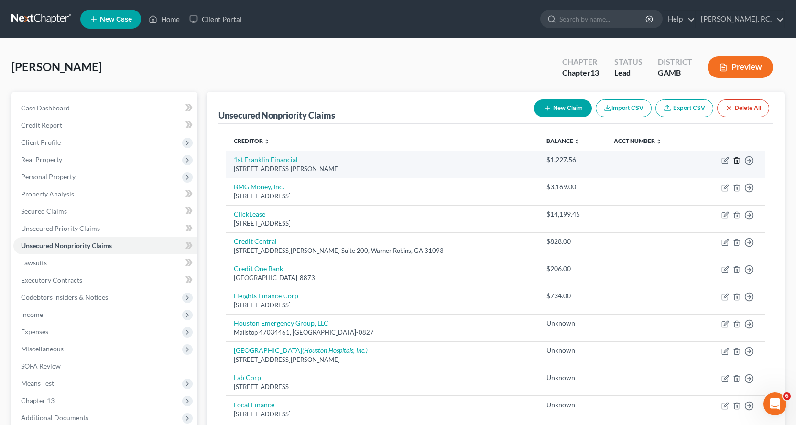
click at [737, 162] on line "button" at bounding box center [737, 161] width 0 height 2
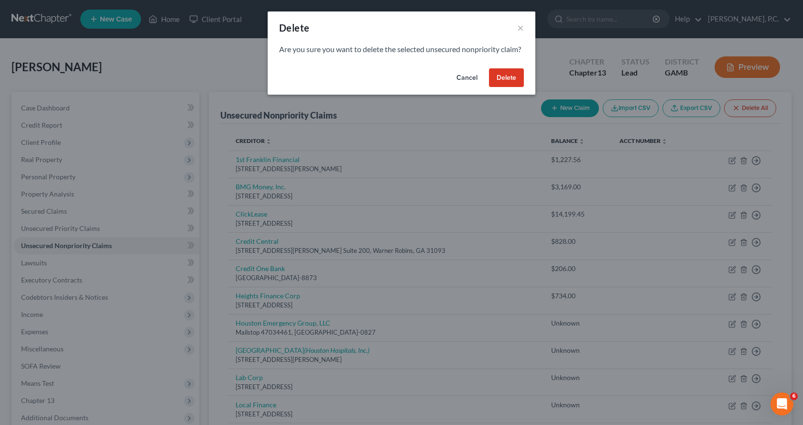
click at [505, 87] on button "Delete" at bounding box center [506, 77] width 35 height 19
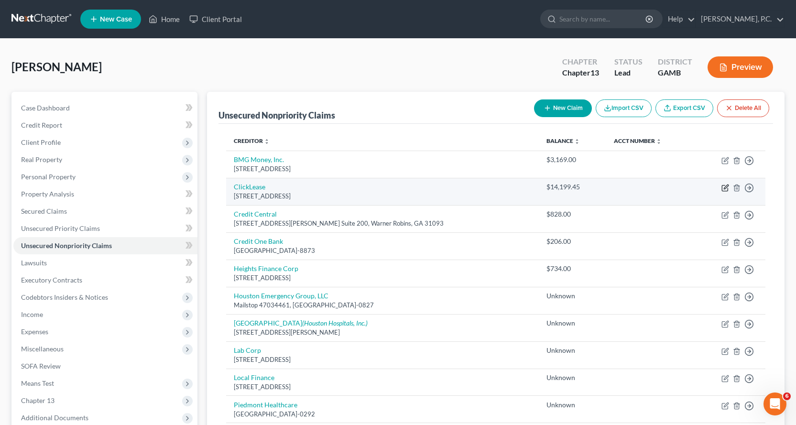
click at [726, 187] on icon "button" at bounding box center [725, 188] width 8 height 8
select select "46"
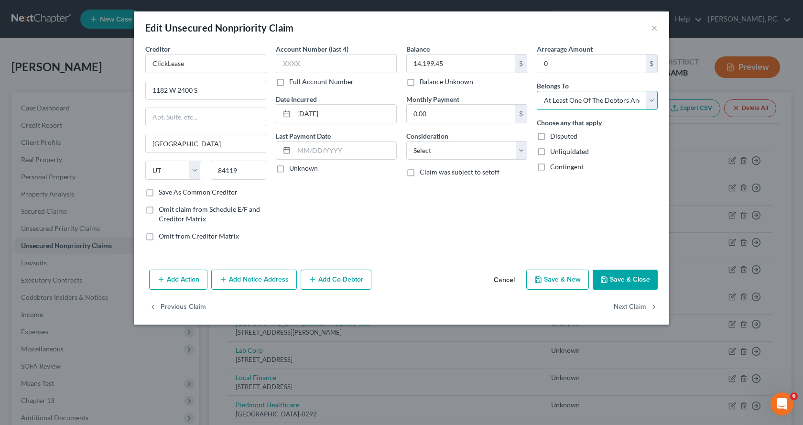
click at [652, 101] on select "Select Debtor 1 Only Debtor 2 Only Debtor 1 And Debtor 2 Only At Least One Of T…" at bounding box center [597, 100] width 121 height 19
select select "0"
click at [537, 91] on select "Select Debtor 1 Only Debtor 2 Only Debtor 1 And Debtor 2 Only At Least One Of T…" at bounding box center [597, 100] width 121 height 19
click at [520, 152] on select "Select Cable / Satellite Services Collection Agency Credit Card Debt Debt Couns…" at bounding box center [466, 150] width 121 height 19
select select "14"
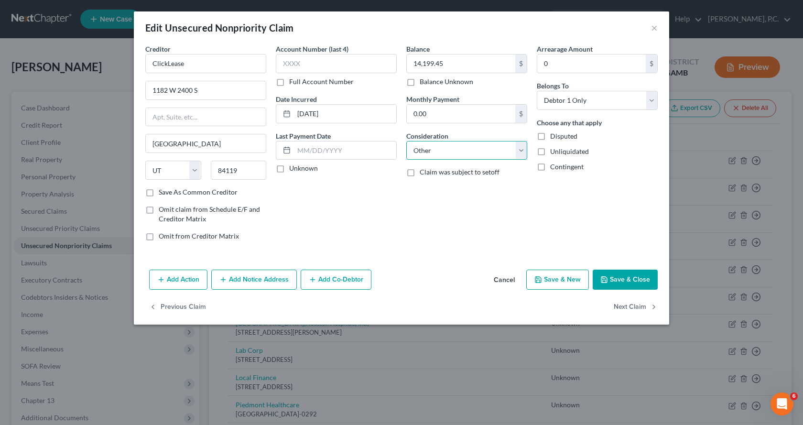
click at [406, 141] on select "Select Cable / Satellite Services Collection Agency Credit Card Debt Debt Couns…" at bounding box center [466, 150] width 121 height 19
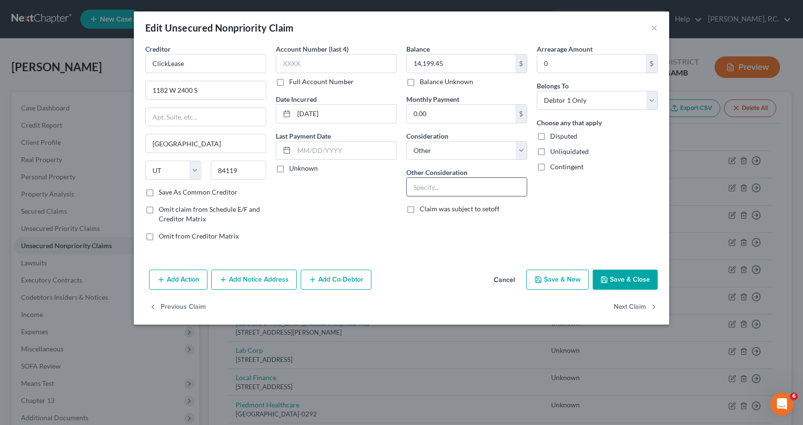
click at [451, 186] on input "text" at bounding box center [467, 187] width 120 height 18
type input "Collection - inflatables"
click at [628, 278] on button "Save & Close" at bounding box center [625, 280] width 65 height 20
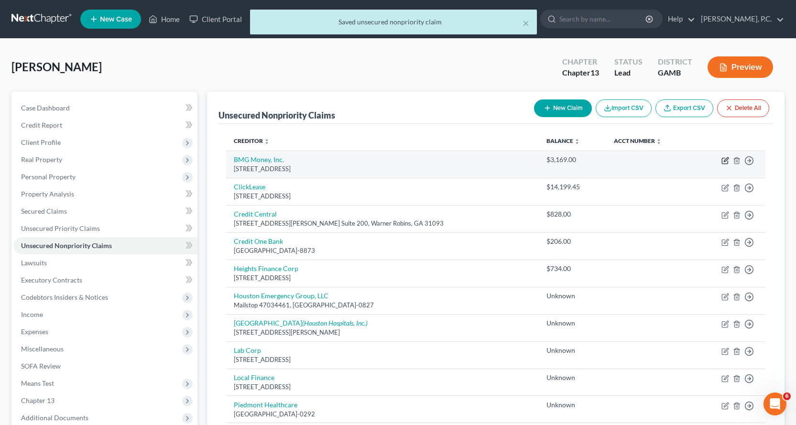
click at [724, 161] on icon "button" at bounding box center [725, 161] width 8 height 8
select select "9"
select select "10"
select select "0"
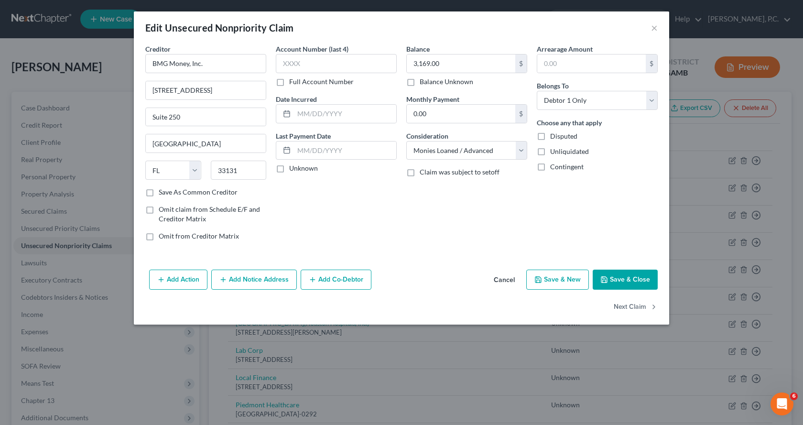
click at [635, 281] on button "Save & Close" at bounding box center [625, 280] width 65 height 20
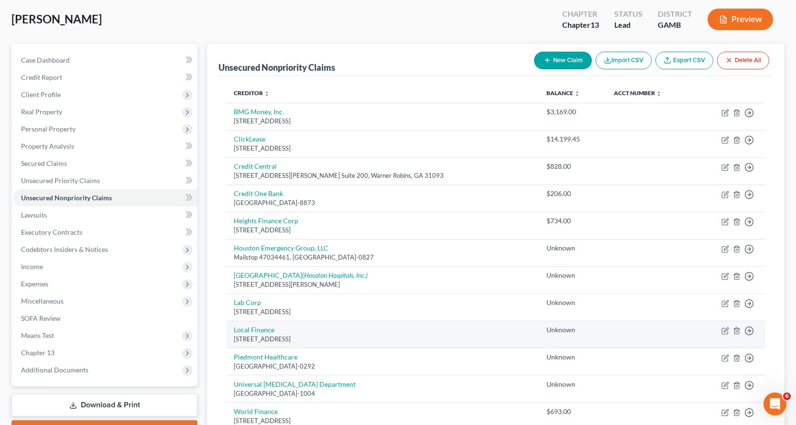
scroll to position [96, 0]
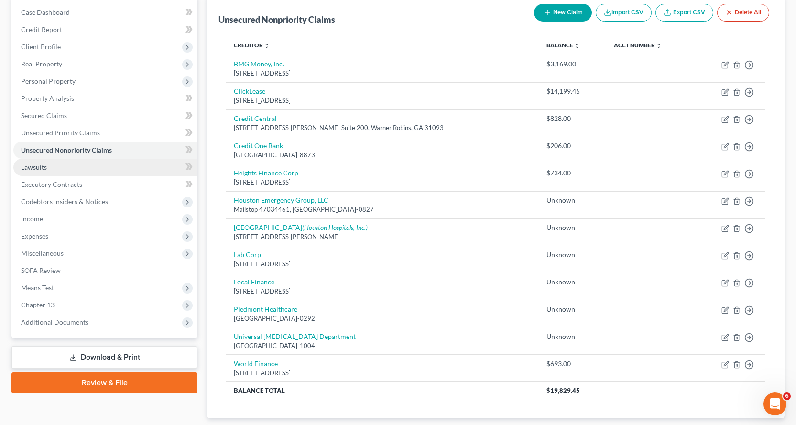
click at [35, 168] on span "Lawsuits" at bounding box center [34, 167] width 26 height 8
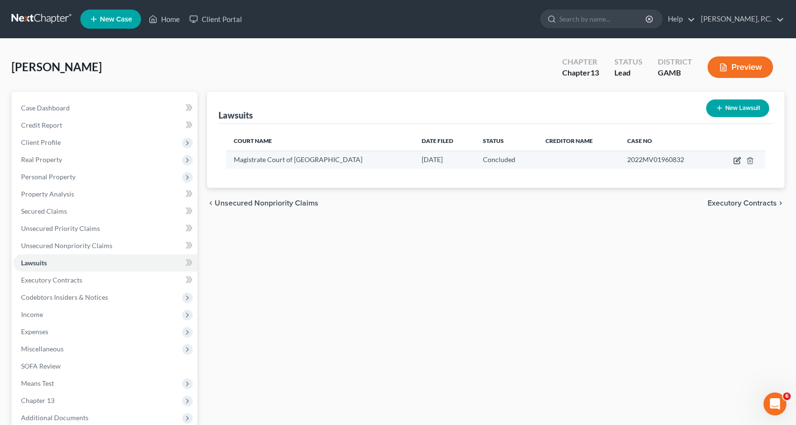
click at [737, 160] on icon "button" at bounding box center [738, 159] width 4 height 4
select select "10"
select select "2"
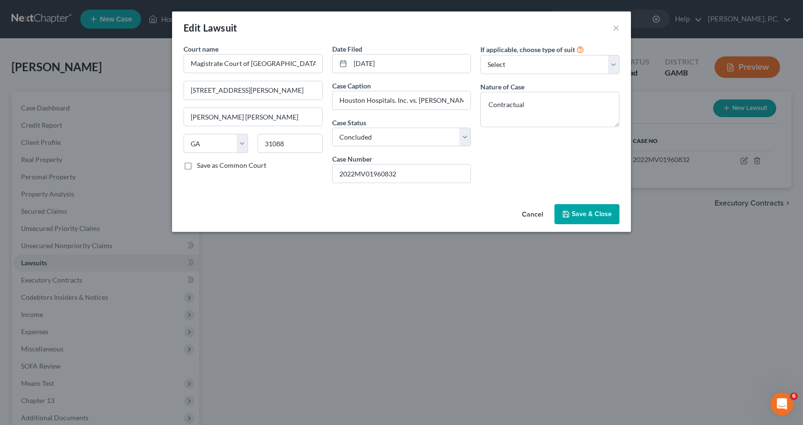
click at [583, 212] on span "Save & Close" at bounding box center [592, 214] width 40 height 8
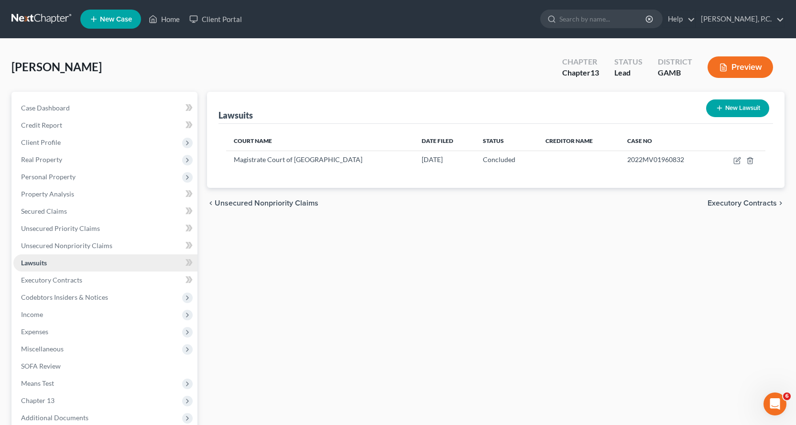
scroll to position [48, 0]
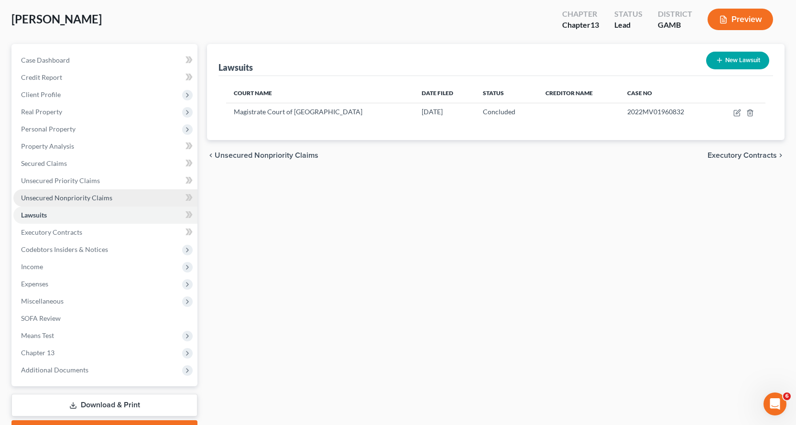
click at [60, 197] on span "Unsecured Nonpriority Claims" at bounding box center [66, 198] width 91 height 8
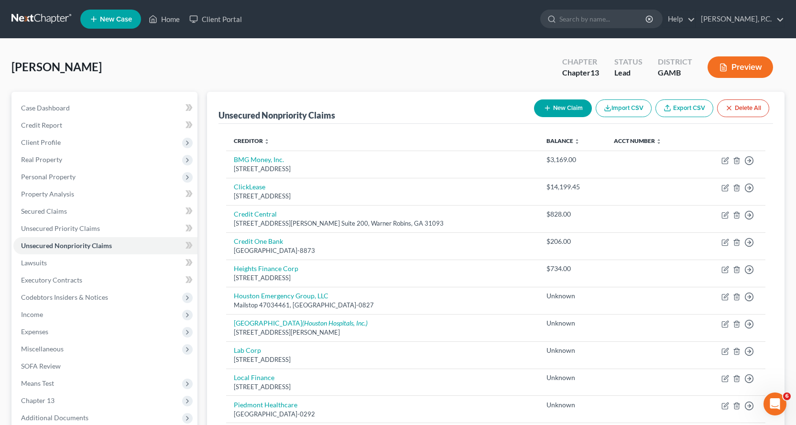
click at [554, 105] on button "New Claim" at bounding box center [563, 108] width 58 height 18
select select "0"
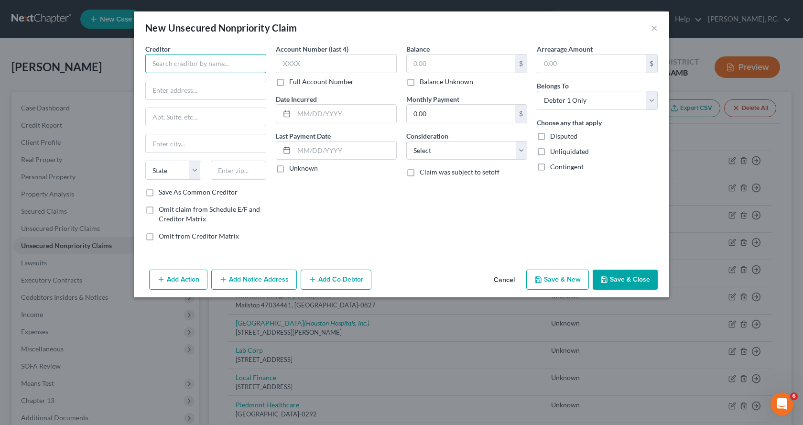
click at [178, 64] on input "text" at bounding box center [205, 63] width 121 height 19
type input "Houston Hospitals Inc"
type input "[STREET_ADDRESS][PERSON_NAME]"
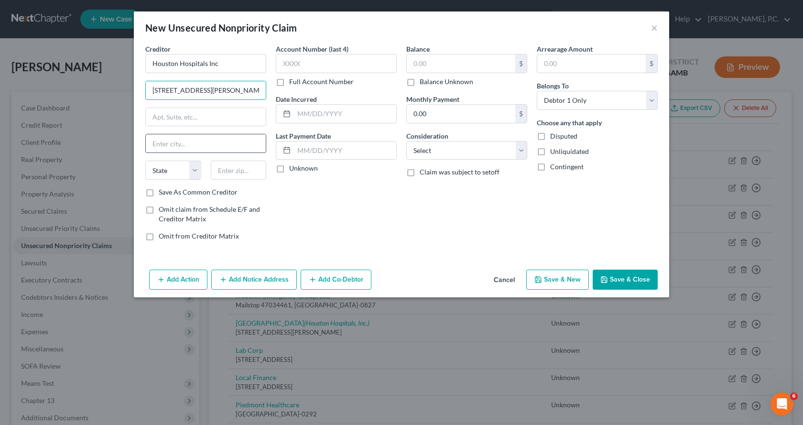
click at [187, 144] on input "text" at bounding box center [206, 143] width 120 height 18
type input "[PERSON_NAME] [PERSON_NAME]"
select select "10"
type input "31093"
click at [523, 150] on select "Select Cable / Satellite Services Collection Agency Credit Card Debt Debt Couns…" at bounding box center [466, 150] width 121 height 19
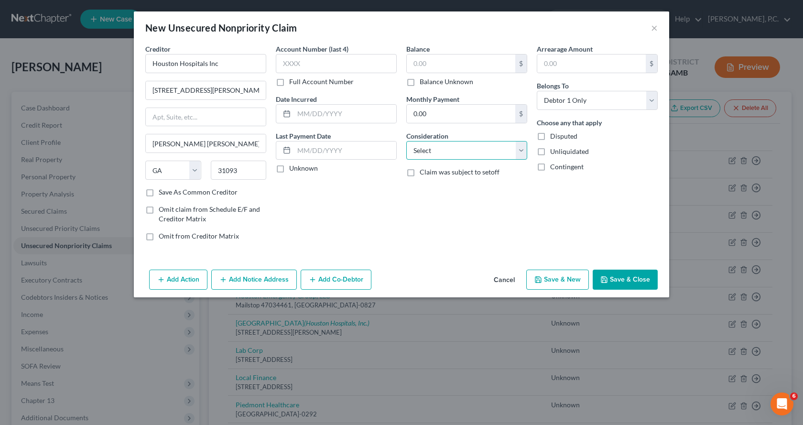
drag, startPoint x: 523, startPoint y: 150, endPoint x: 517, endPoint y: 155, distance: 8.2
click at [523, 150] on select "Select Cable / Satellite Services Collection Agency Credit Card Debt Debt Couns…" at bounding box center [466, 150] width 121 height 19
click at [265, 280] on button "Add Notice Address" at bounding box center [254, 280] width 86 height 20
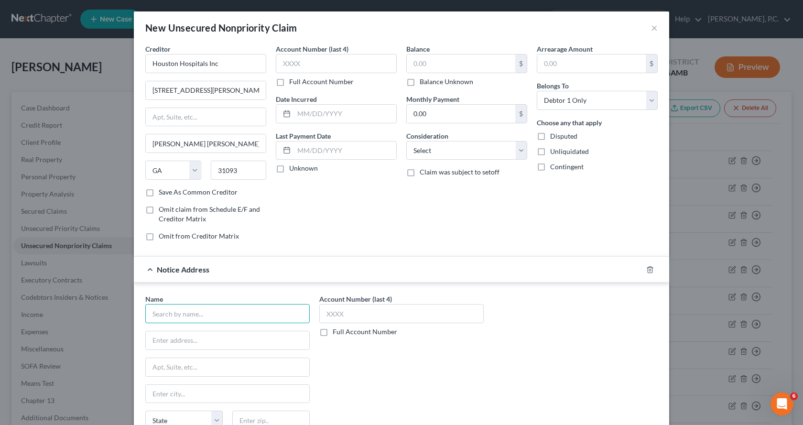
click at [207, 318] on input "text" at bounding box center [227, 313] width 164 height 19
type input "[PERSON_NAME]"
type input "R/A [STREET_ADDRESS]"
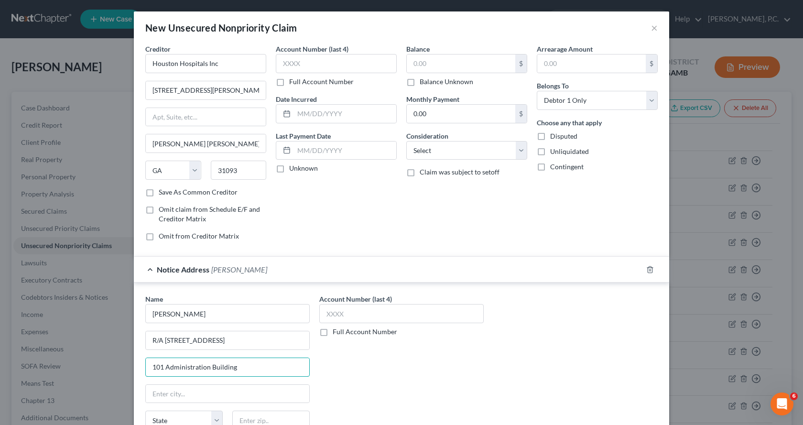
type input "101 Administration Building"
type input "[GEOGRAPHIC_DATA]"
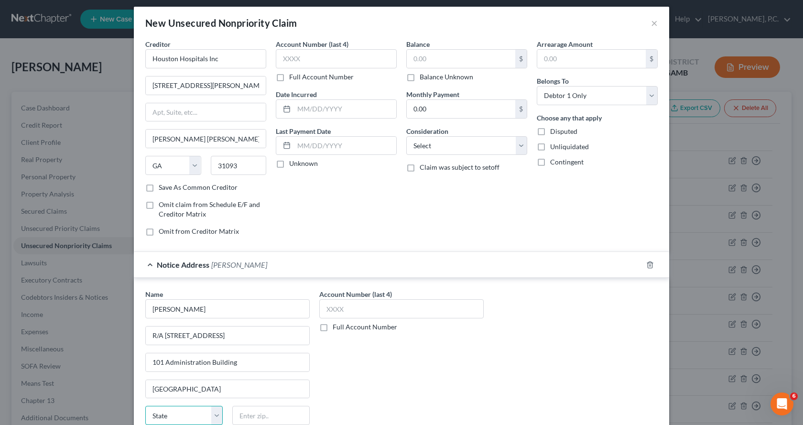
select select "10"
type input "30322"
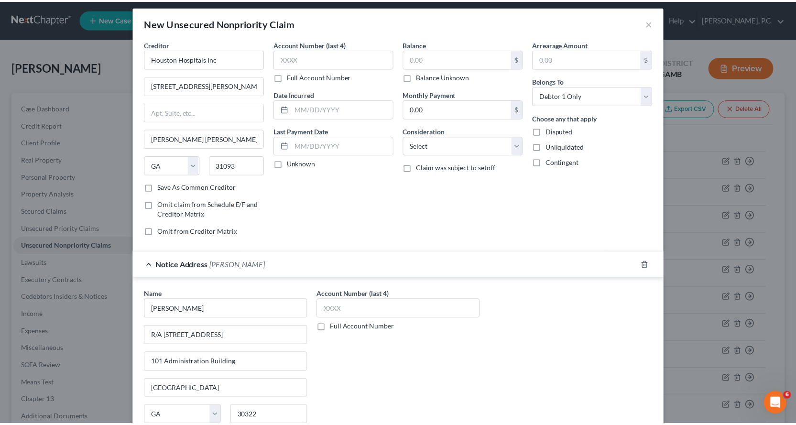
scroll to position [90, 0]
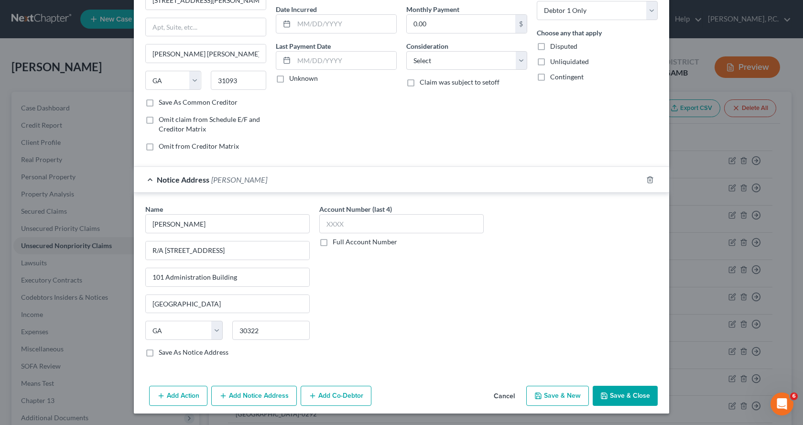
click at [635, 393] on button "Save & Close" at bounding box center [625, 396] width 65 height 20
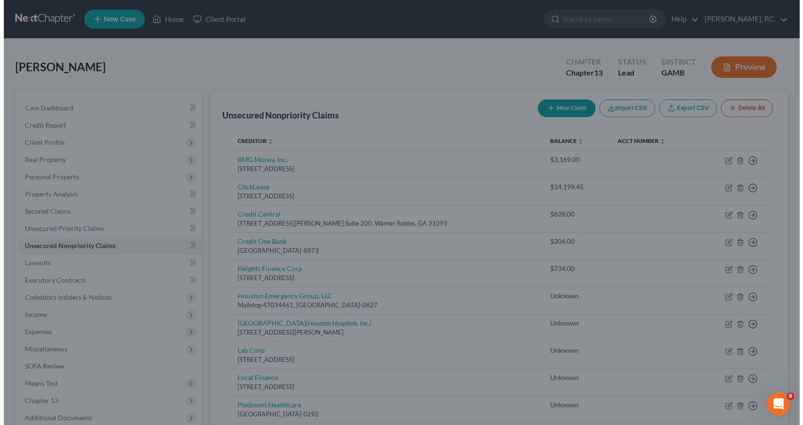
scroll to position [0, 0]
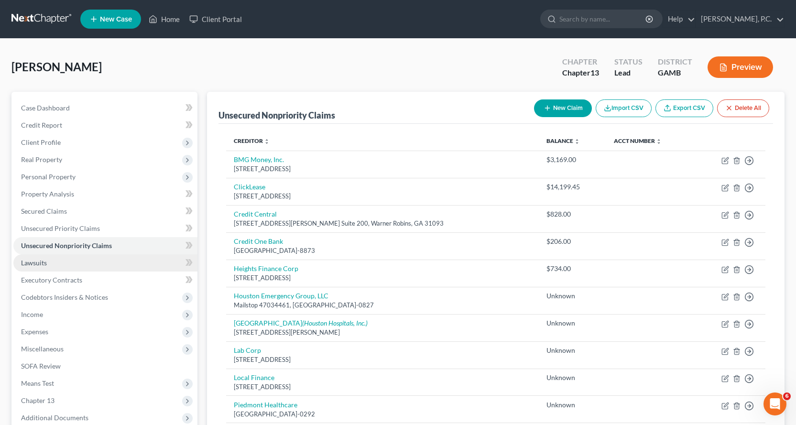
click at [27, 264] on span "Lawsuits" at bounding box center [34, 263] width 26 height 8
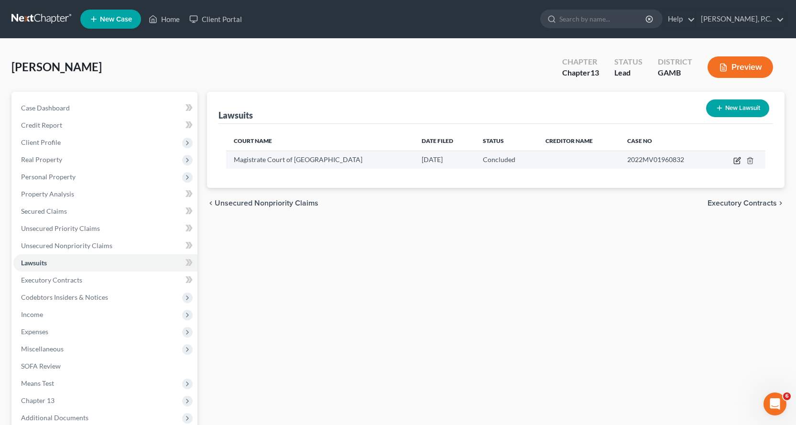
click at [735, 160] on icon "button" at bounding box center [737, 161] width 8 height 8
select select "10"
select select "2"
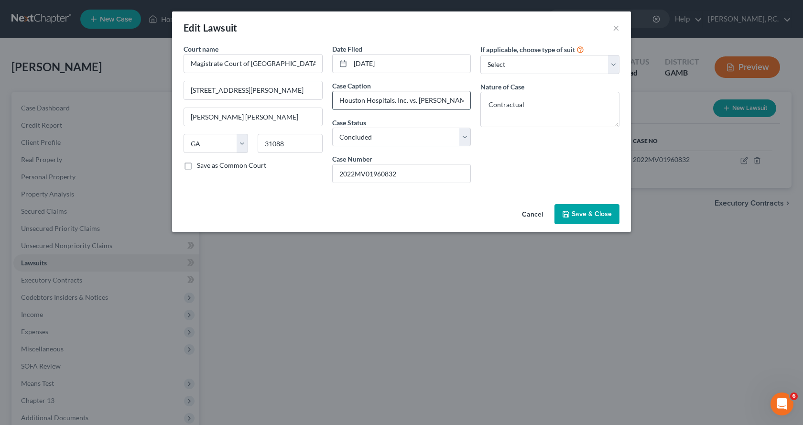
click at [449, 102] on input "Houston Hospitals. Inc. vs. [PERSON_NAME]" at bounding box center [402, 100] width 138 height 18
